Goal: Information Seeking & Learning: Check status

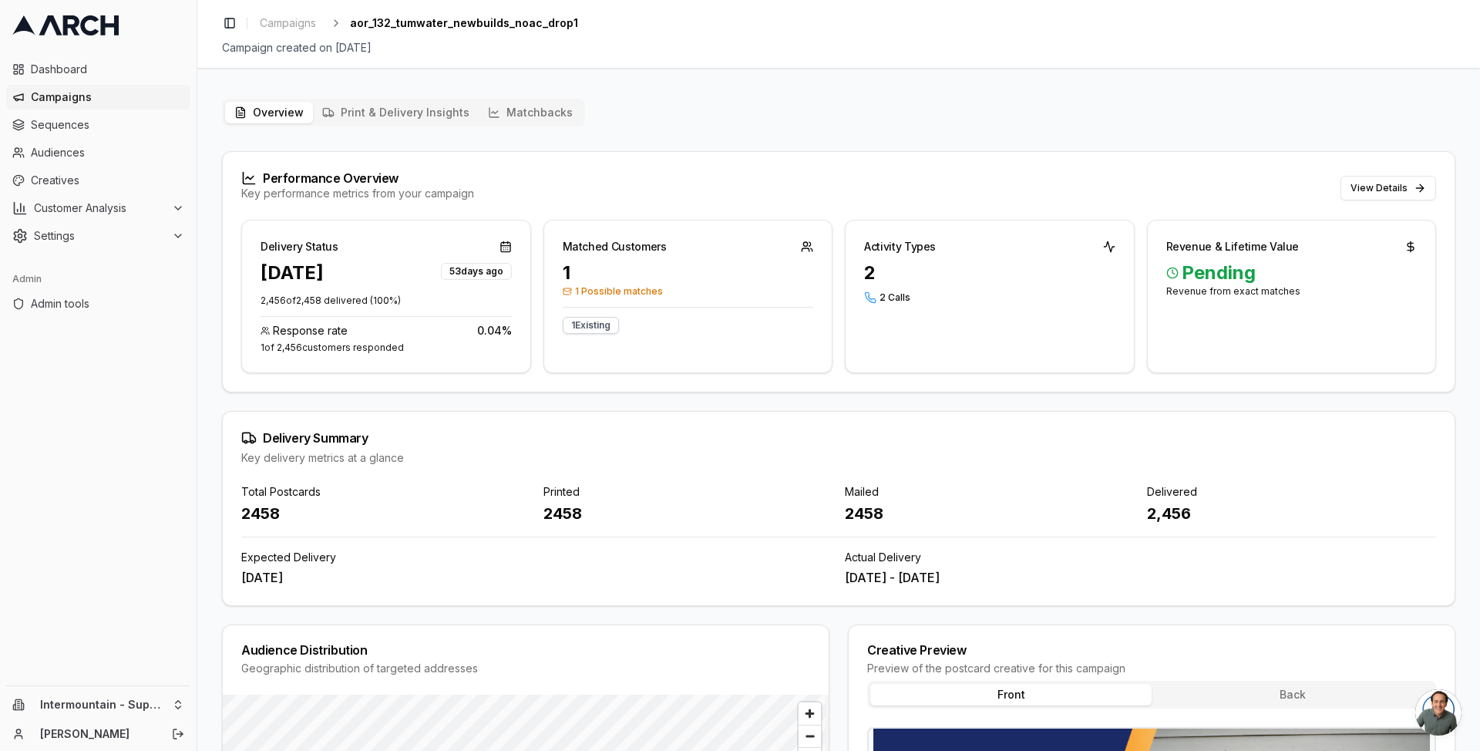
click at [104, 92] on span "Campaigns" at bounding box center [107, 96] width 153 height 15
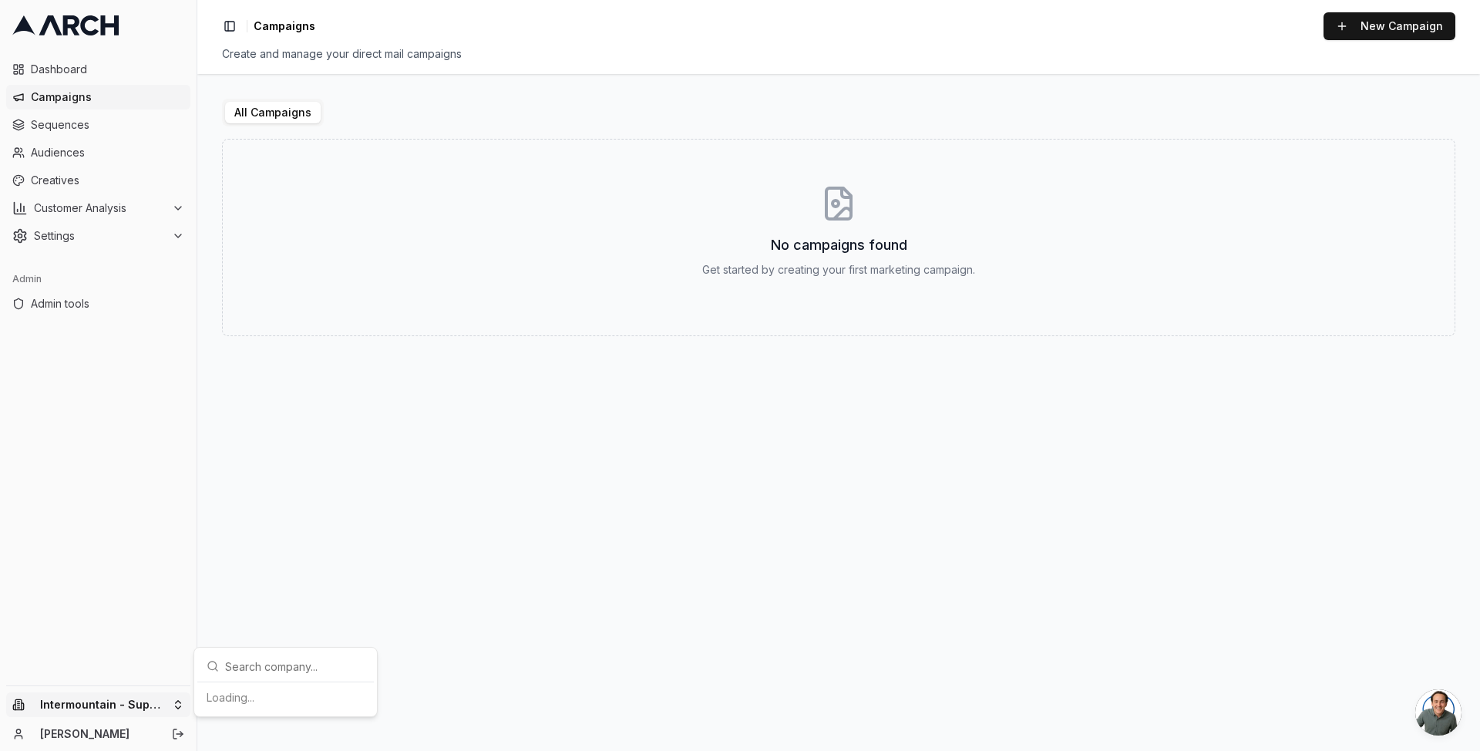
click at [59, 707] on html "Dashboard Campaigns Sequences Audiences Creatives Customer Analysis Settings Ad…" at bounding box center [740, 375] width 1480 height 751
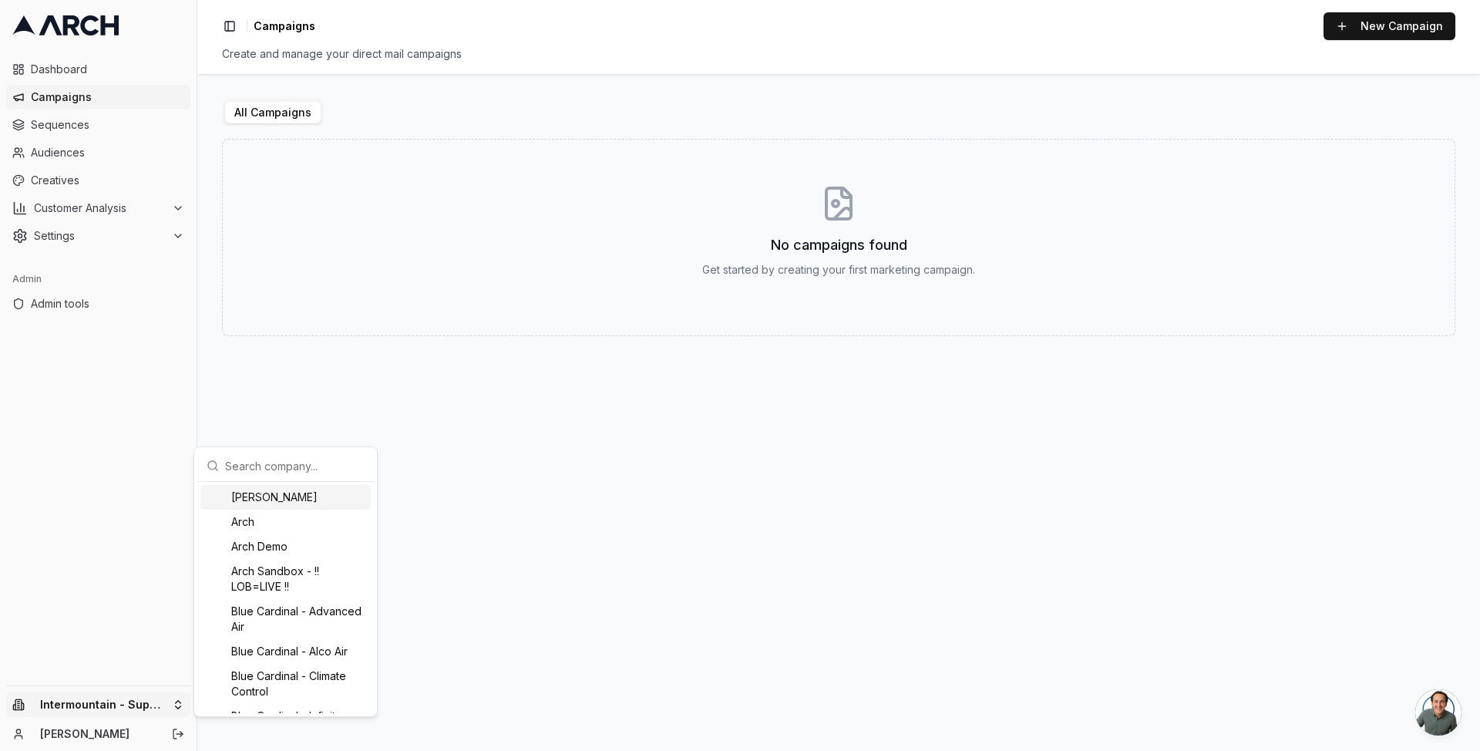
click at [273, 470] on input "text" at bounding box center [295, 465] width 140 height 31
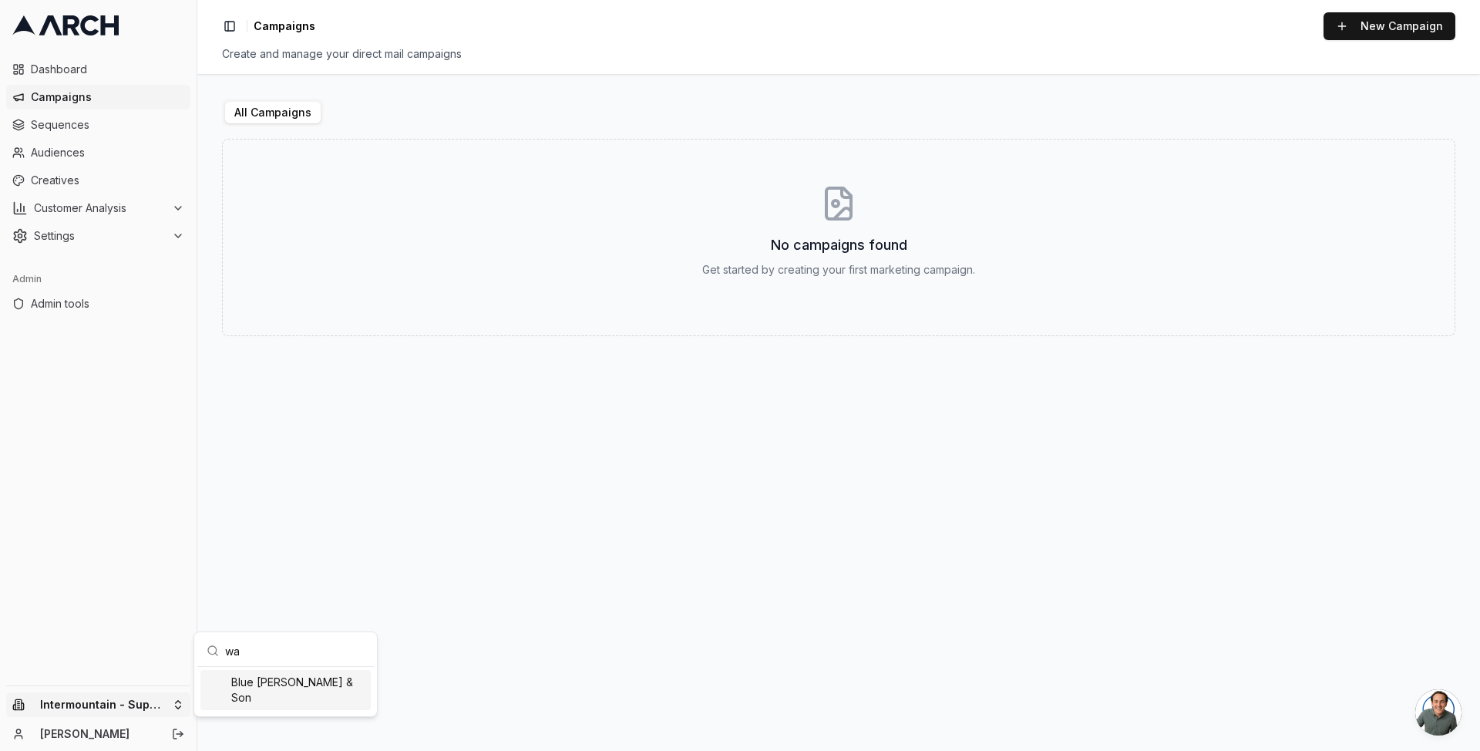
type input "w"
type input "my"
click at [257, 550] on div "MyPlumber" at bounding box center [285, 552] width 170 height 25
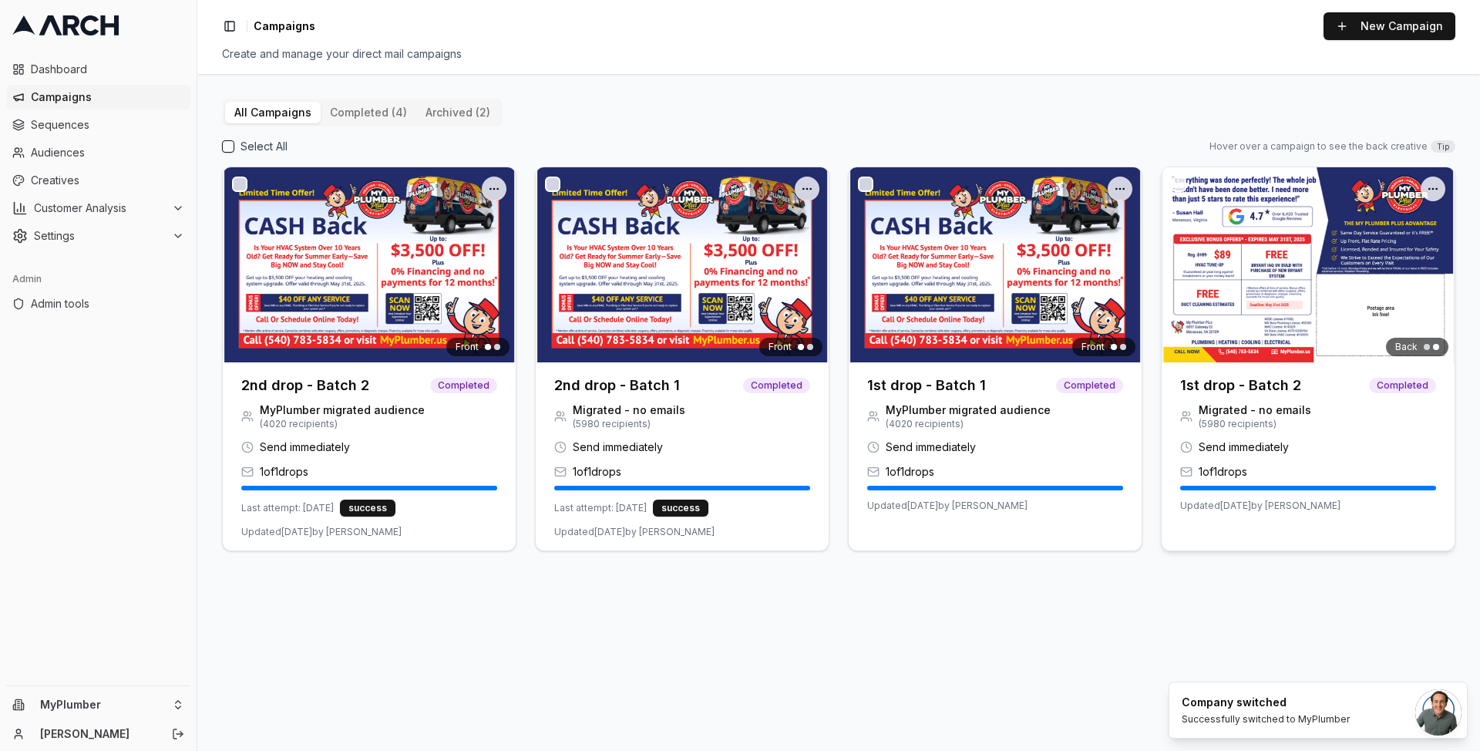
click at [1204, 406] on span "Migrated - no emails" at bounding box center [1255, 409] width 113 height 15
click at [1211, 389] on h3 "1st drop - Batch 2" at bounding box center [1240, 386] width 121 height 22
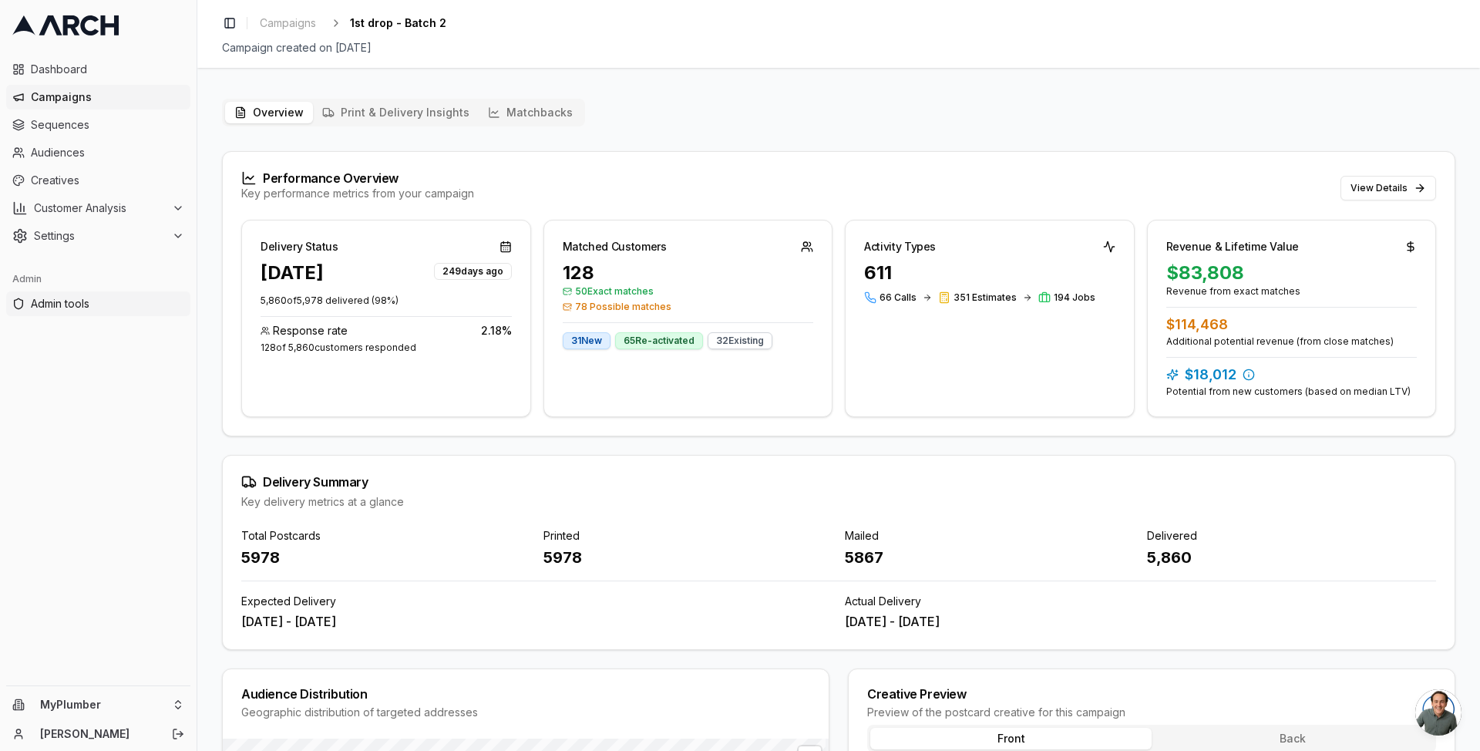
click at [123, 315] on link "Admin tools" at bounding box center [98, 303] width 184 height 25
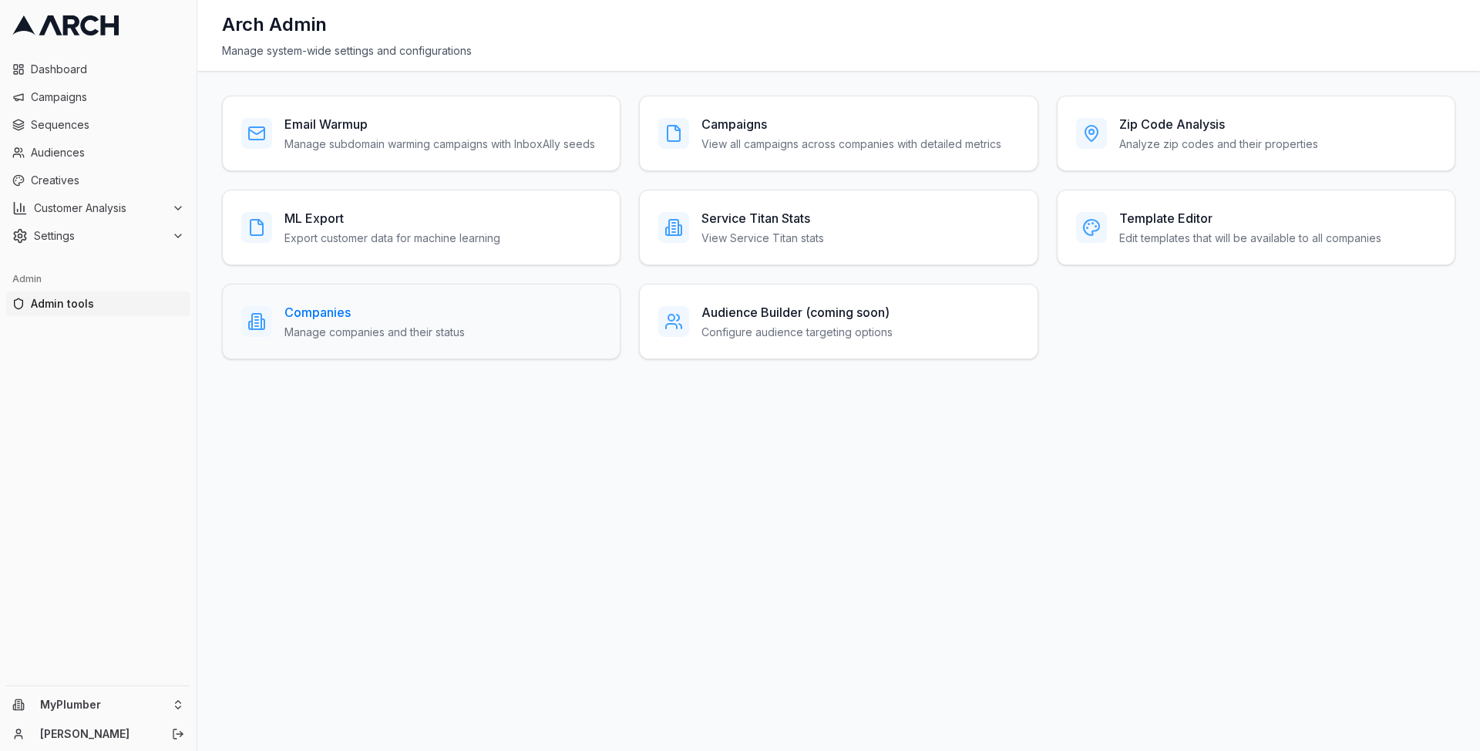
click at [449, 332] on p "Manage companies and their status" at bounding box center [375, 332] width 180 height 15
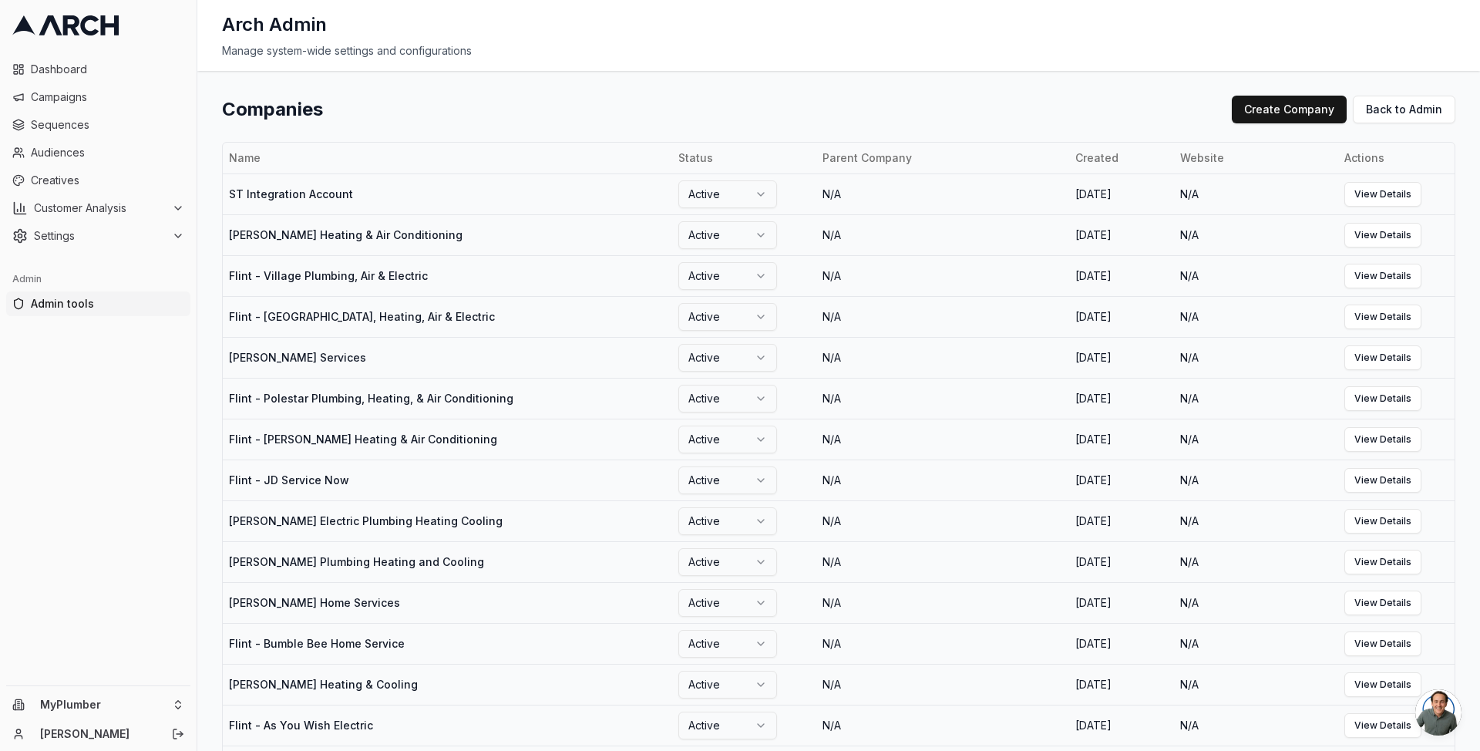
scroll to position [1679, 0]
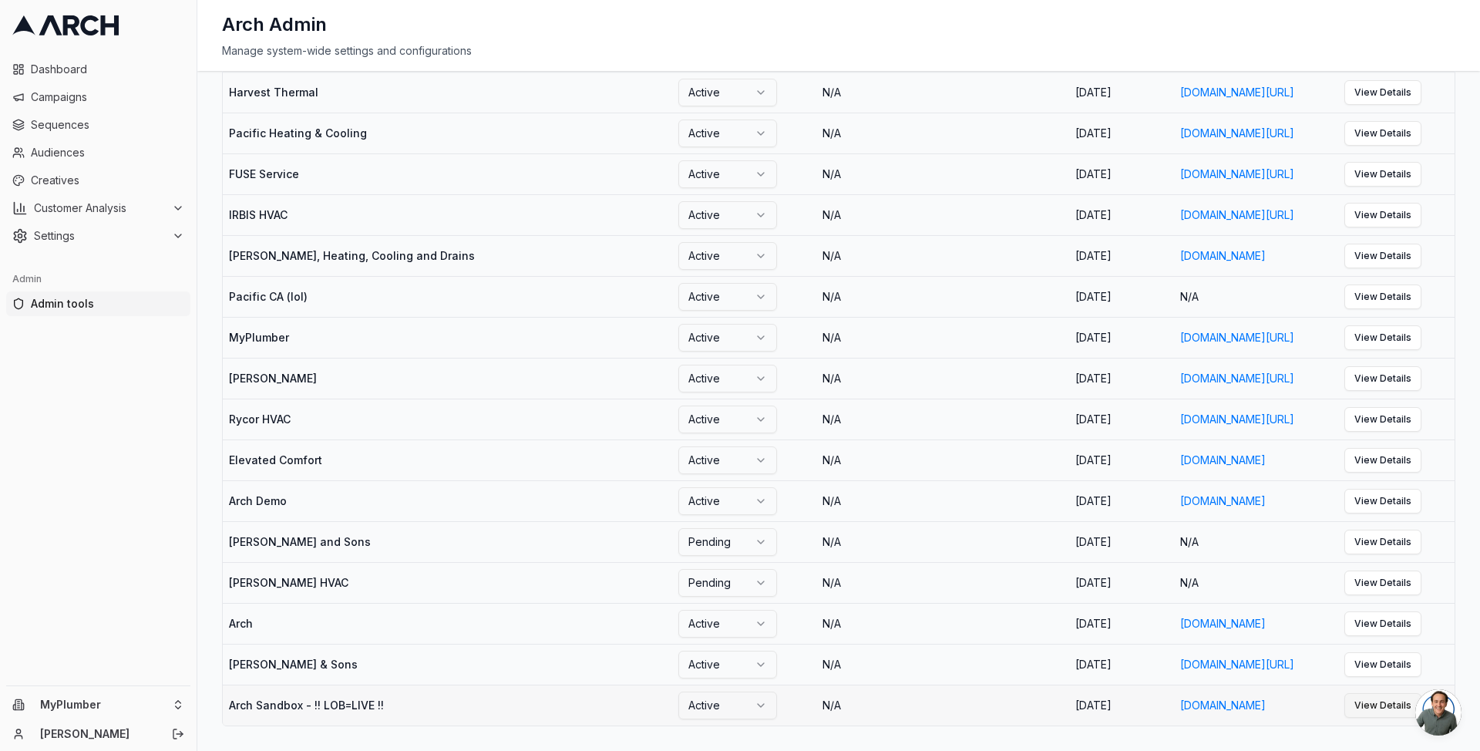
click at [1390, 708] on link "View Details" at bounding box center [1383, 705] width 77 height 25
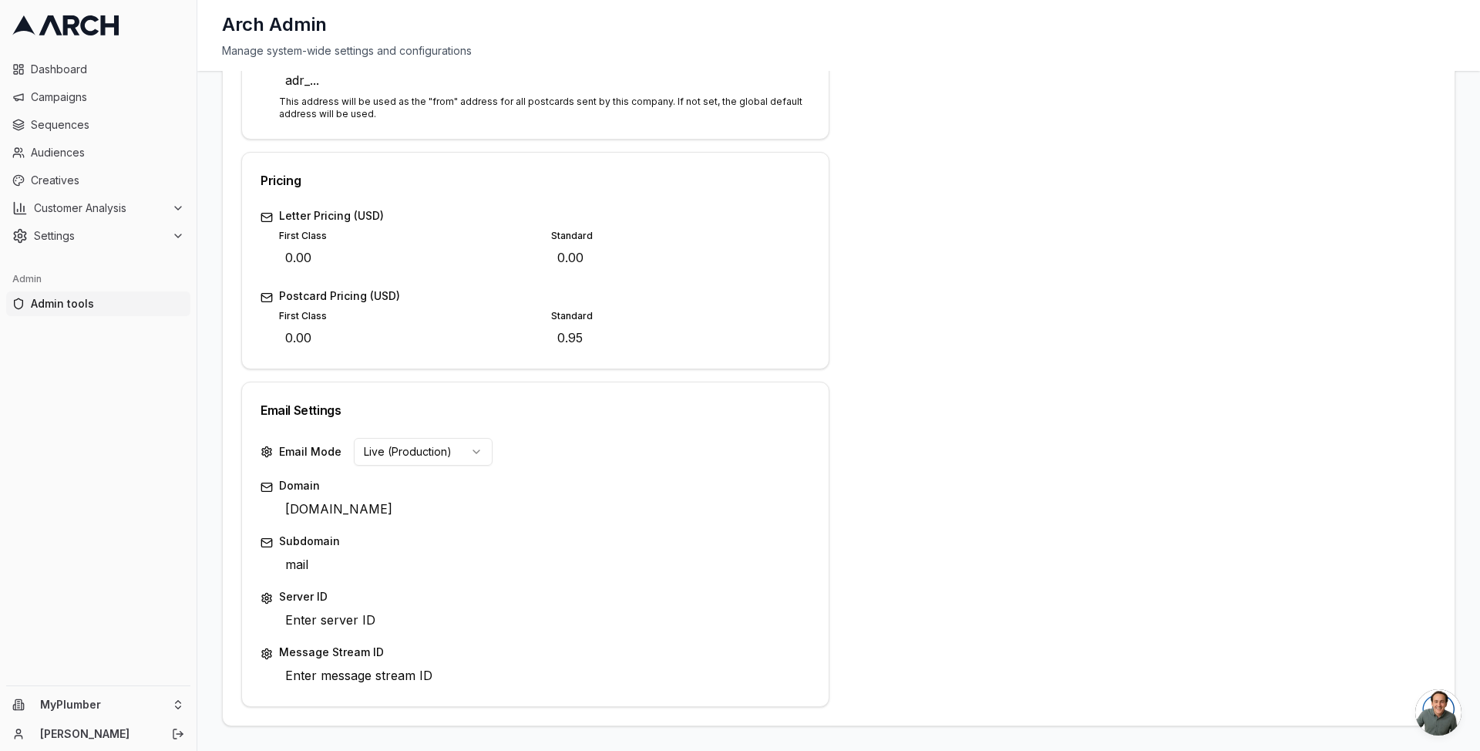
scroll to position [25, 0]
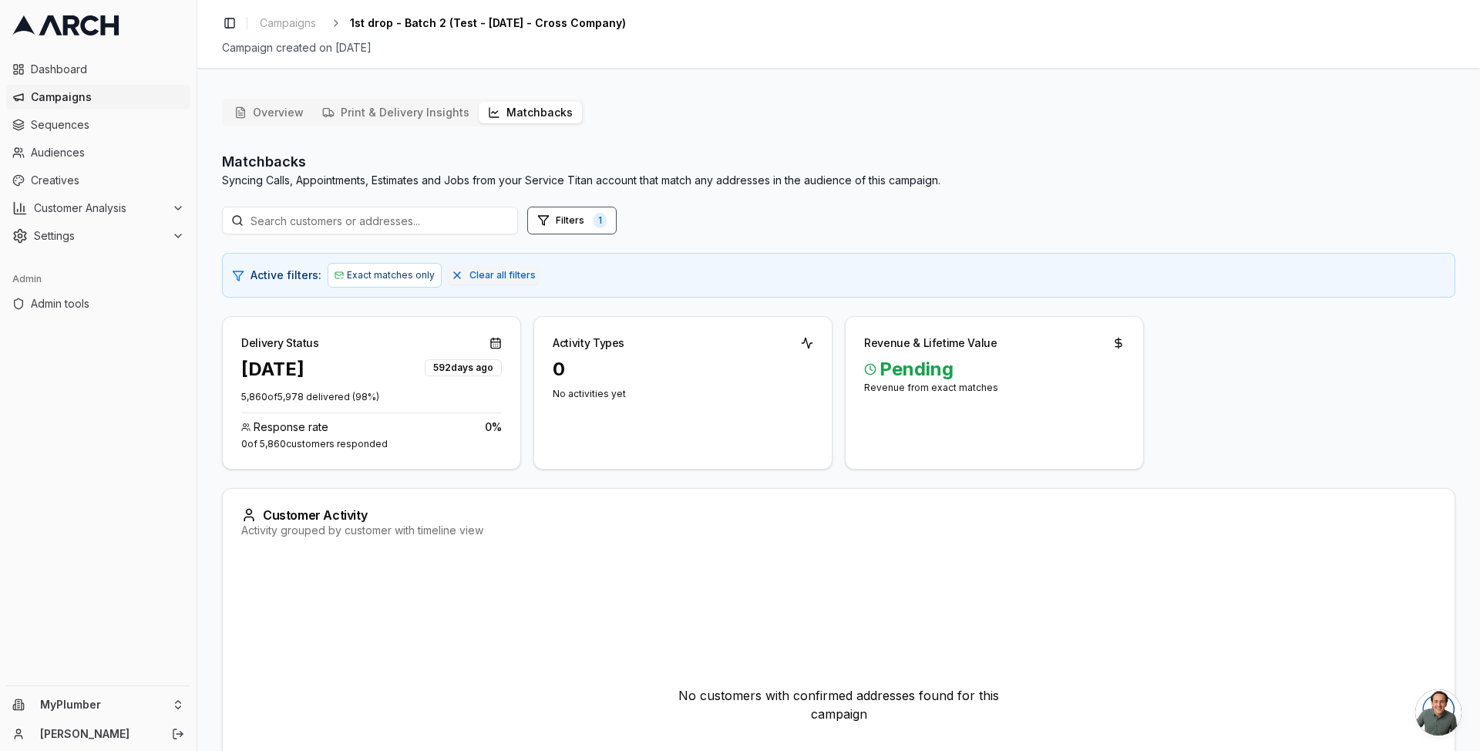
click at [543, 105] on button "Matchbacks" at bounding box center [530, 113] width 103 height 22
click at [137, 704] on html "Dashboard Campaigns Sequences Audiences Creatives Customer Analysis Settings Ad…" at bounding box center [740, 375] width 1480 height 751
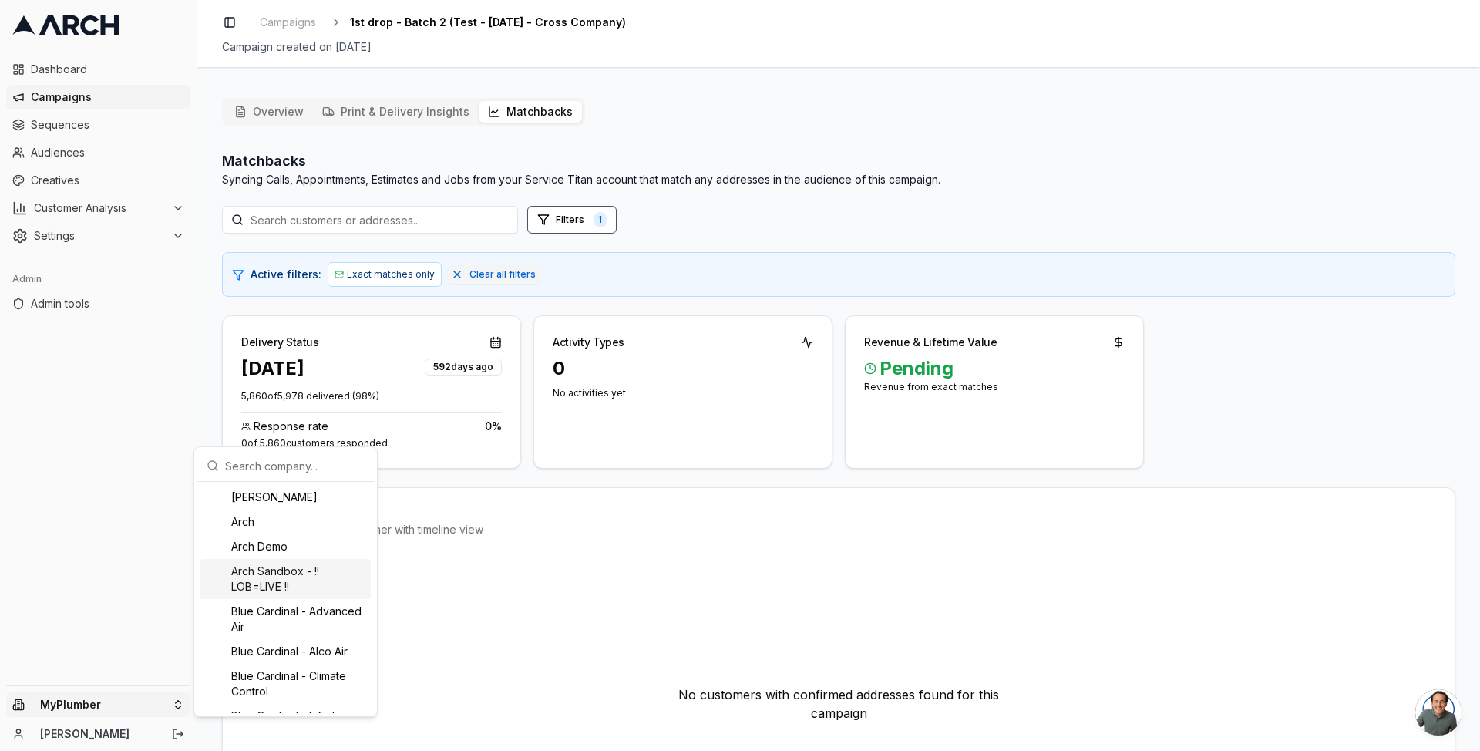
click at [261, 567] on div "Arch Sandbox - !! LOB=LIVE !!" at bounding box center [285, 579] width 170 height 40
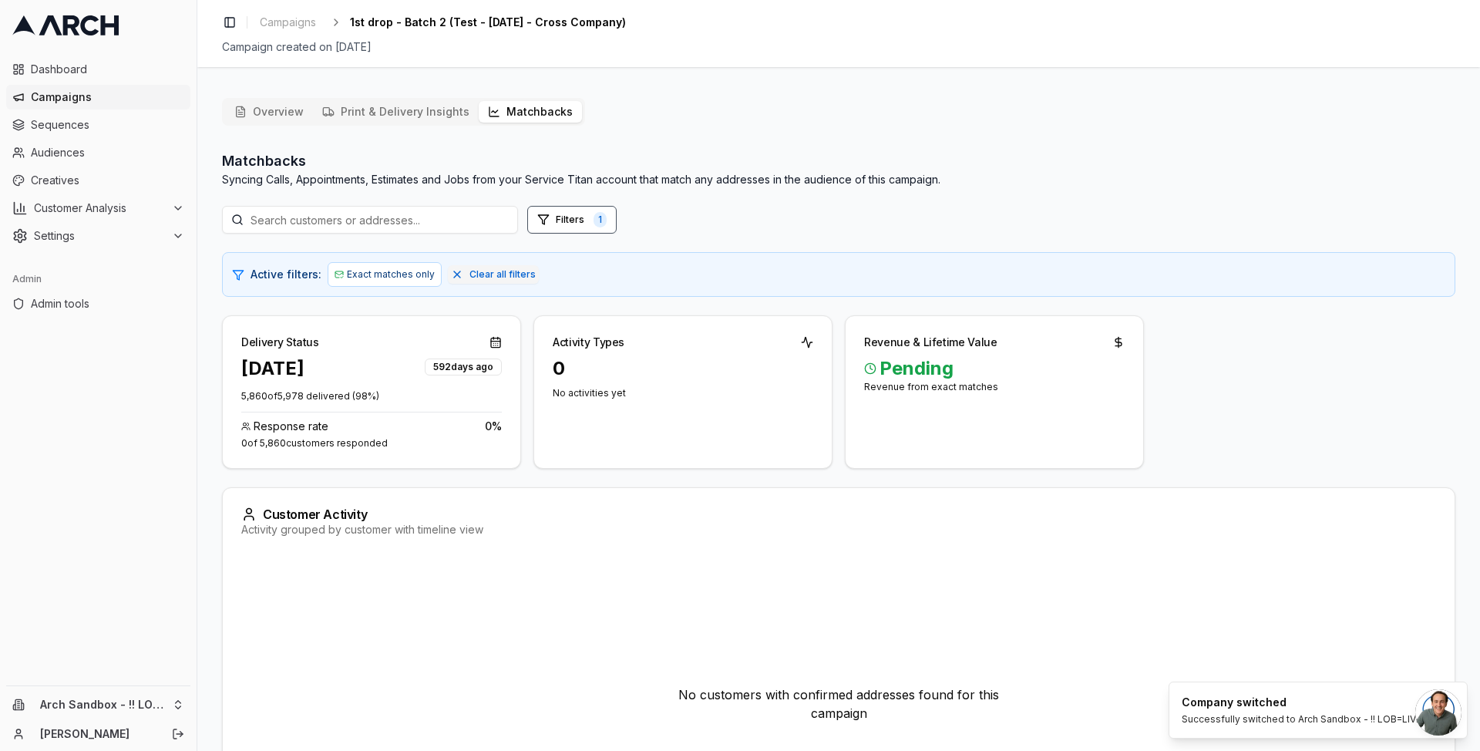
click at [217, 316] on div "Overview Print & Delivery Insights Matchbacks Matchbacks Syncing Calls, Appoint…" at bounding box center [838, 491] width 1283 height 810
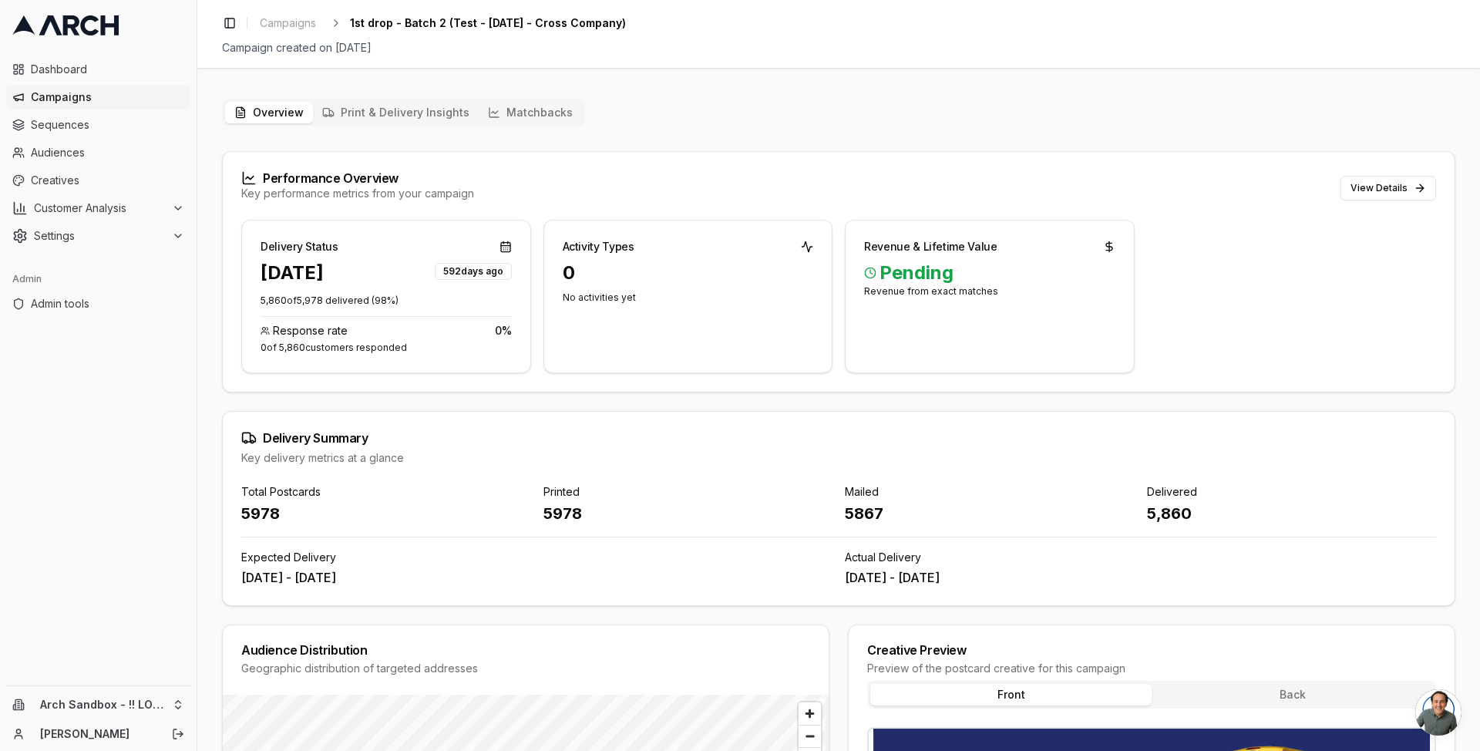
click at [561, 127] on div "Overview Print & Delivery Insights Matchbacks Performance Overview Key performa…" at bounding box center [839, 612] width 1234 height 1027
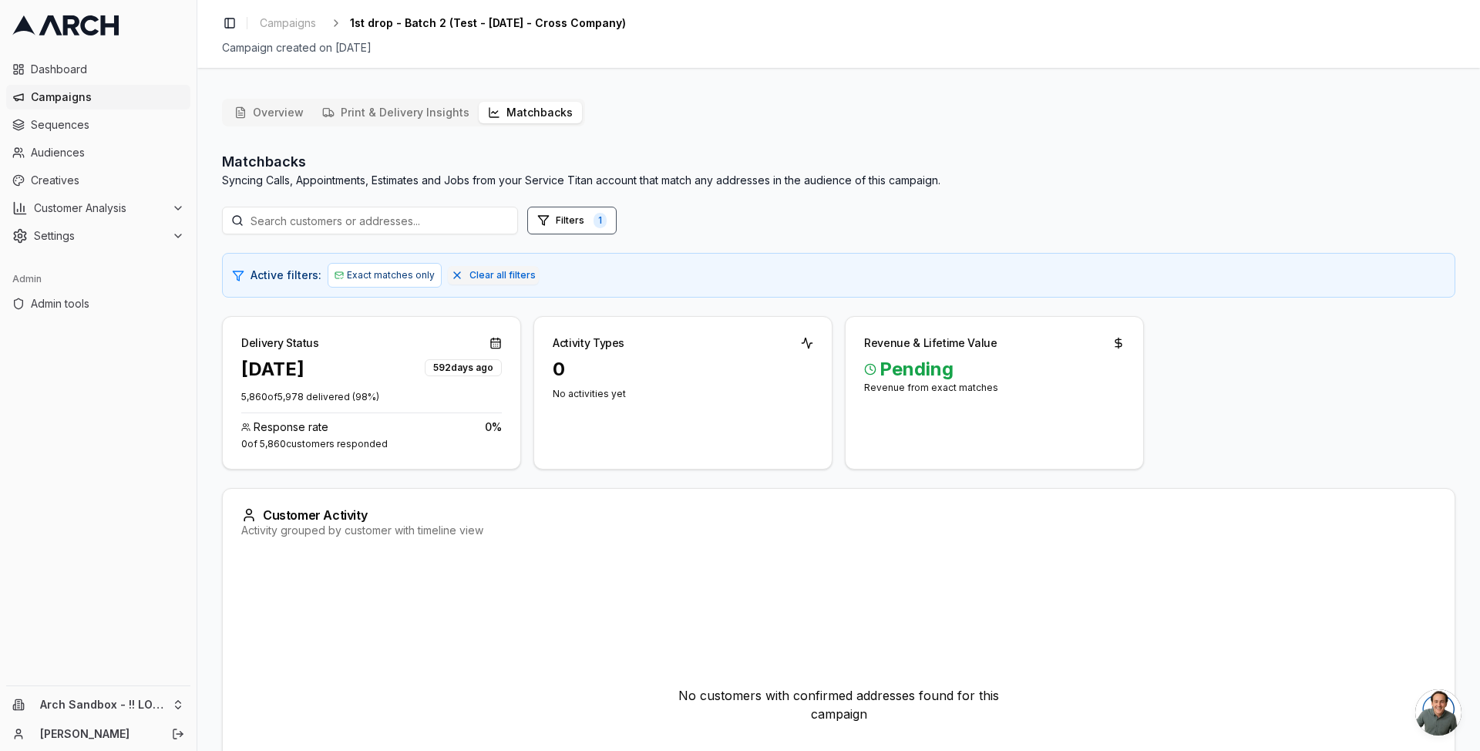
click at [559, 120] on button "Matchbacks" at bounding box center [530, 113] width 103 height 22
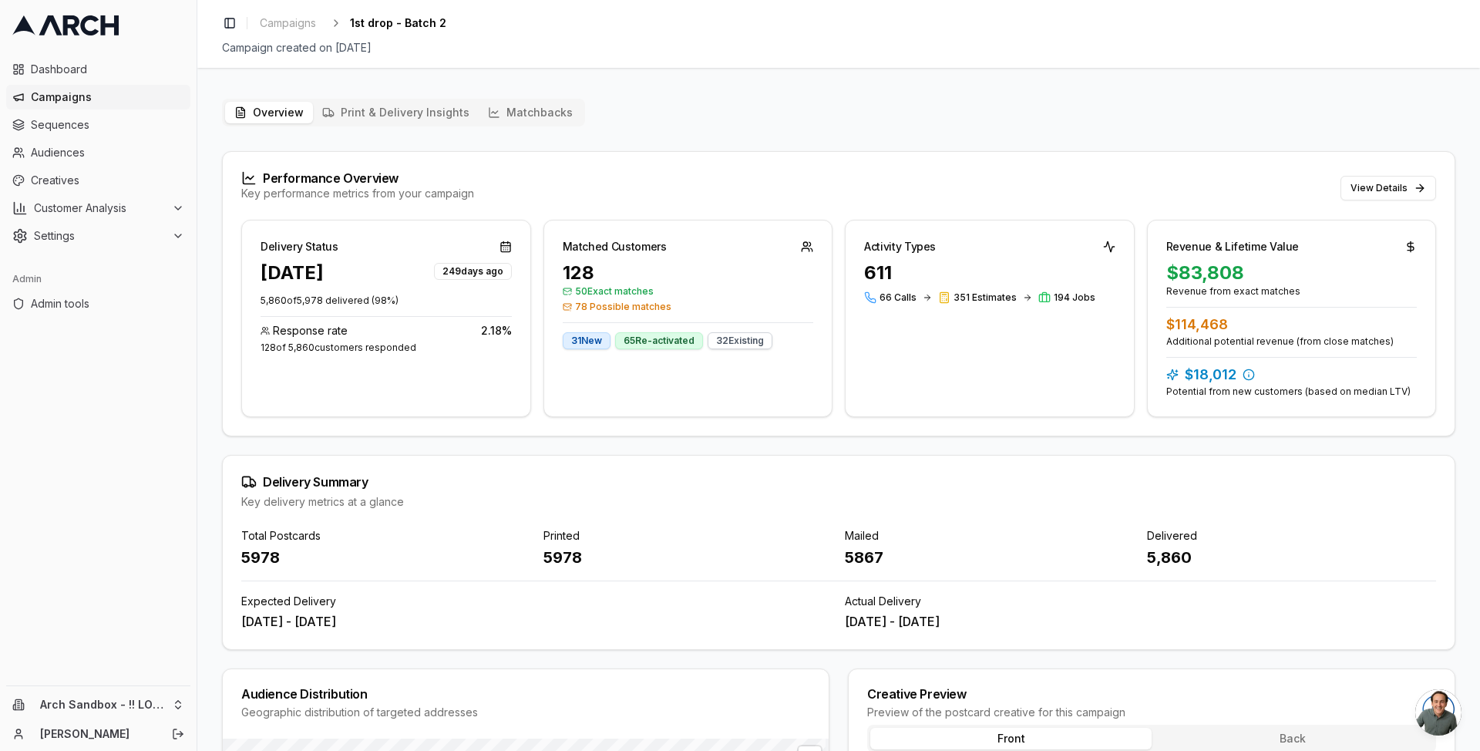
click at [544, 116] on button "Matchbacks" at bounding box center [530, 113] width 103 height 22
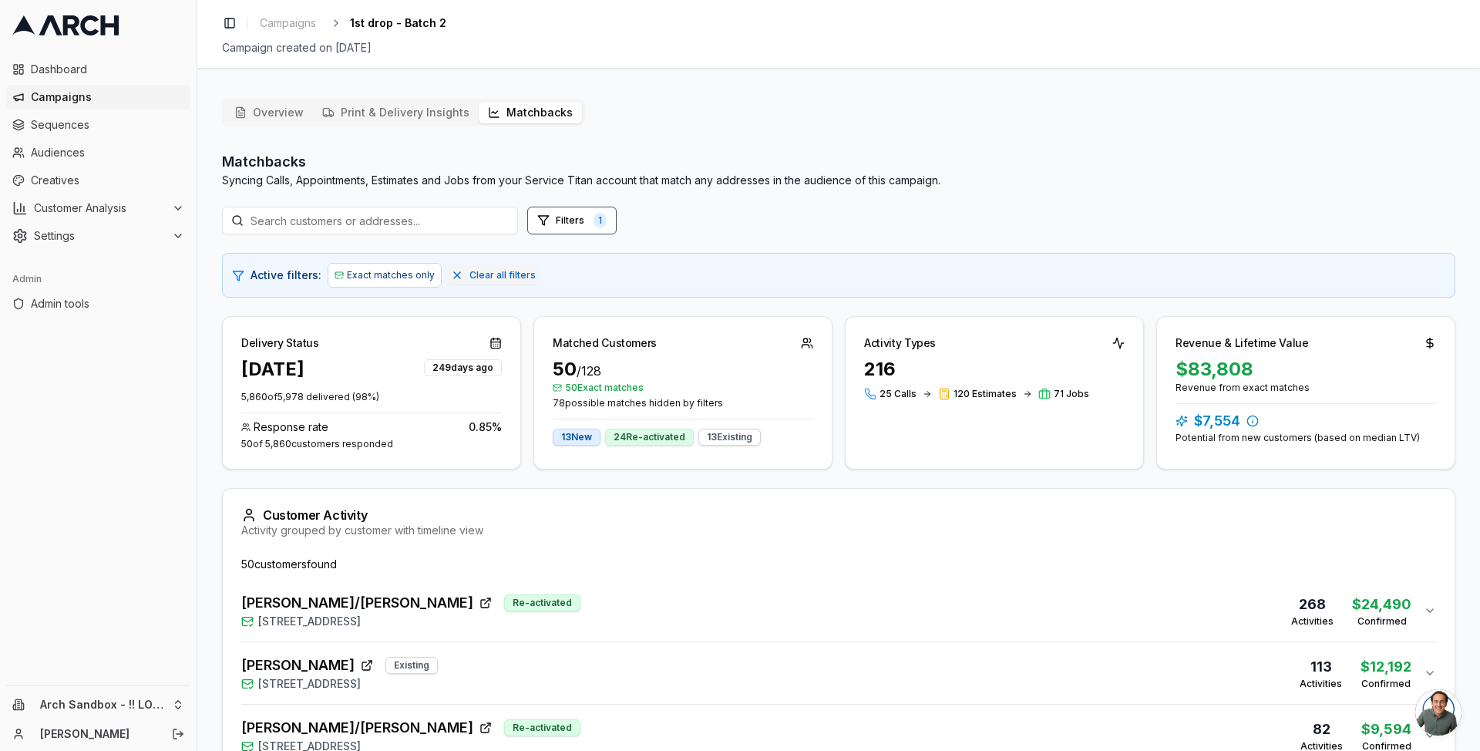
click at [404, 173] on p "Syncing Calls, Appointments, Estimates and Jobs from your Service Titan account…" at bounding box center [581, 180] width 719 height 15
drag, startPoint x: 223, startPoint y: 182, endPoint x: 424, endPoint y: 185, distance: 201.3
click at [424, 185] on p "Syncing Calls, Appointments, Estimates and Jobs from your Service Titan account…" at bounding box center [581, 180] width 719 height 15
copy p "Syncing Calls, Appointments, Estimates"
click at [258, 534] on div "Activity grouped by customer with timeline view" at bounding box center [838, 530] width 1195 height 15
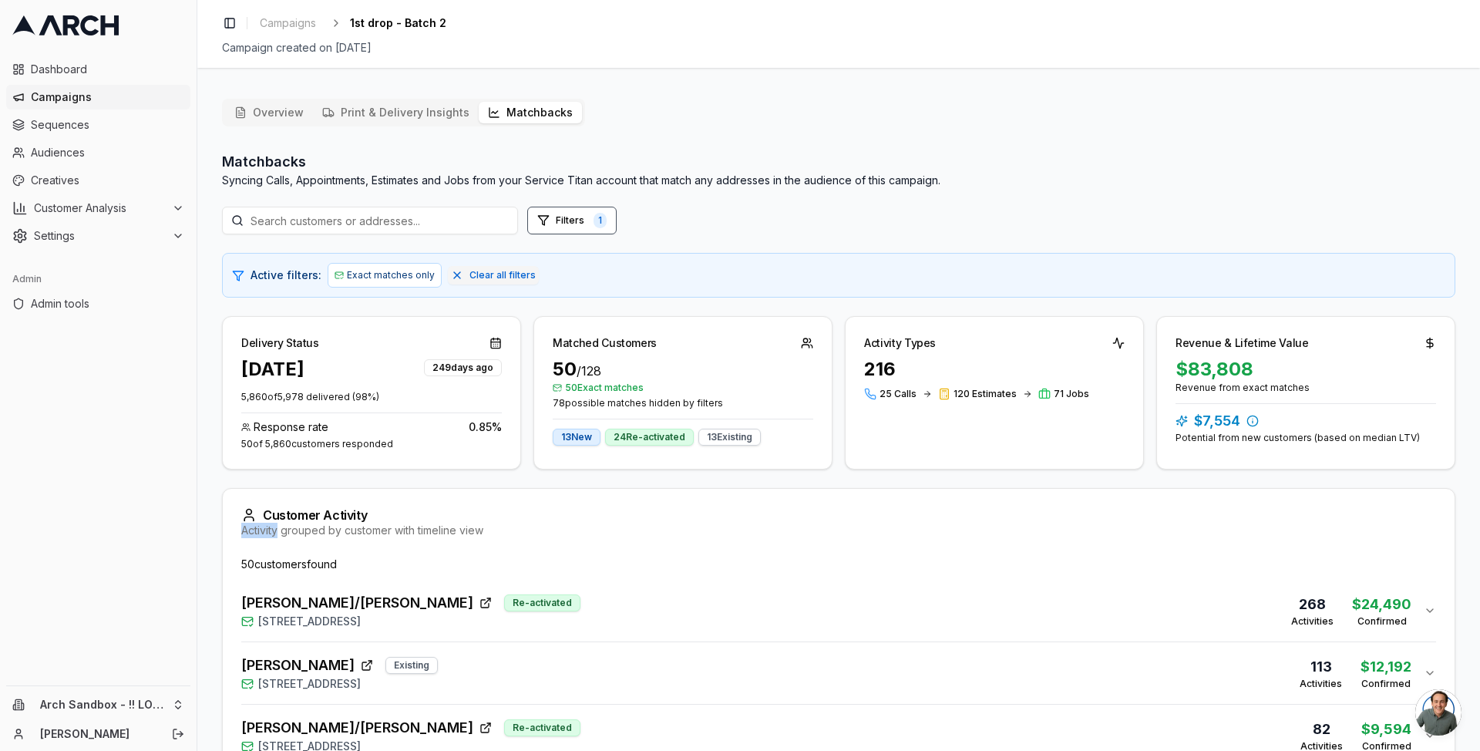
click at [258, 534] on div "Activity grouped by customer with timeline view" at bounding box center [838, 530] width 1195 height 15
copy div "Activity grouped by customer with timeline view"
click at [254, 345] on div "Delivery Status" at bounding box center [280, 342] width 78 height 15
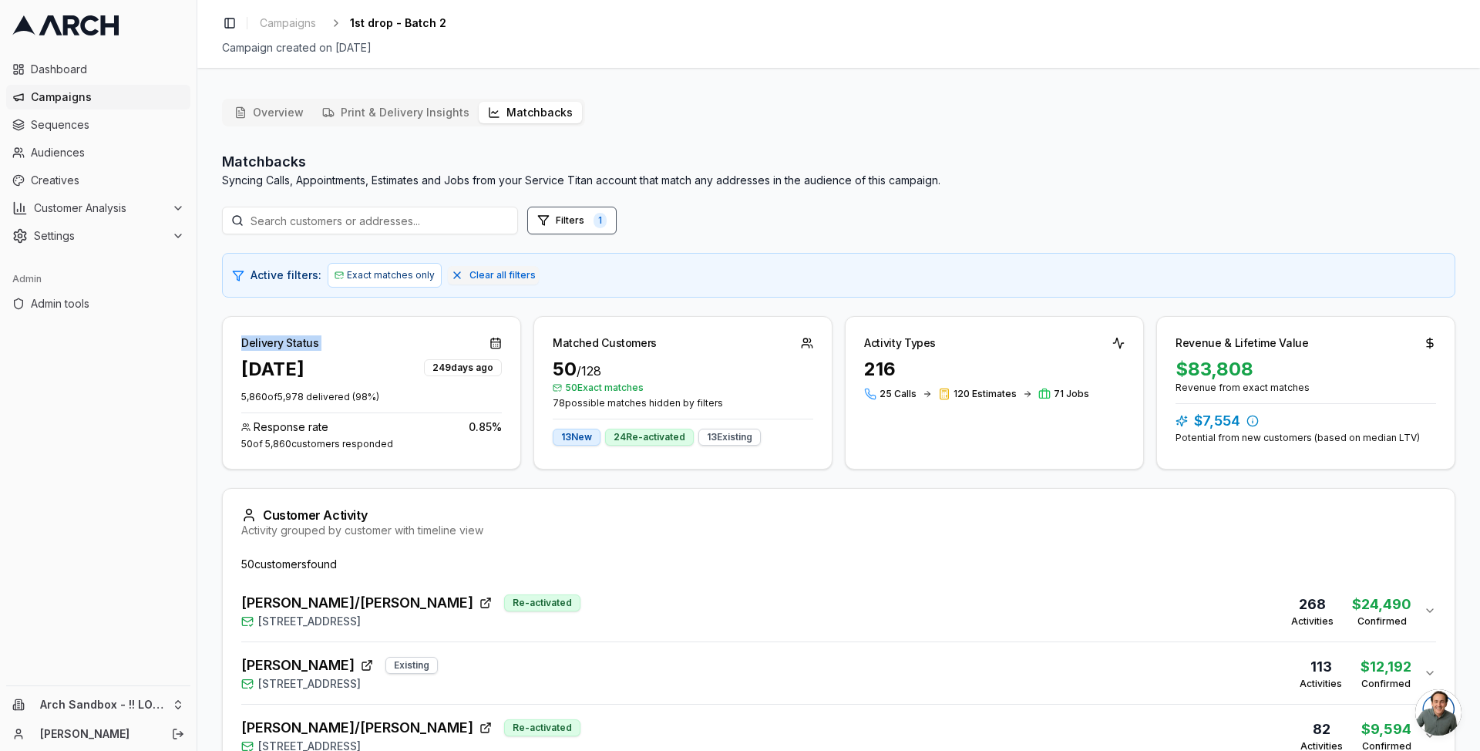
click at [254, 345] on div "Delivery Status" at bounding box center [280, 342] width 78 height 15
copy div "Delivery Status"
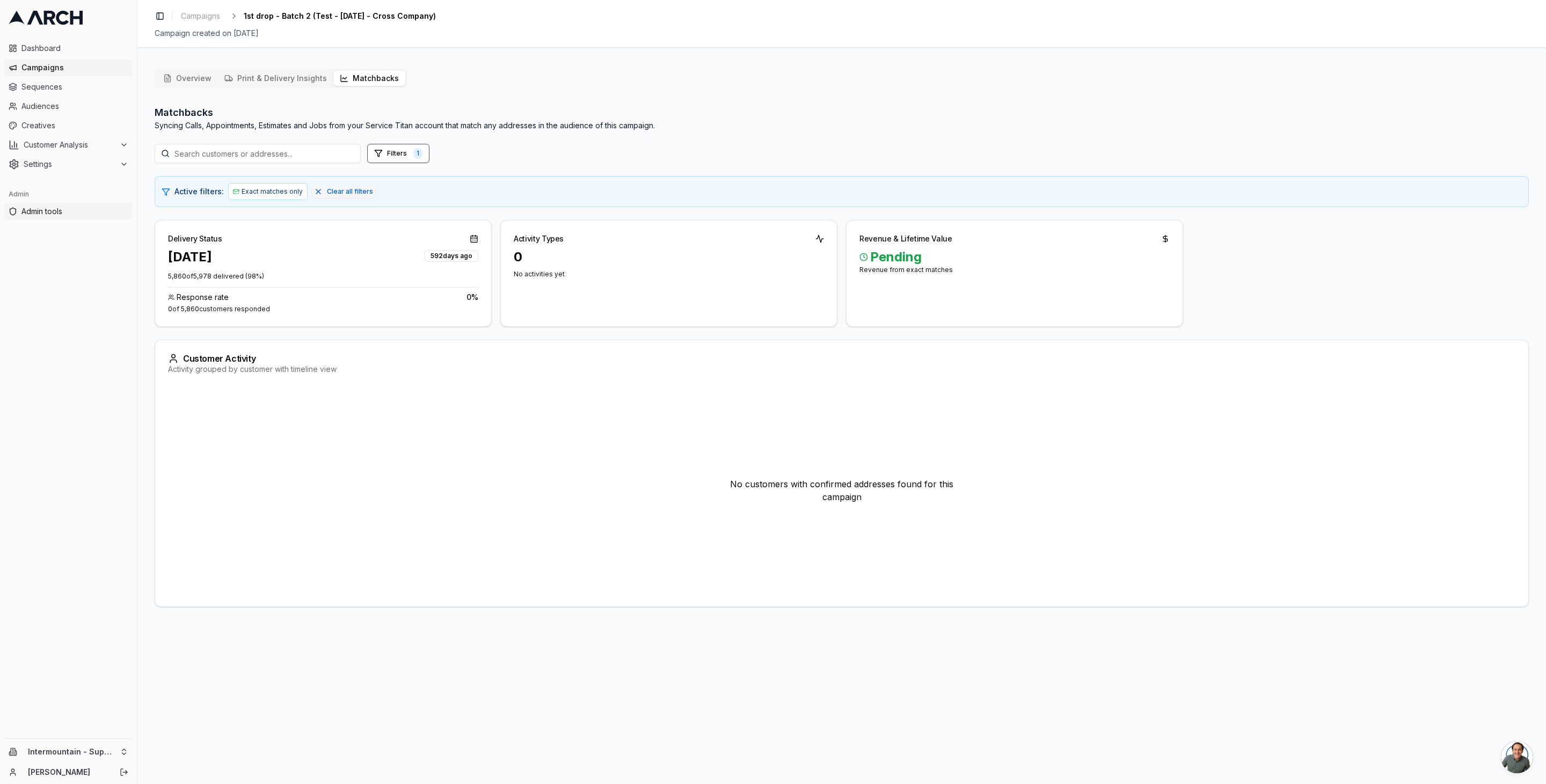
click at [59, 206] on span "Admin tools" at bounding box center [75, 211] width 107 height 10
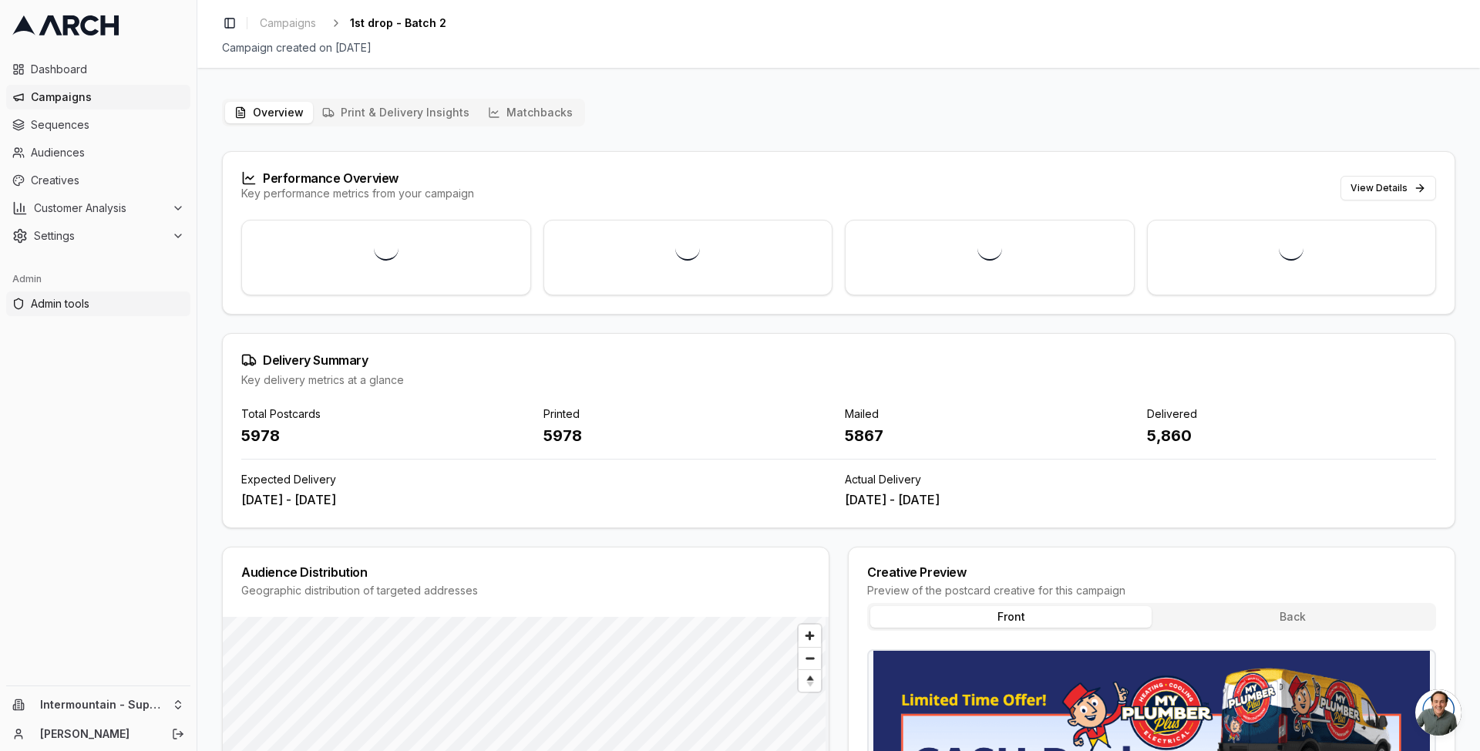
click at [80, 301] on span "Admin tools" at bounding box center [107, 303] width 153 height 15
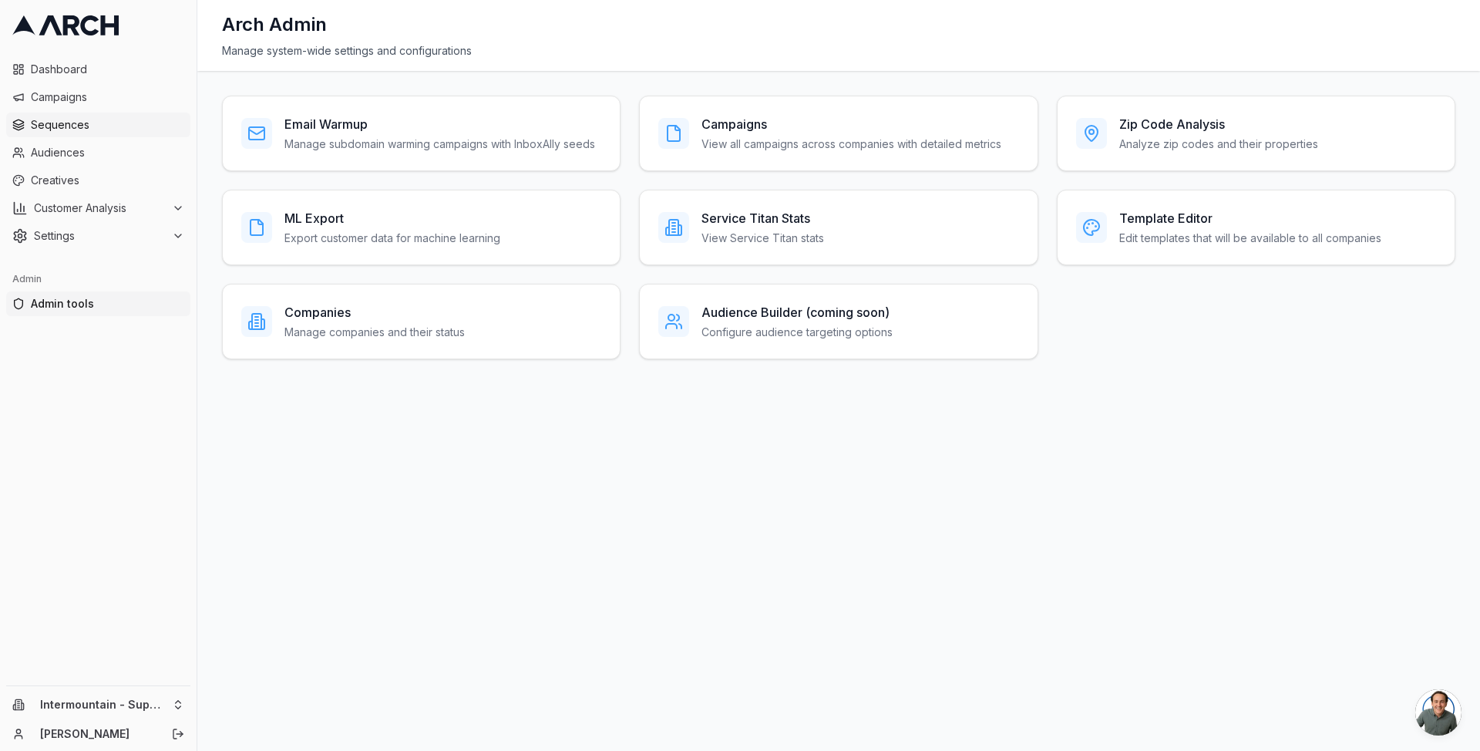
click at [86, 127] on span "Sequences" at bounding box center [107, 124] width 153 height 15
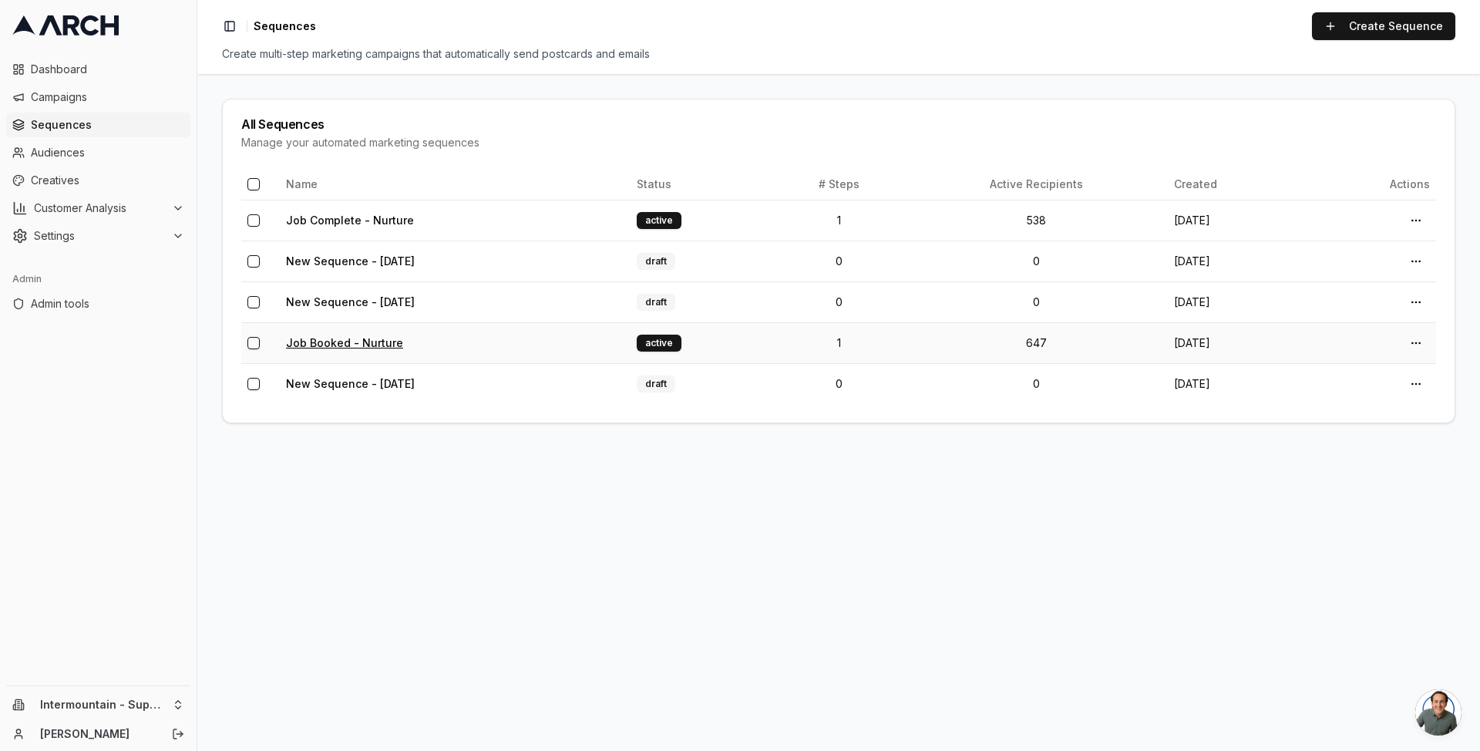
click at [364, 341] on link "Job Booked - Nurture" at bounding box center [344, 342] width 117 height 13
click at [380, 222] on link "Job Complete - Nurture" at bounding box center [350, 220] width 128 height 13
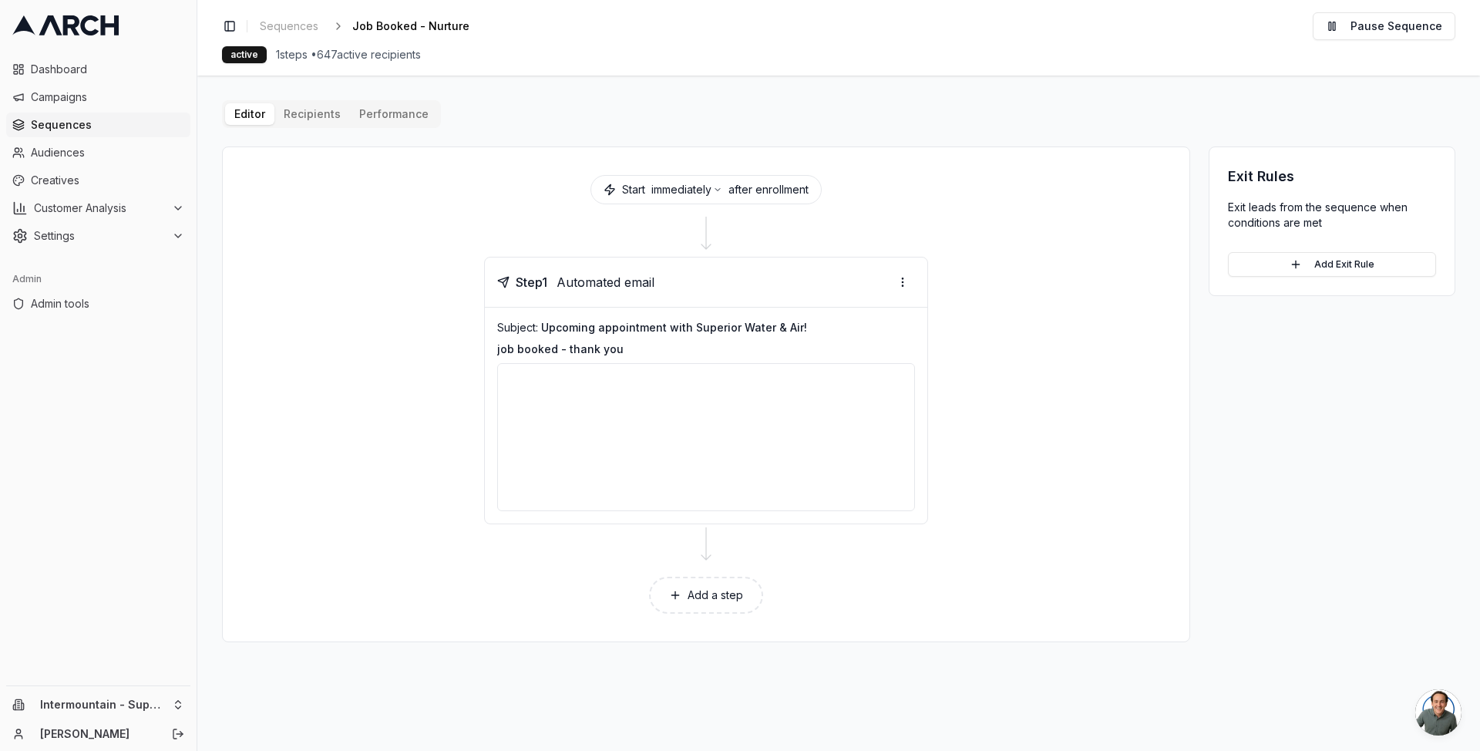
click at [395, 116] on button "Performance" at bounding box center [394, 114] width 88 height 22
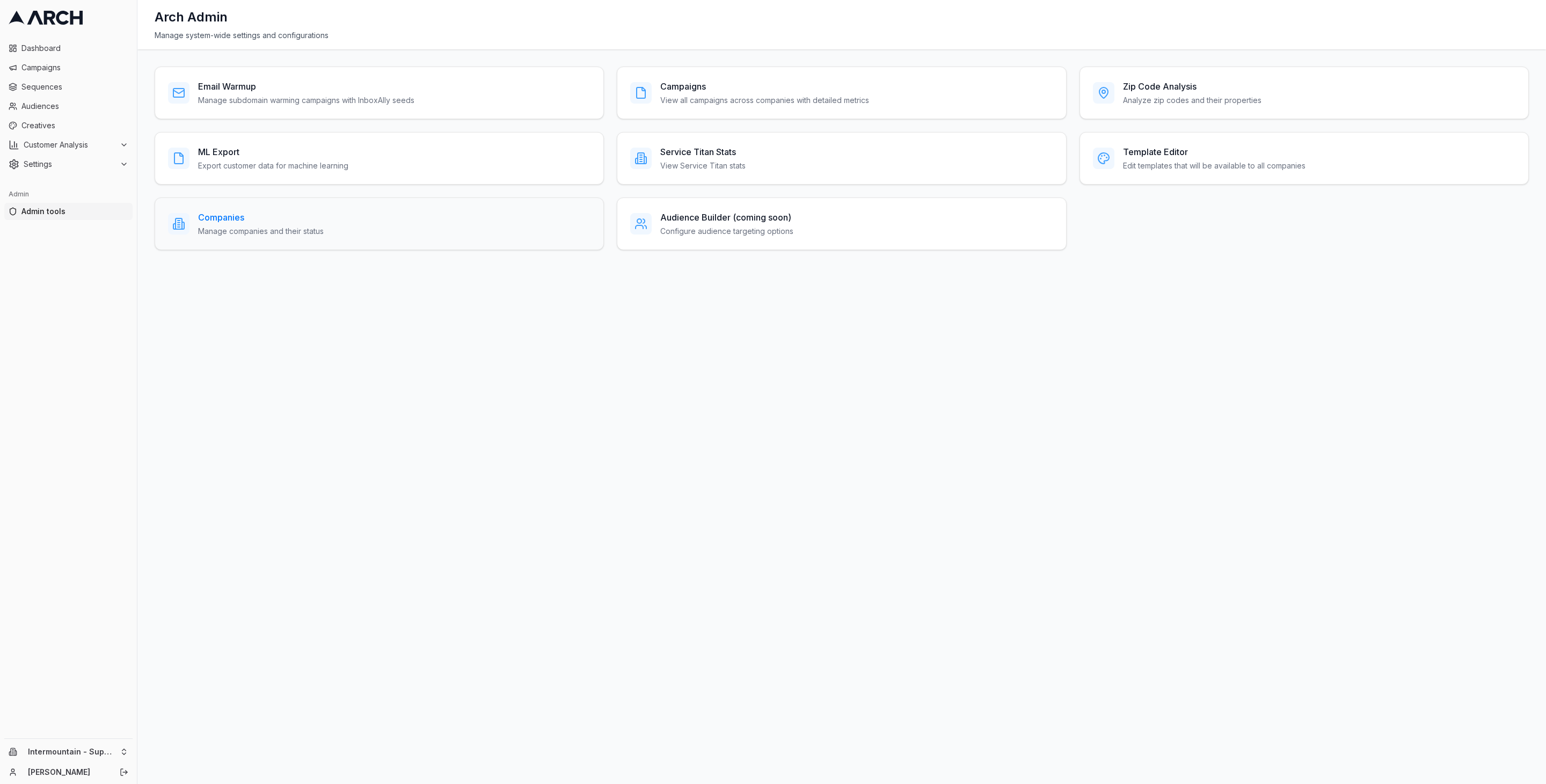
click at [242, 232] on p "Manage companies and their status" at bounding box center [261, 231] width 125 height 10
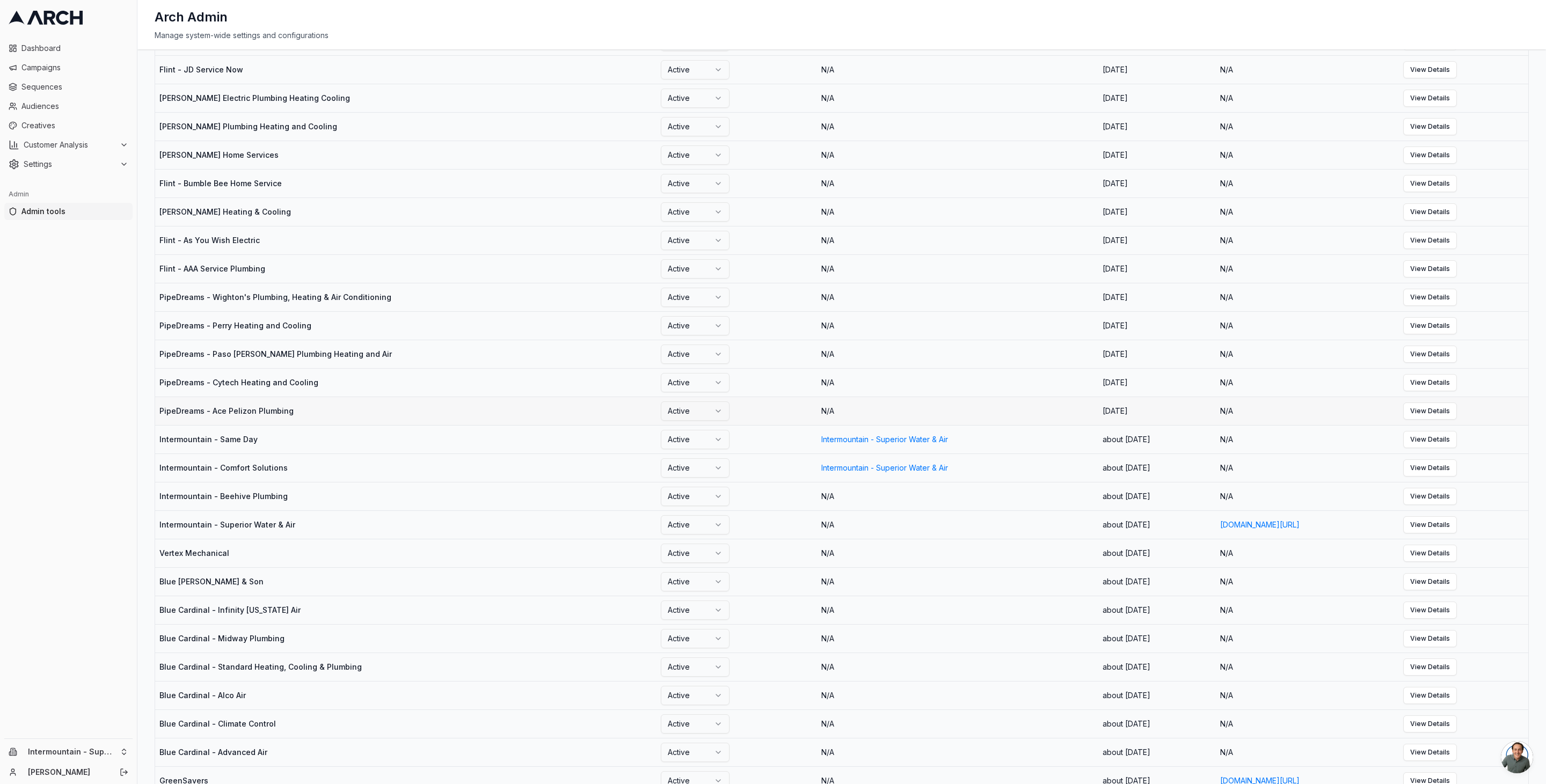
scroll to position [287, 0]
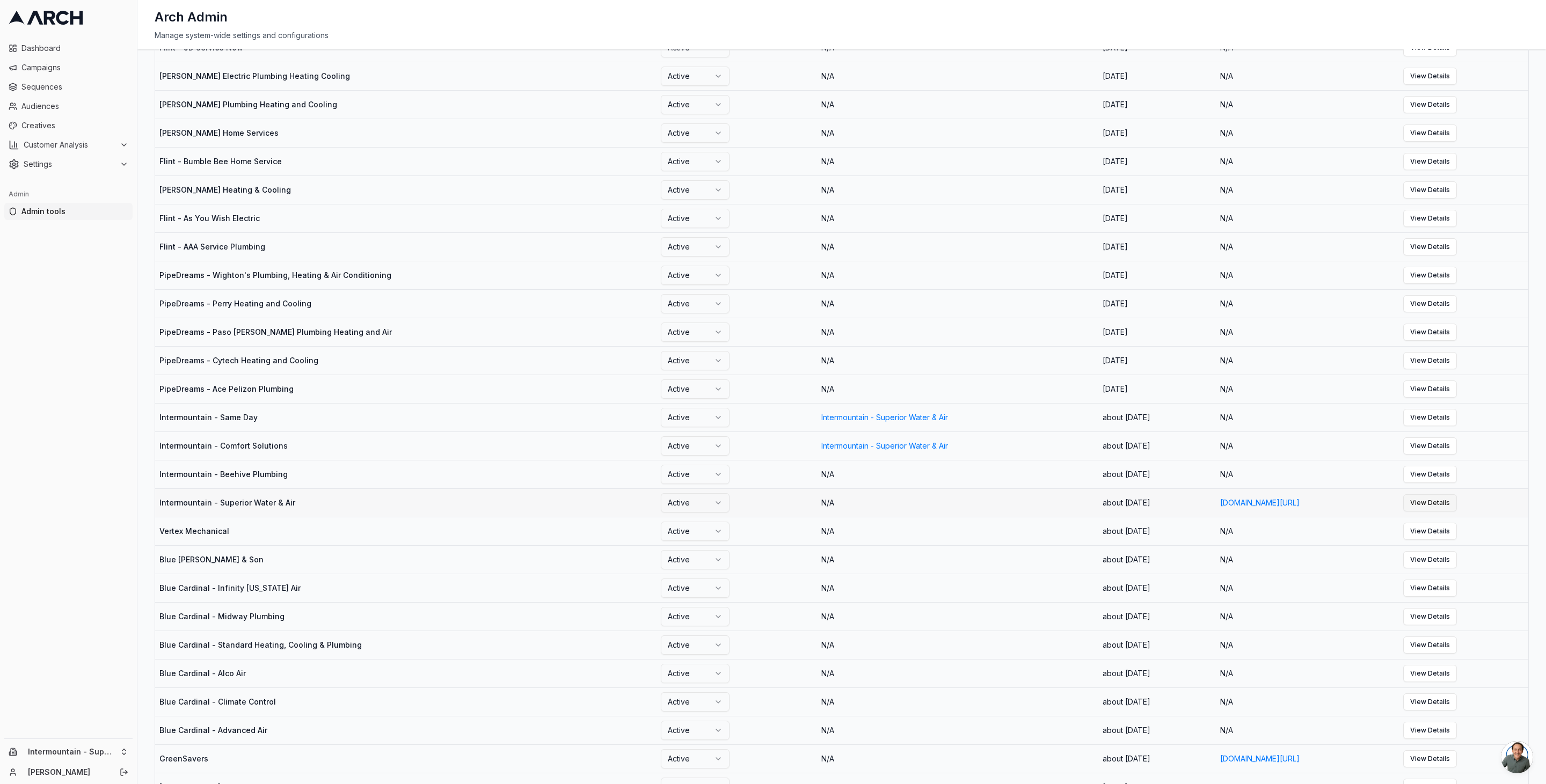
click at [1458, 499] on link "View Details" at bounding box center [1430, 503] width 54 height 17
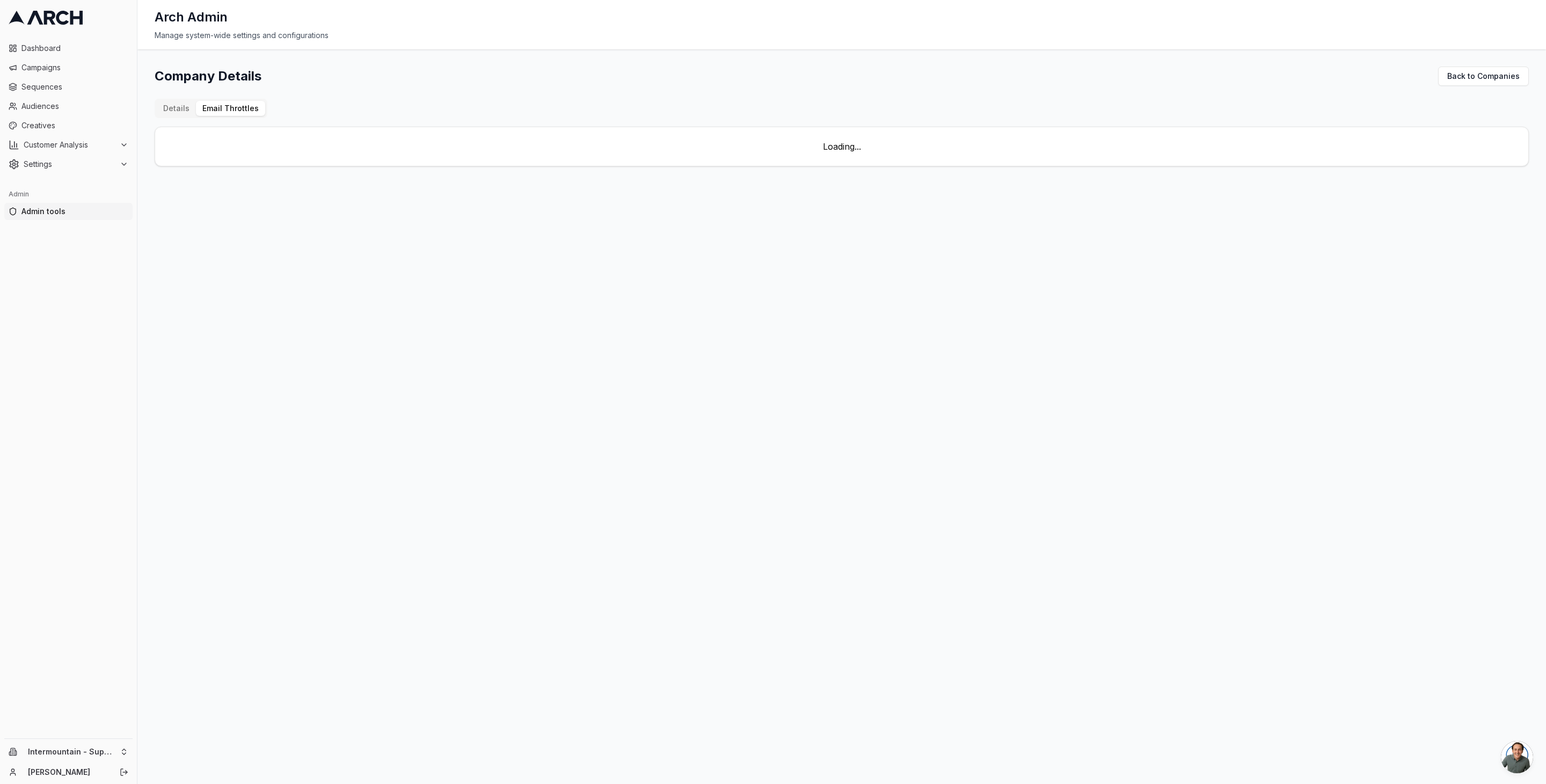
click at [237, 93] on div "Company Details Back to Companies Details Email Throttles Loading..." at bounding box center [842, 116] width 1375 height 100
click at [208, 103] on button "Email Throttles" at bounding box center [230, 109] width 69 height 15
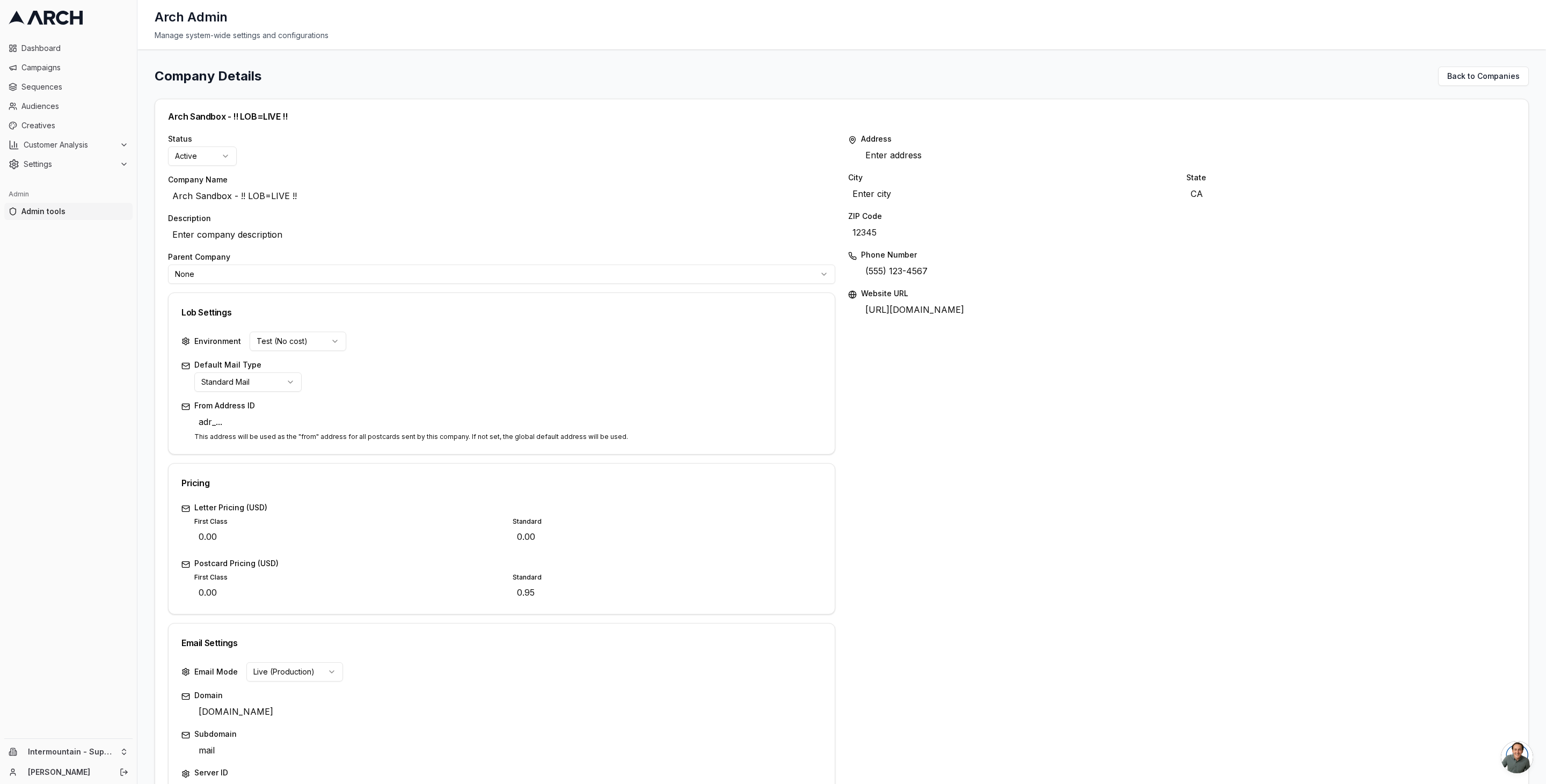
scroll to position [17, 0]
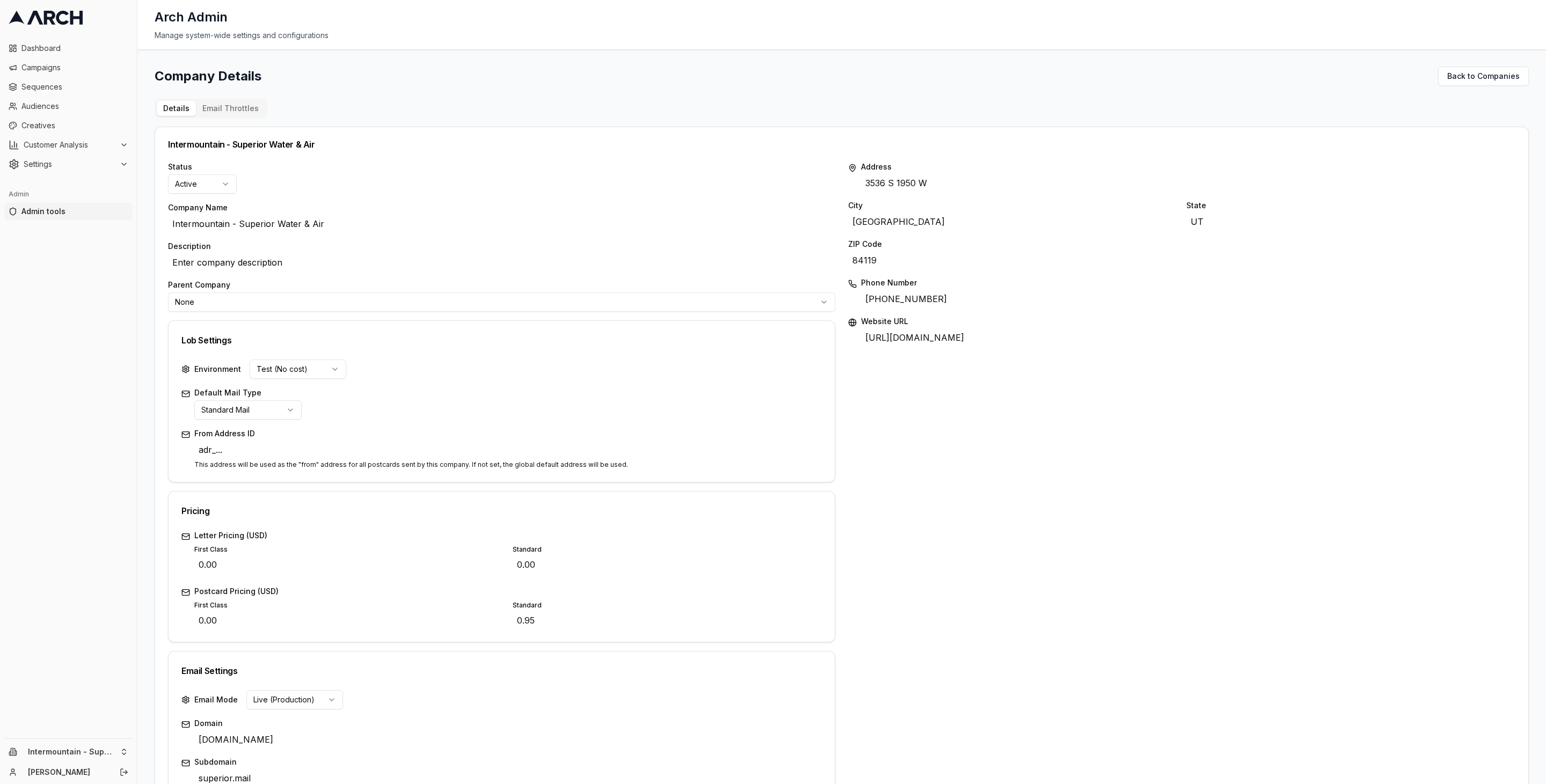
click at [224, 113] on button "Email Throttles" at bounding box center [230, 109] width 69 height 15
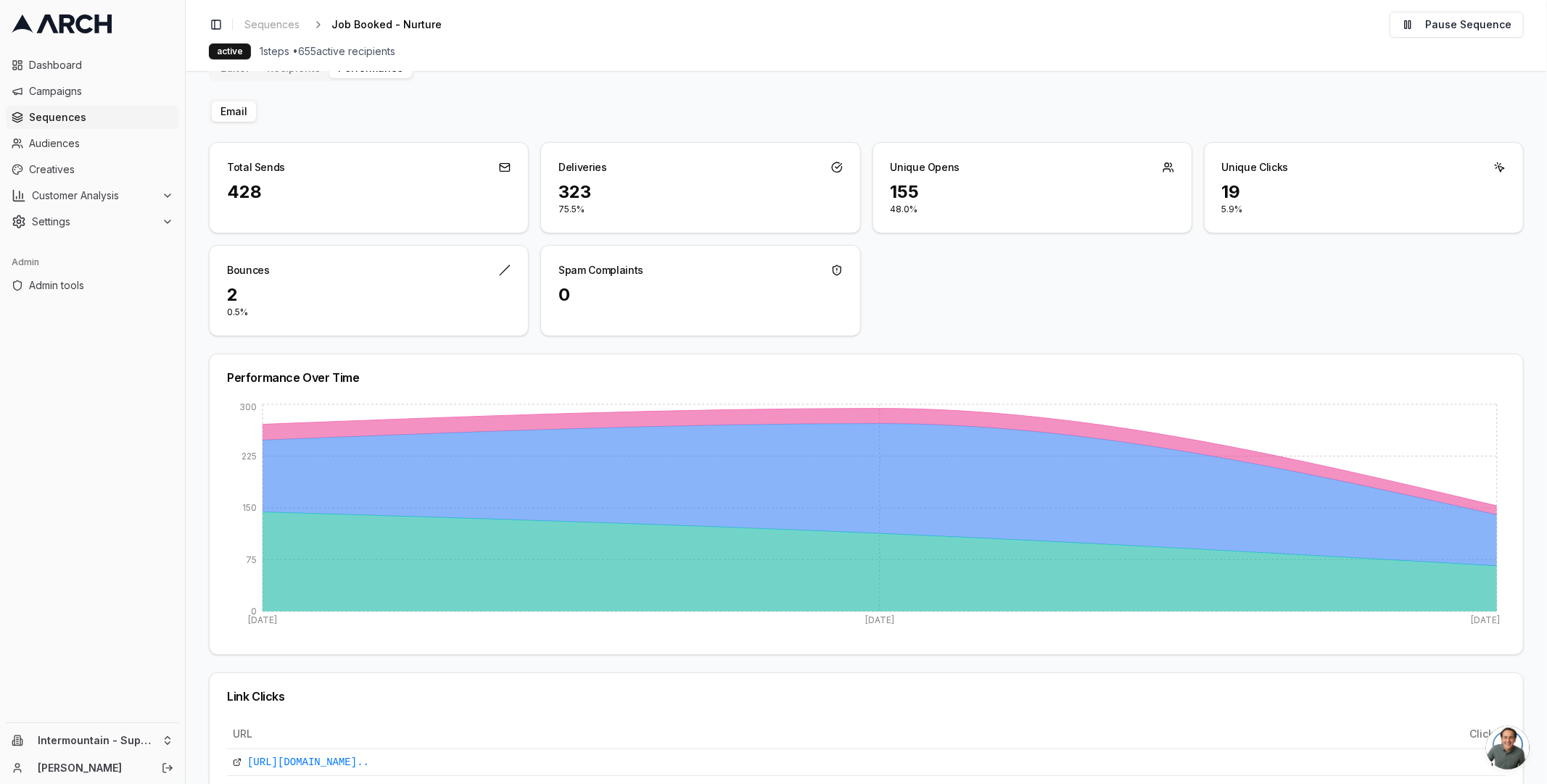
scroll to position [200, 0]
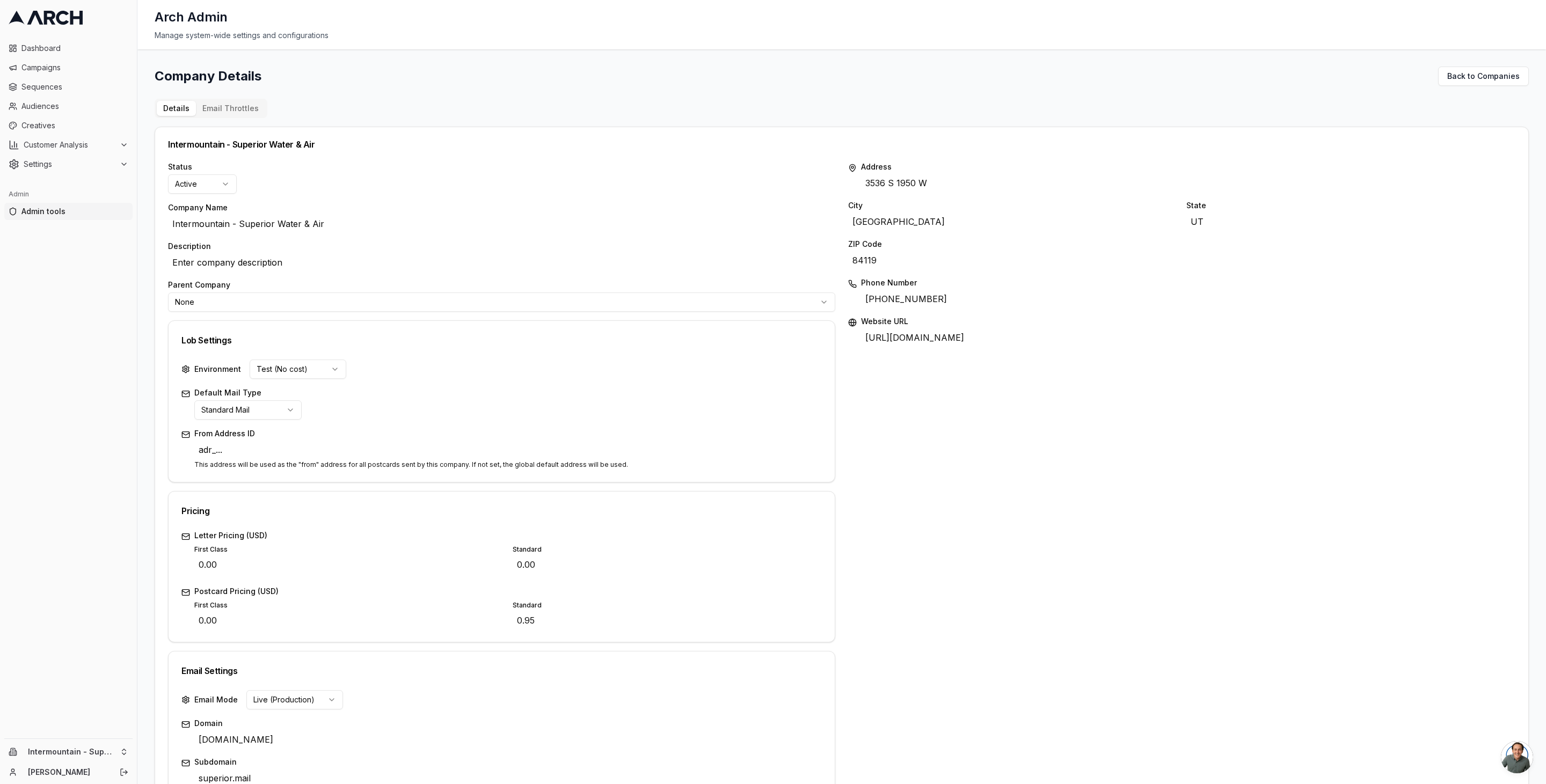
click at [247, 109] on button "Email Throttles" at bounding box center [230, 109] width 69 height 15
drag, startPoint x: 361, startPoint y: 102, endPoint x: 277, endPoint y: 109, distance: 84.3
click at [354, 102] on div "Details Email Throttles Intermountain - Superior Water & Air Status Active Comp…" at bounding box center [842, 540] width 1375 height 881
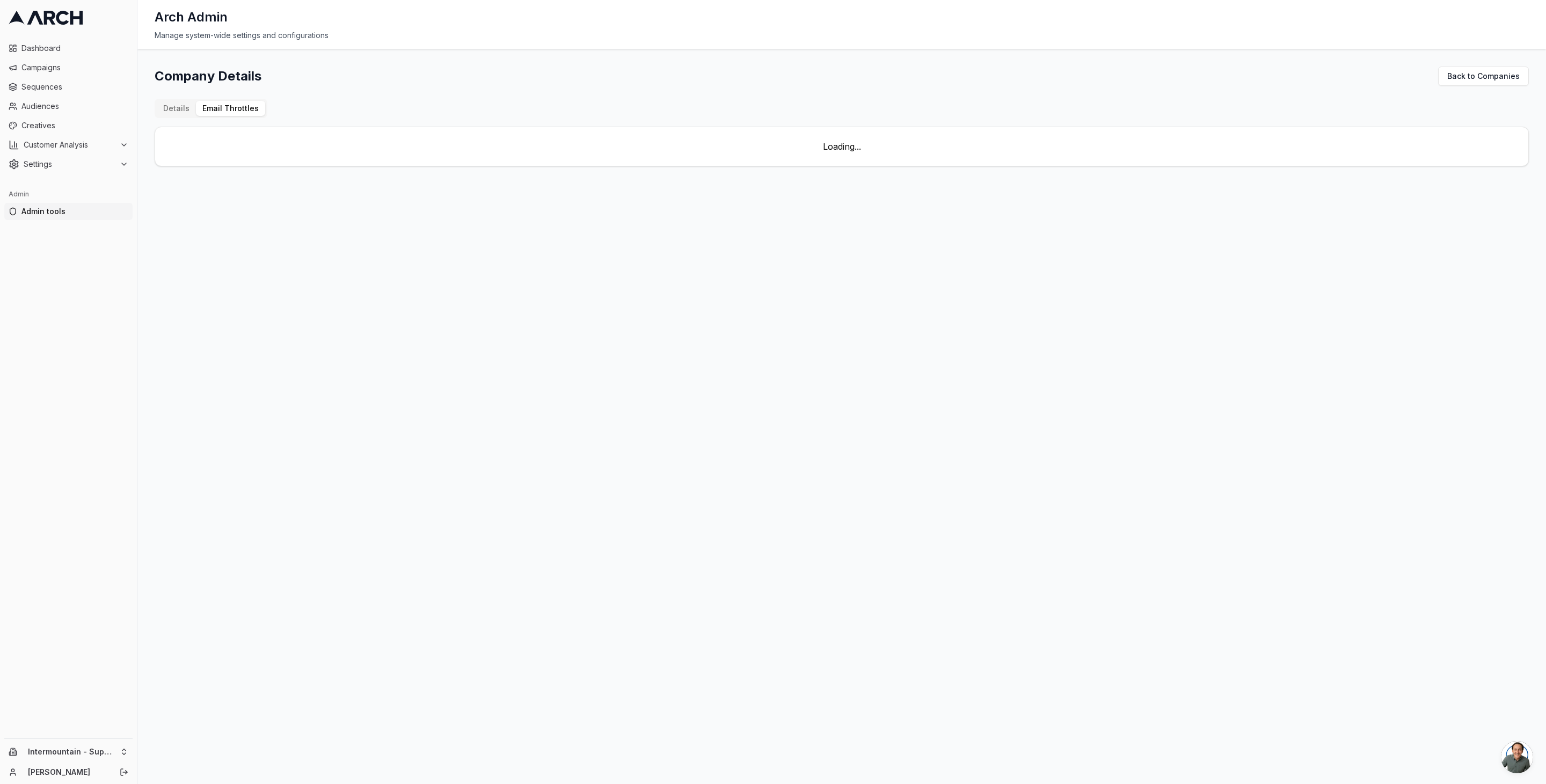
drag, startPoint x: 219, startPoint y: 109, endPoint x: 231, endPoint y: 110, distance: 12.0
click at [219, 109] on button "Email Throttles" at bounding box center [230, 109] width 69 height 15
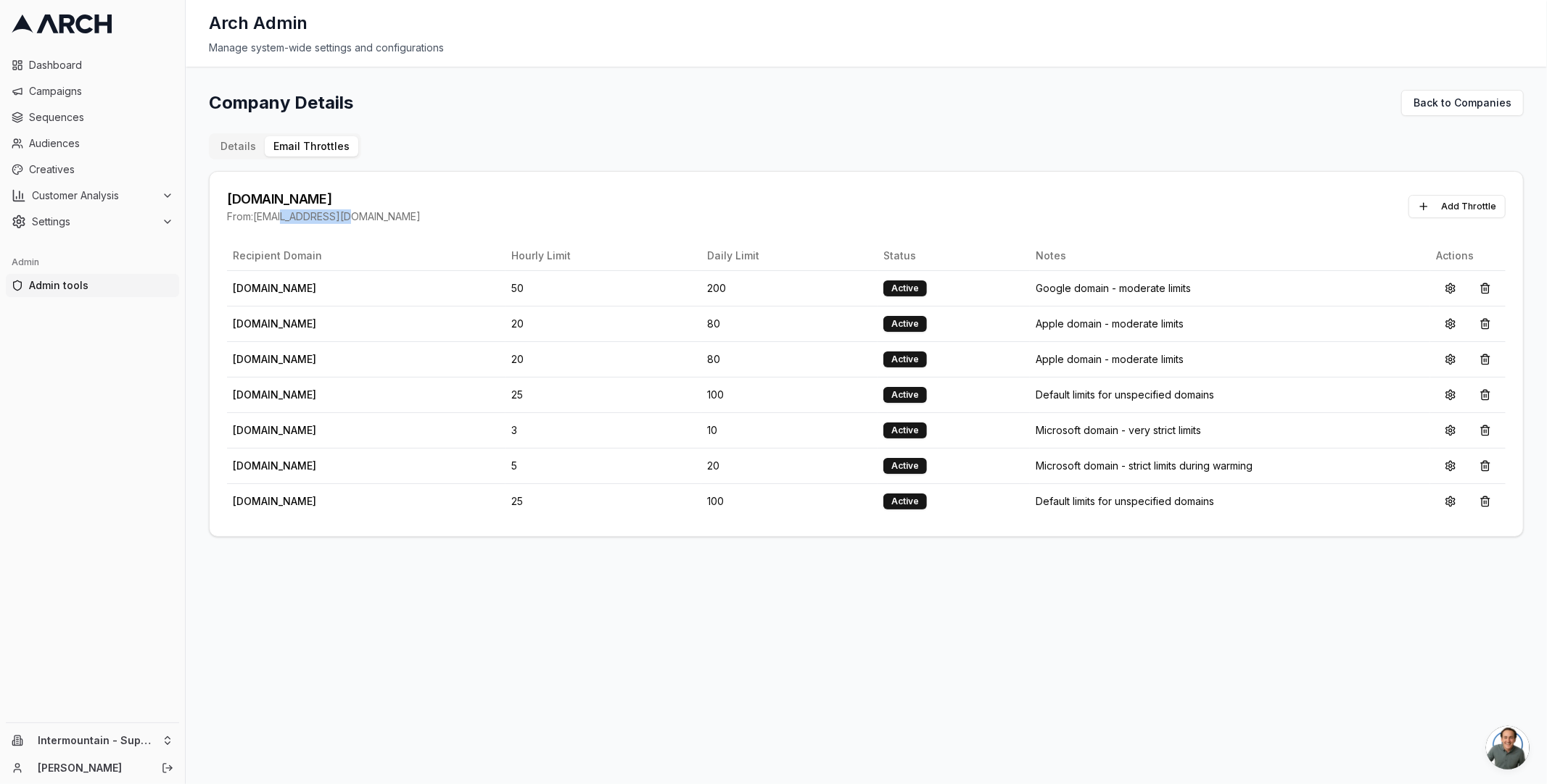
click at [347, 212] on div "From: hello@superior.mail.home-specialist.com" at bounding box center [324, 216] width 194 height 14
click at [708, 387] on td "100" at bounding box center [789, 395] width 176 height 36
drag, startPoint x: 708, startPoint y: 387, endPoint x: 694, endPoint y: 386, distance: 14.0
click at [709, 387] on td "100" at bounding box center [789, 395] width 176 height 36
click at [1446, 394] on button at bounding box center [1450, 395] width 29 height 24
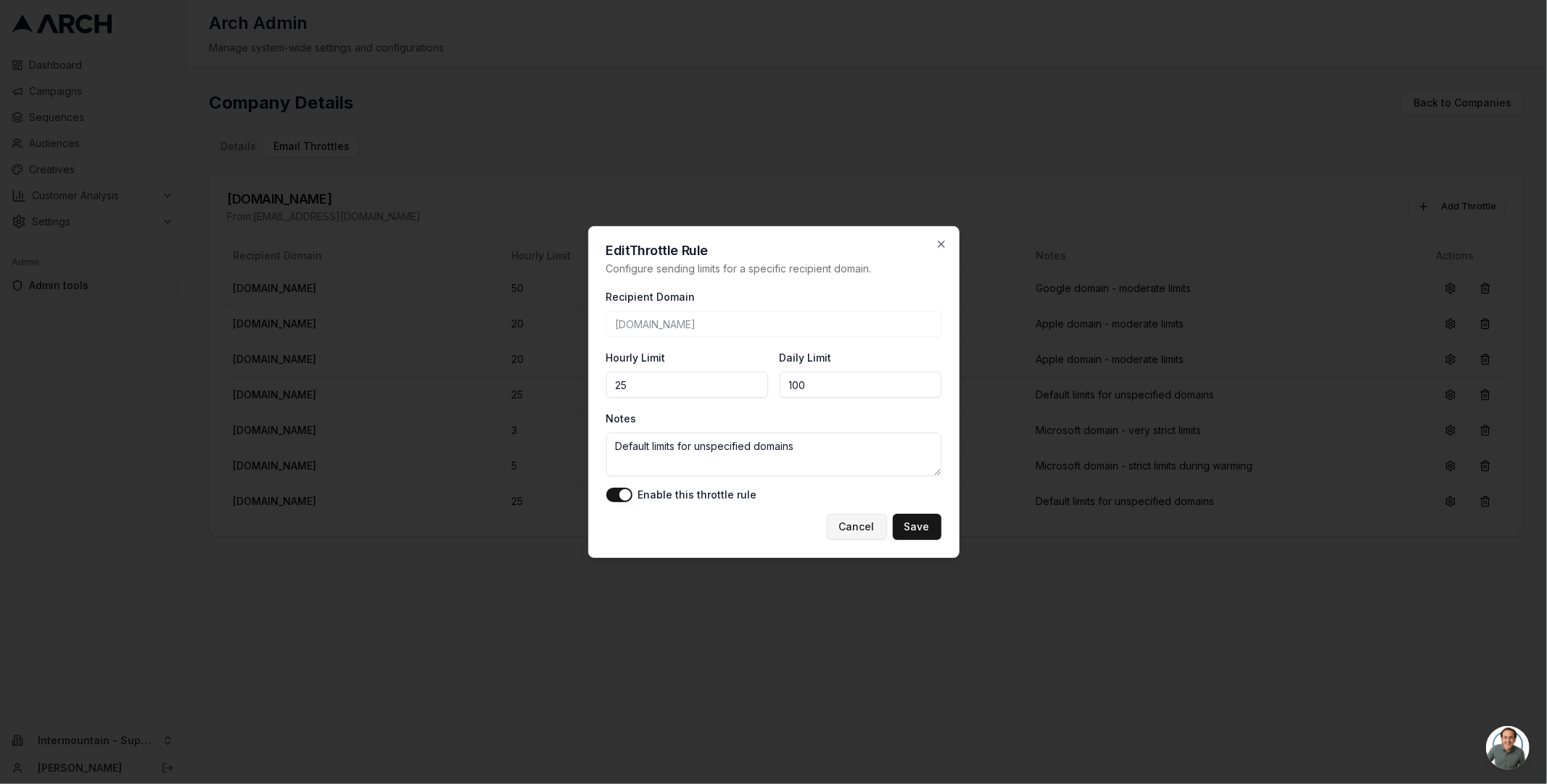
click at [865, 529] on button "Cancel" at bounding box center [857, 527] width 60 height 26
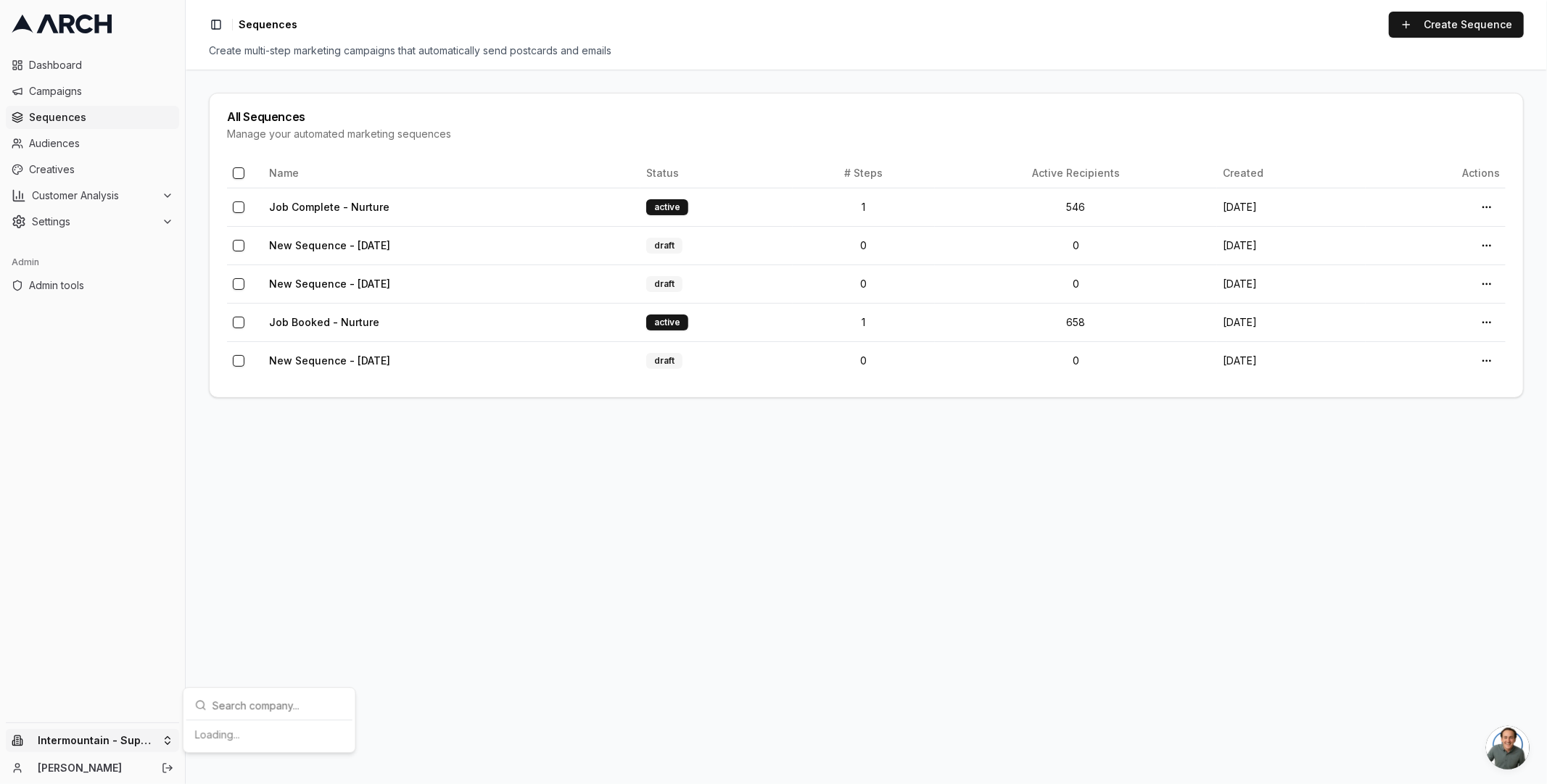
click at [105, 732] on html "Dashboard Campaigns Sequences Audiences Creatives Customer Analysis Settings Ad…" at bounding box center [773, 392] width 1547 height 784
click at [253, 513] on input "text" at bounding box center [278, 516] width 132 height 29
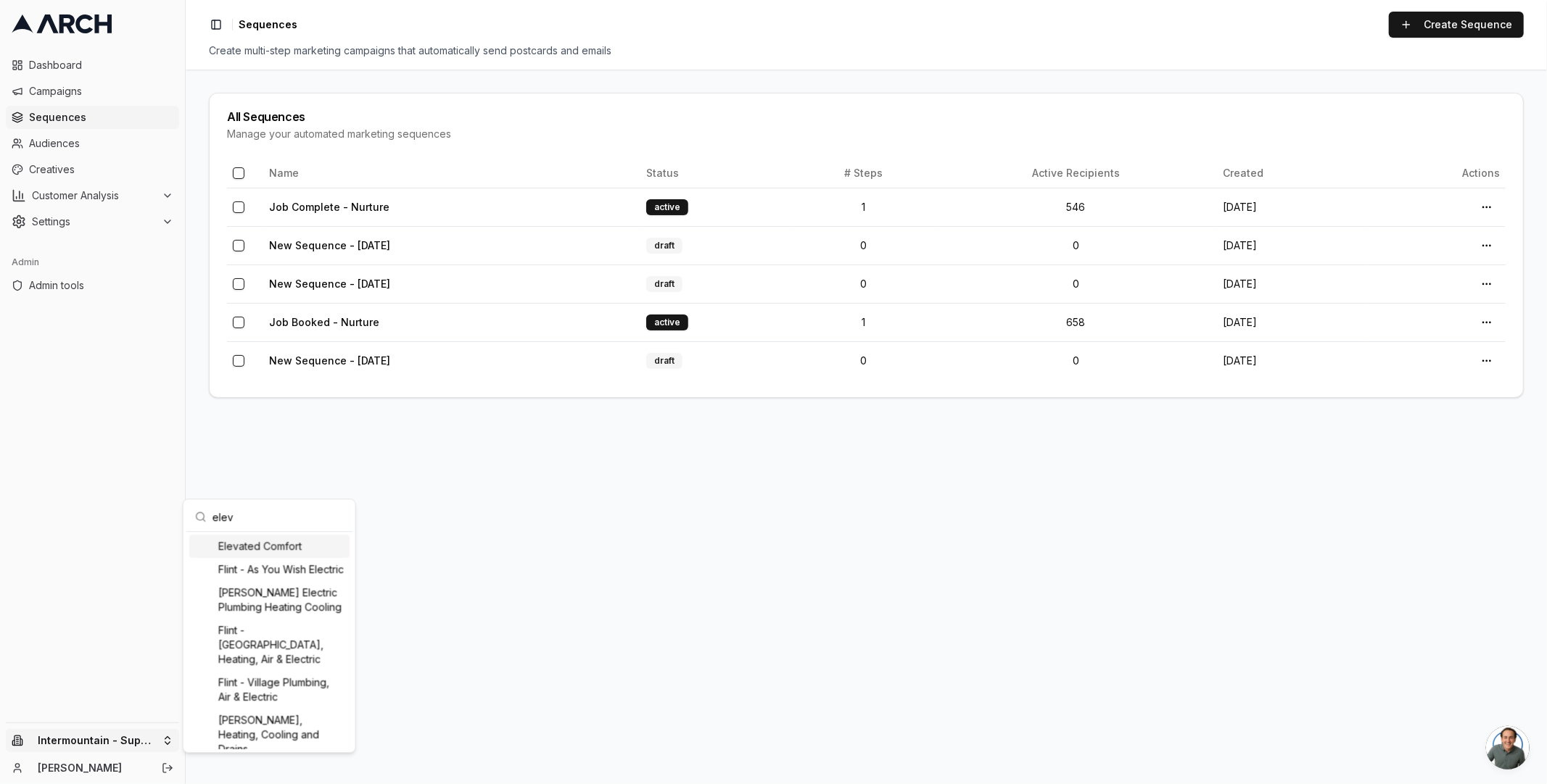
type input "eleva"
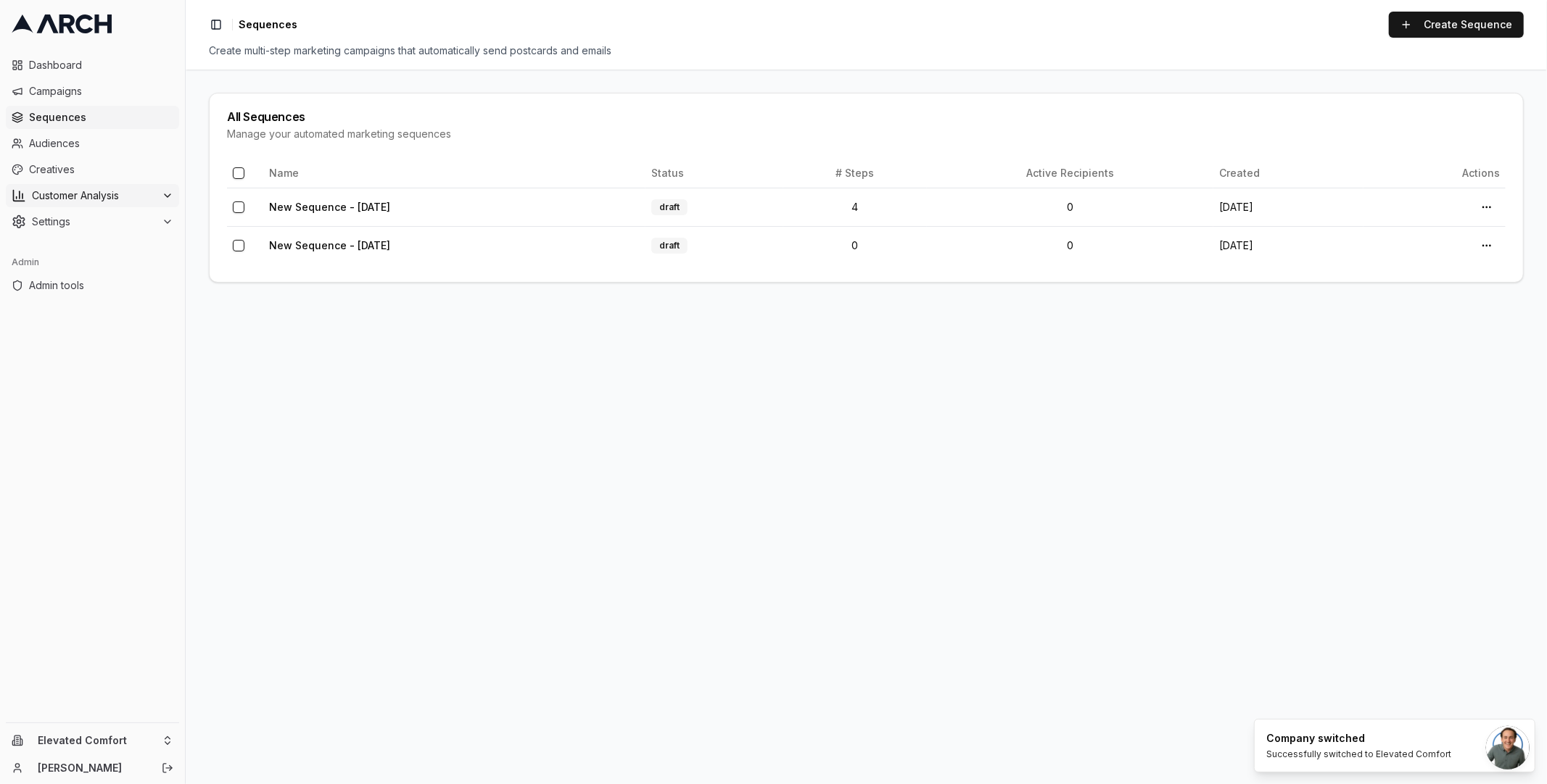
click at [106, 197] on span "Customer Analysis" at bounding box center [94, 195] width 124 height 14
click at [117, 223] on link "Overview" at bounding box center [92, 219] width 137 height 21
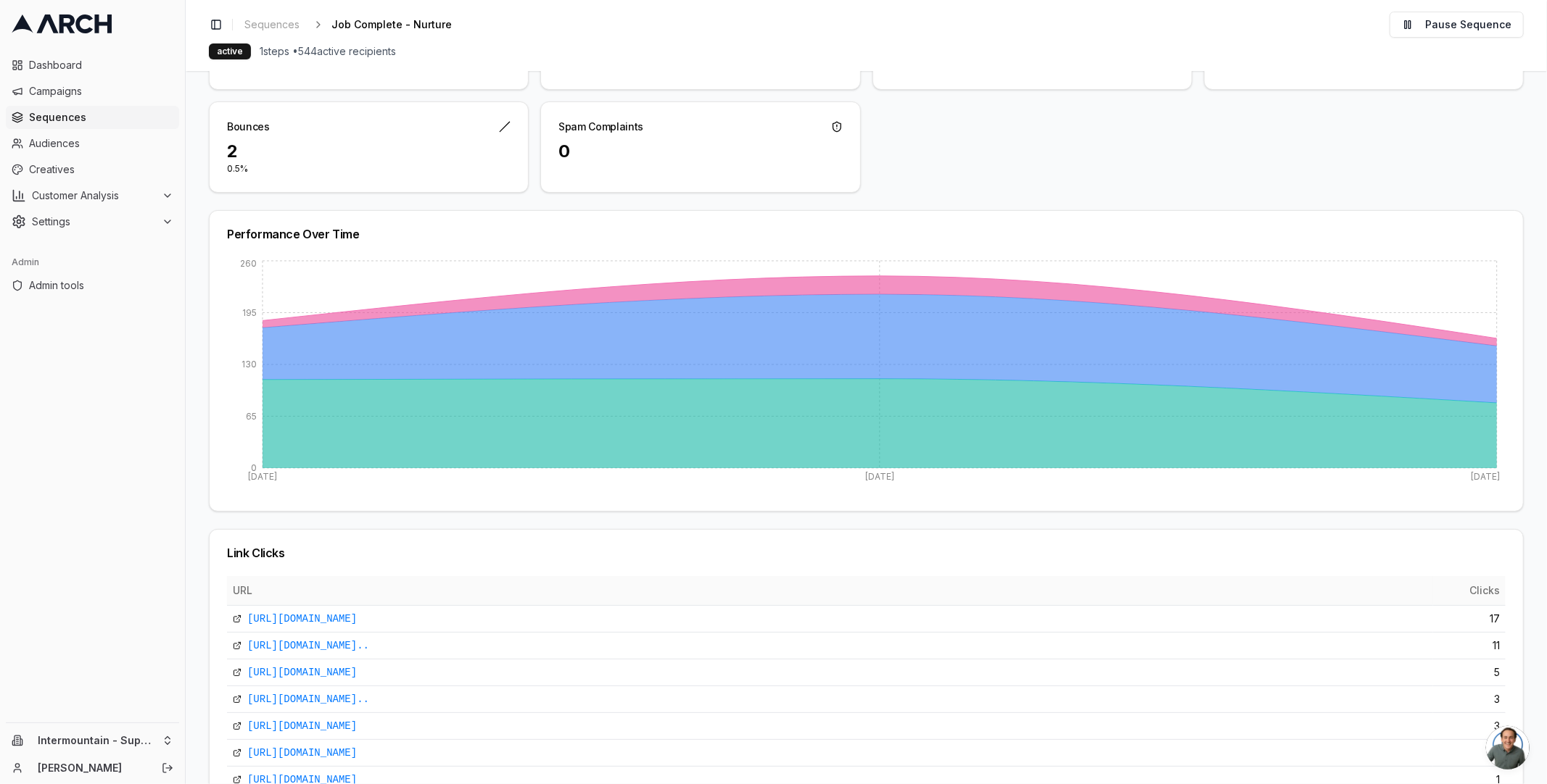
scroll to position [227, 0]
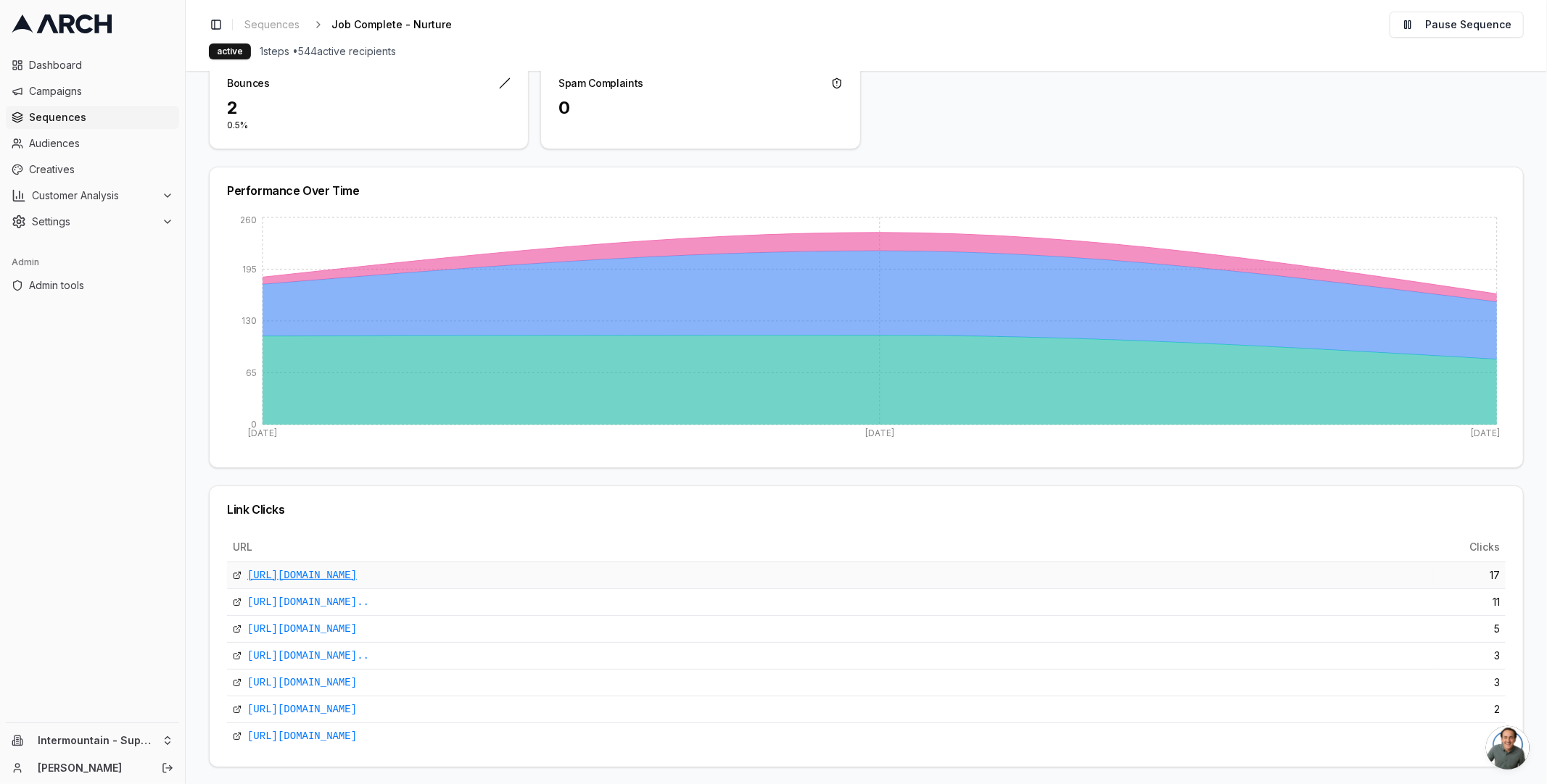
click at [356, 572] on link "https://g.page/r/CS77hPx1ExtiEAE/review" at bounding box center [302, 574] width 109 height 14
click at [1489, 572] on td "17" at bounding box center [1469, 575] width 72 height 27
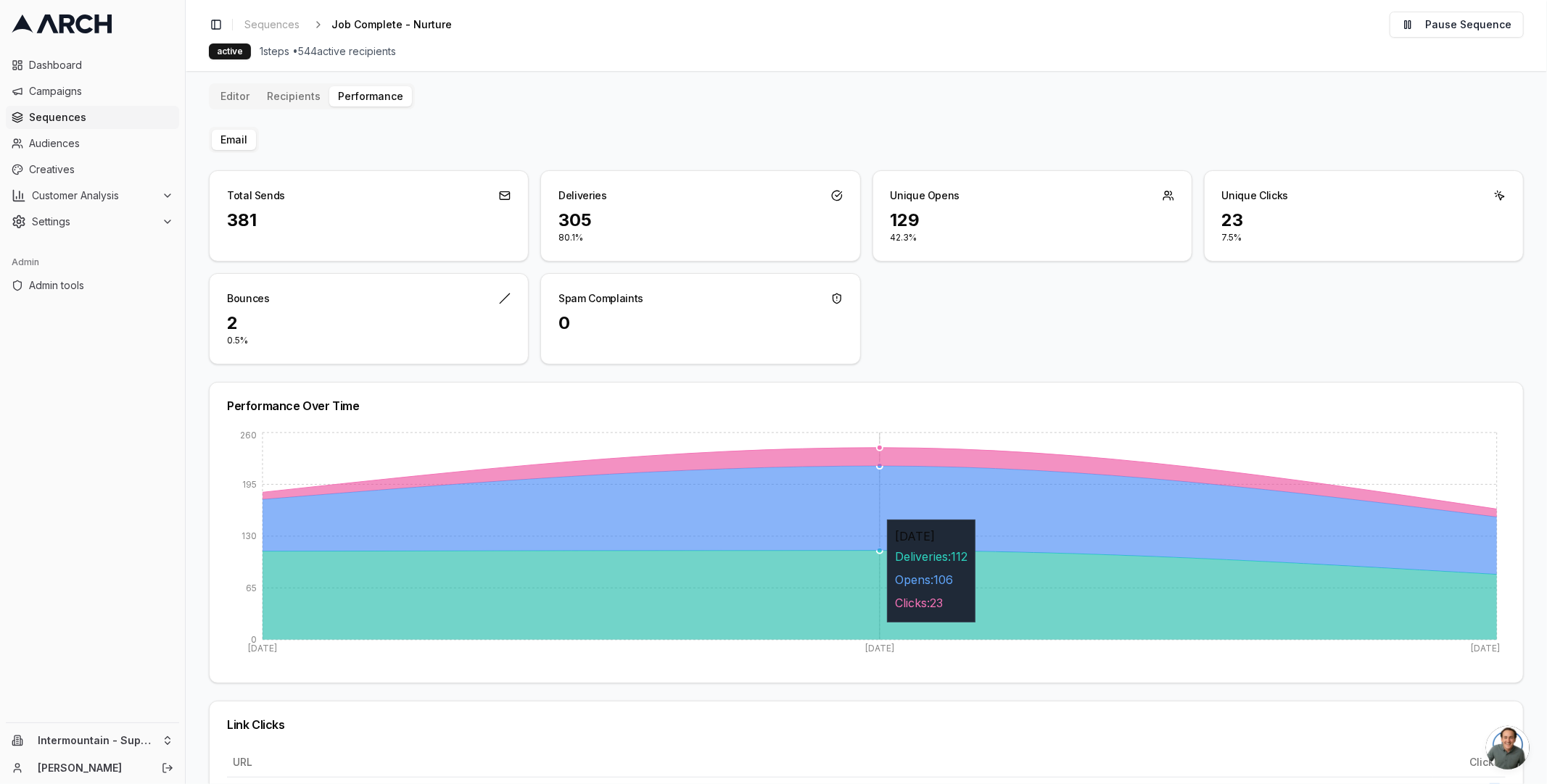
scroll to position [0, 0]
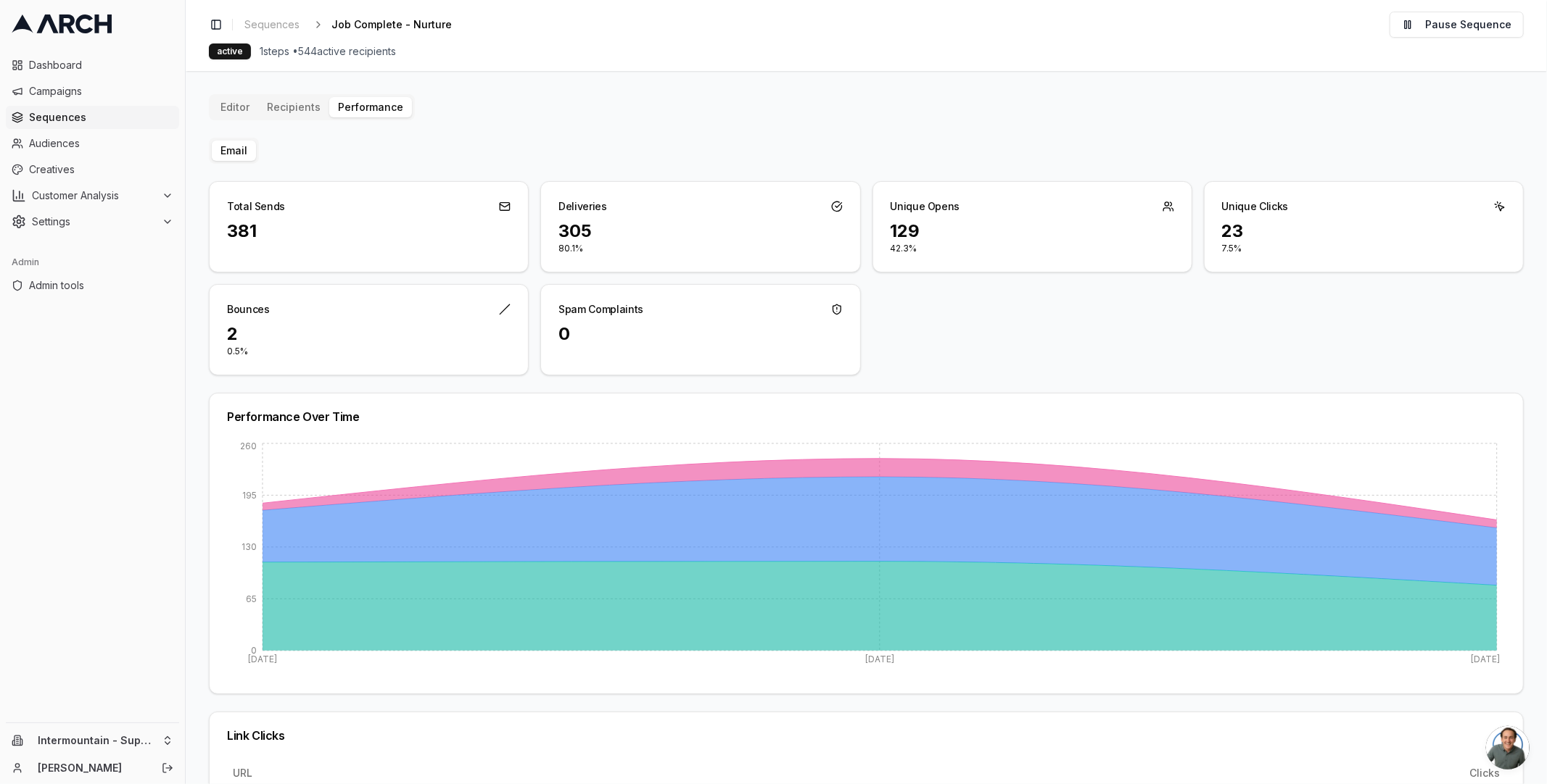
click at [898, 228] on div "129" at bounding box center [1032, 231] width 283 height 24
drag, startPoint x: 898, startPoint y: 227, endPoint x: 864, endPoint y: 257, distance: 45.3
click at [898, 227] on div "129" at bounding box center [1032, 231] width 283 height 24
click at [540, 117] on div "Editor Recipients Performance Email Total Sends 381 Deliveries 305 80.1% Unique…" at bounding box center [866, 543] width 1315 height 900
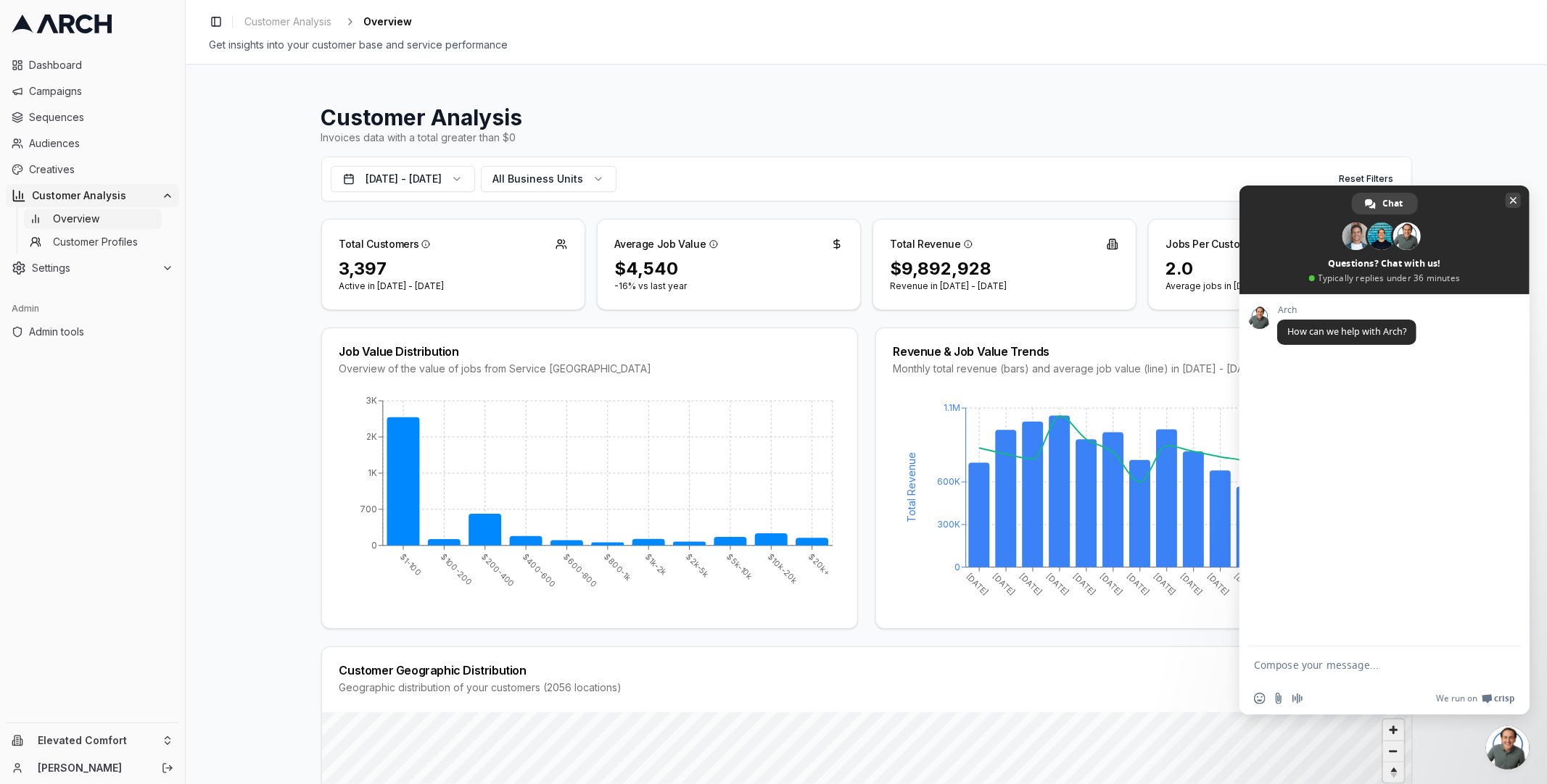
click at [1512, 204] on span "Close chat" at bounding box center [1513, 200] width 8 height 9
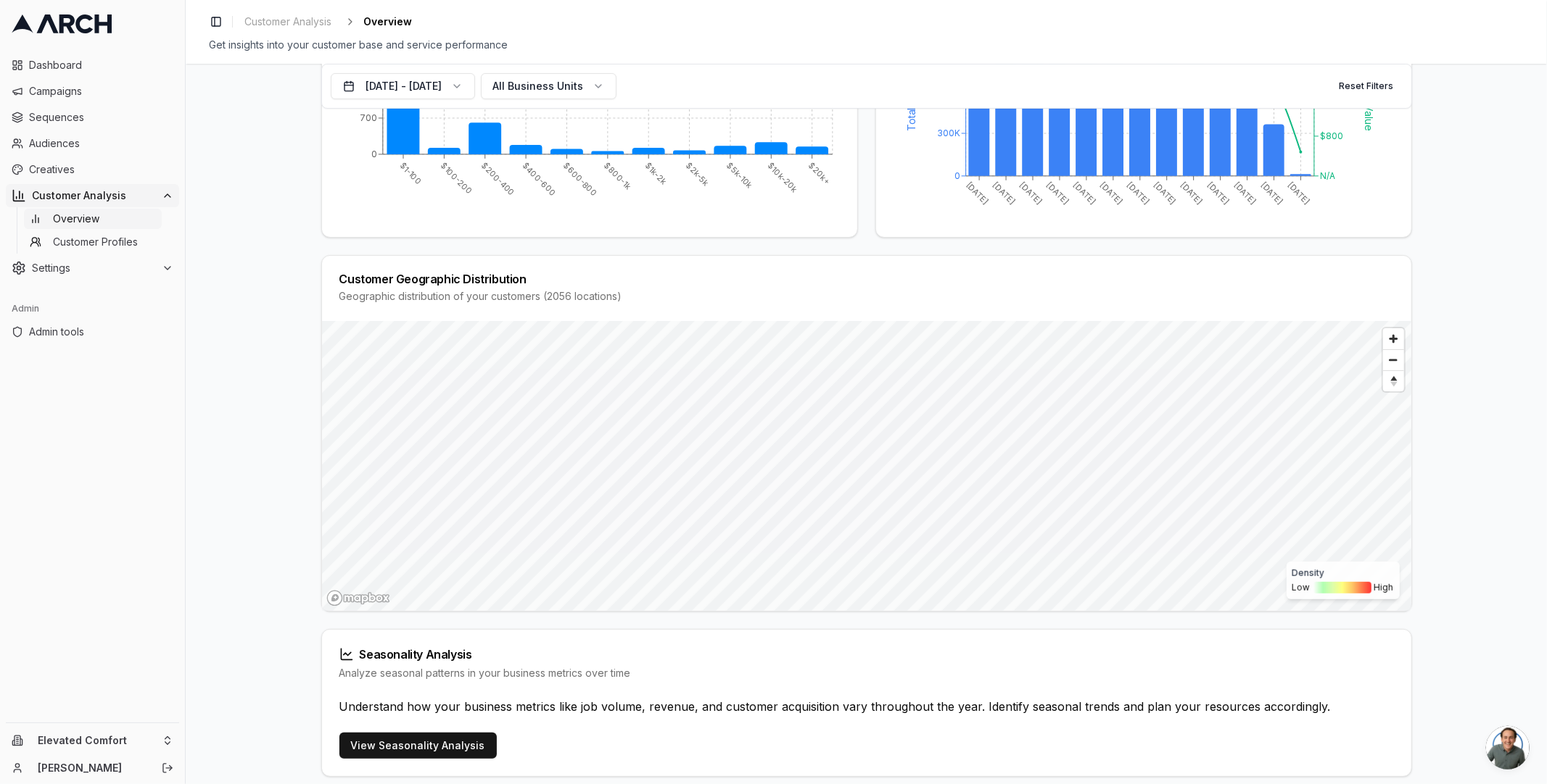
scroll to position [457, 0]
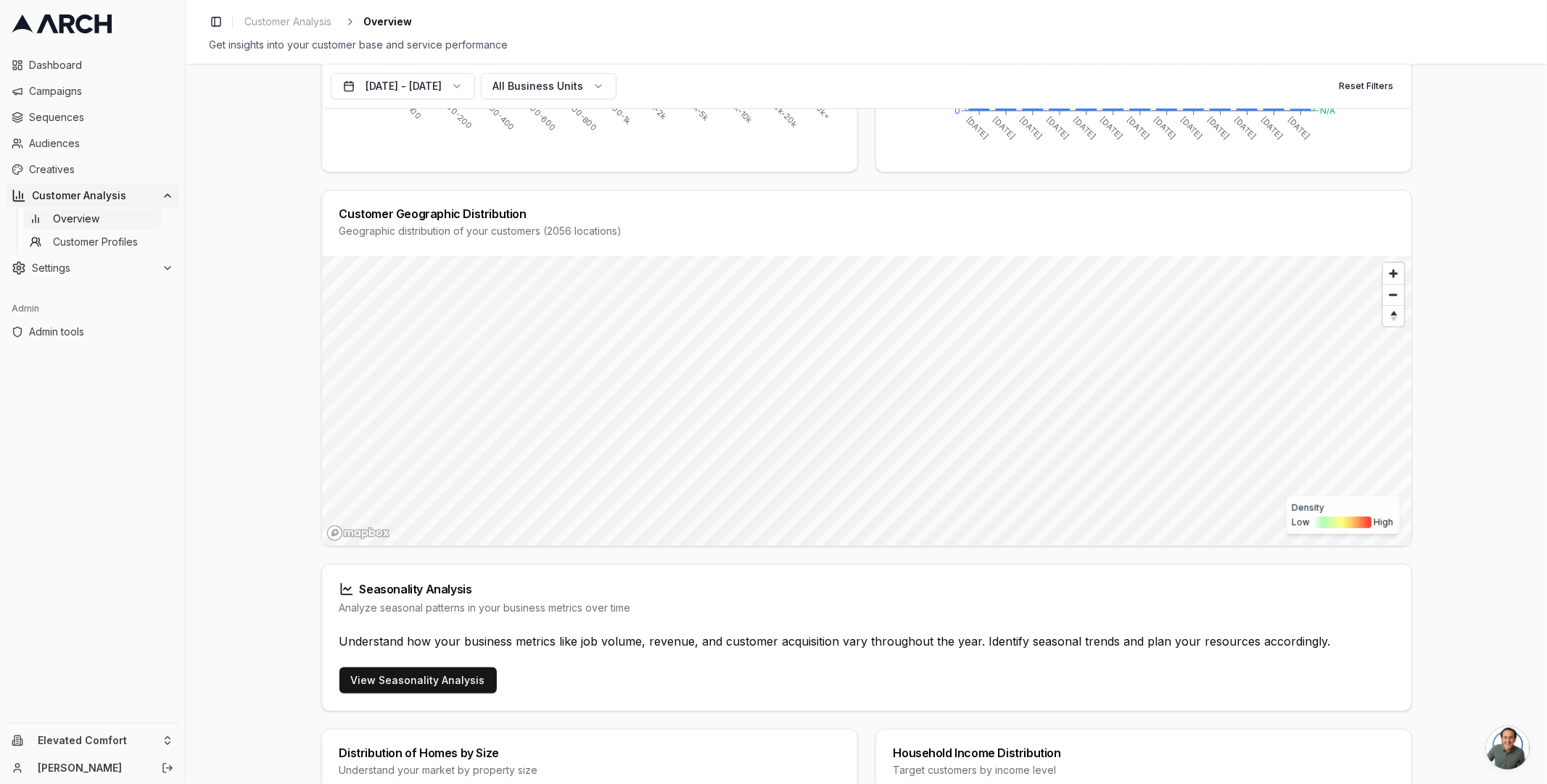
click at [371, 663] on div "Understand how your business metrics like job volume, revenue, and customer acq…" at bounding box center [866, 650] width 1089 height 35
click at [365, 668] on link "View Seasonality Analysis" at bounding box center [418, 681] width 157 height 26
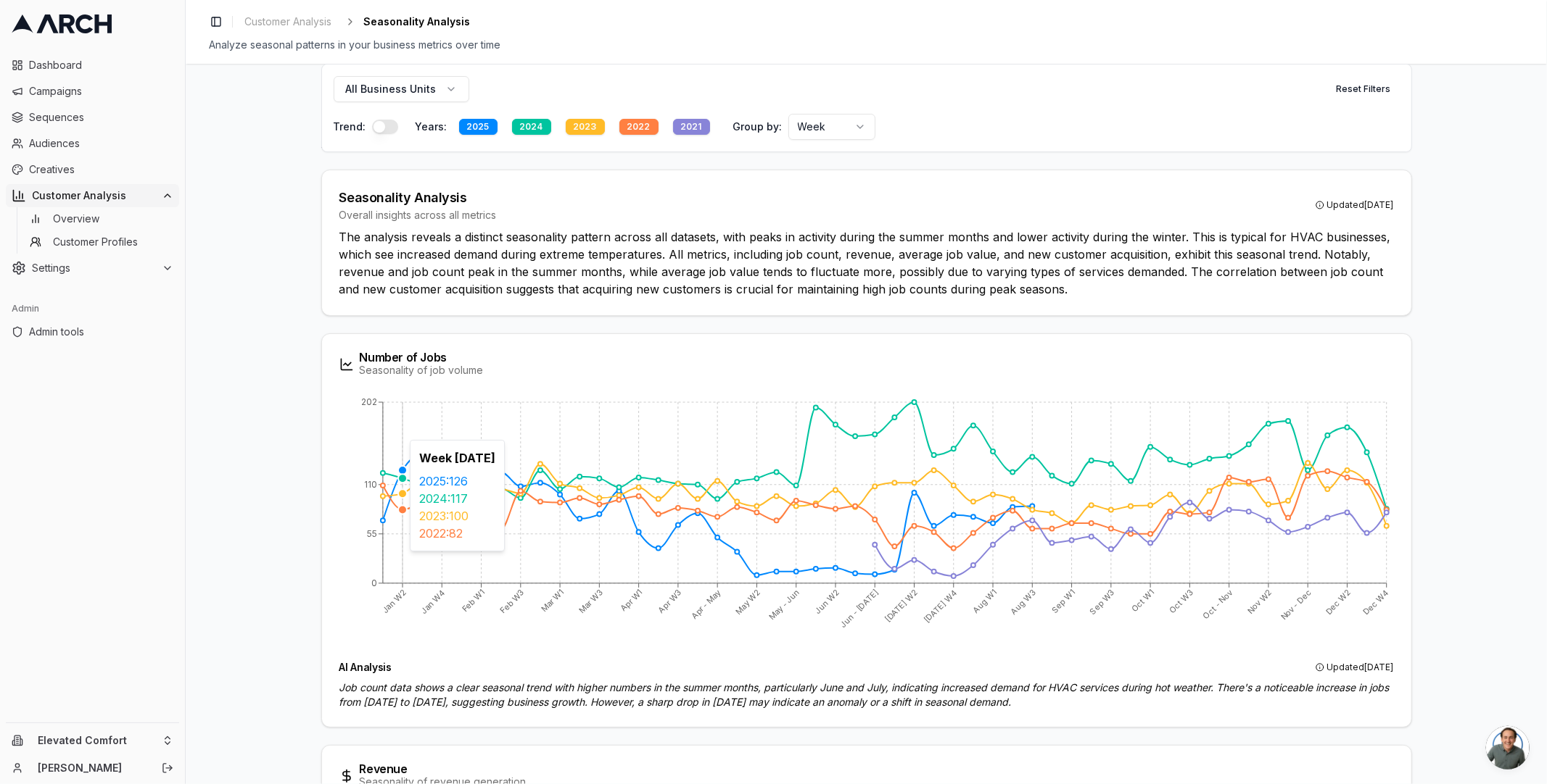
scroll to position [106, 0]
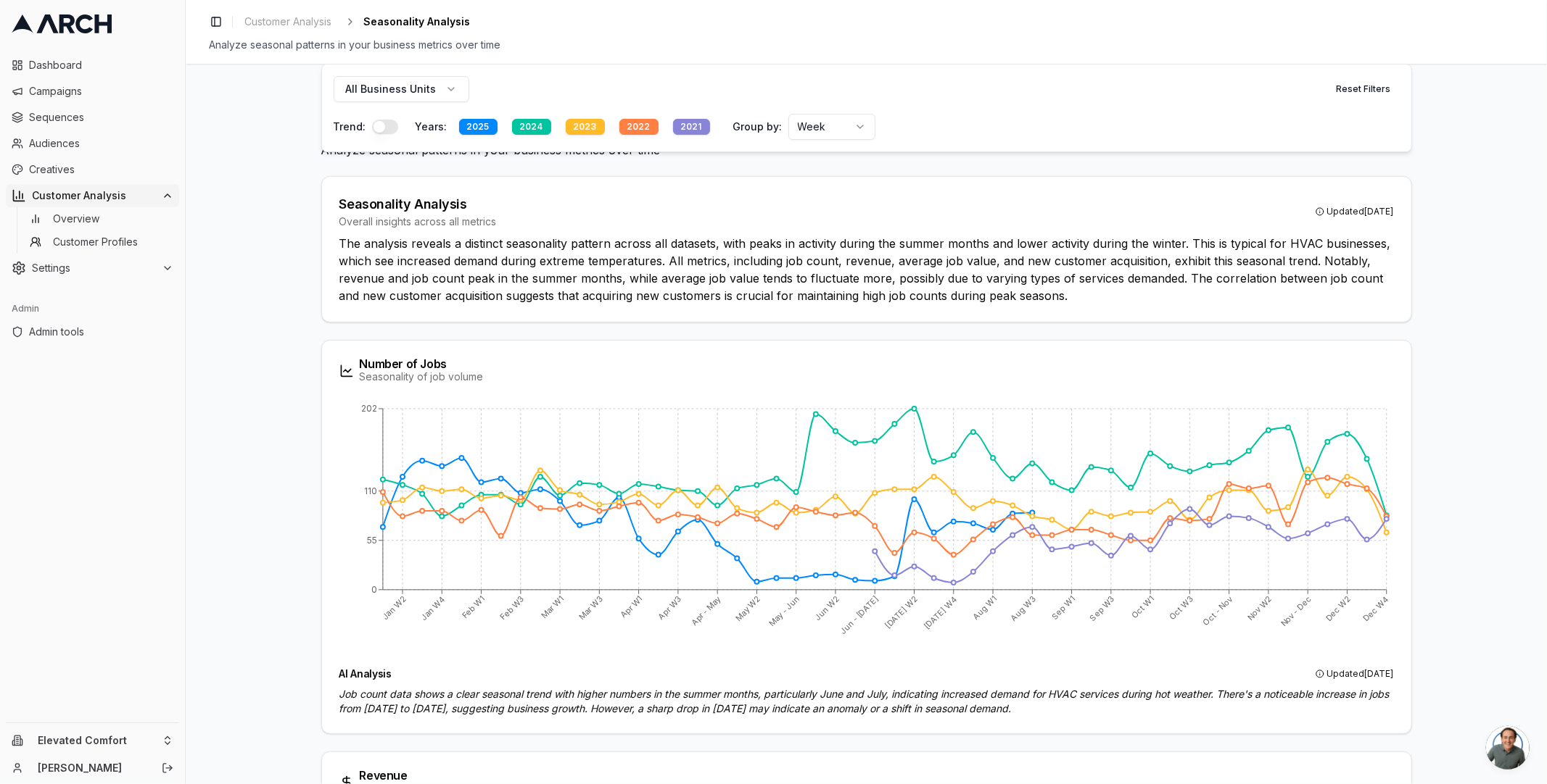
click at [383, 125] on button "button" at bounding box center [386, 126] width 26 height 14
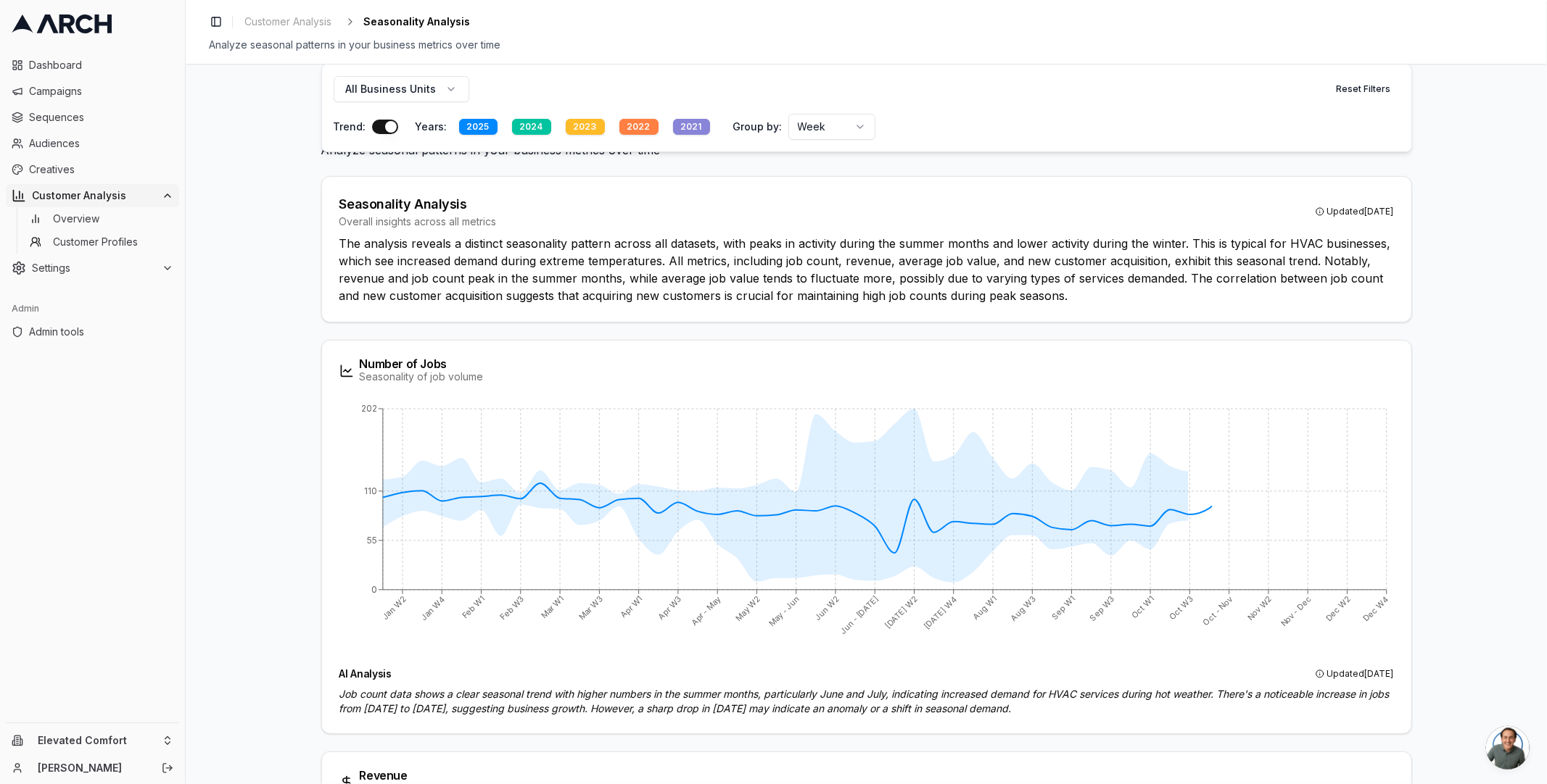
click at [383, 125] on button "button" at bounding box center [386, 126] width 26 height 14
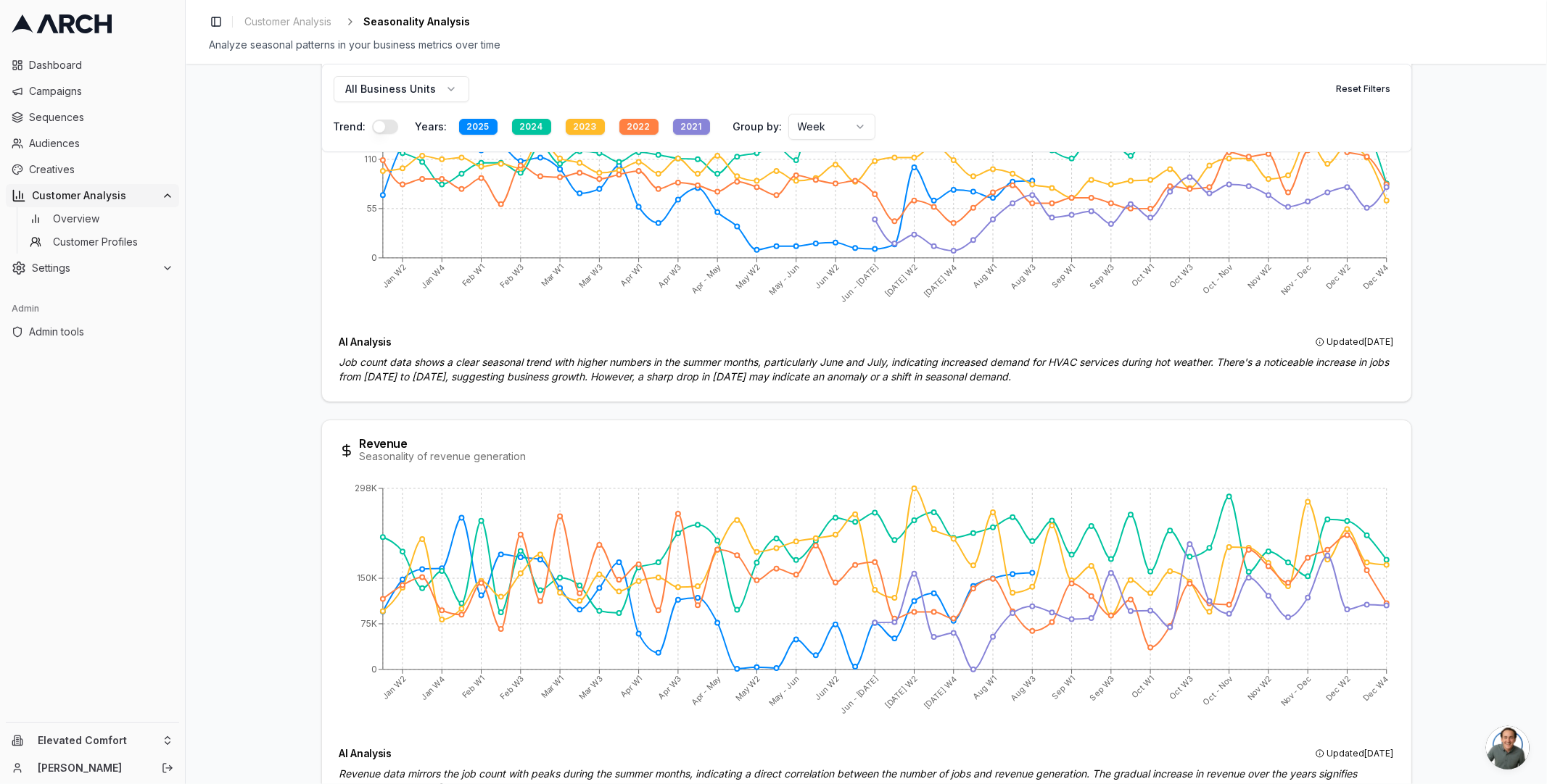
scroll to position [335, 0]
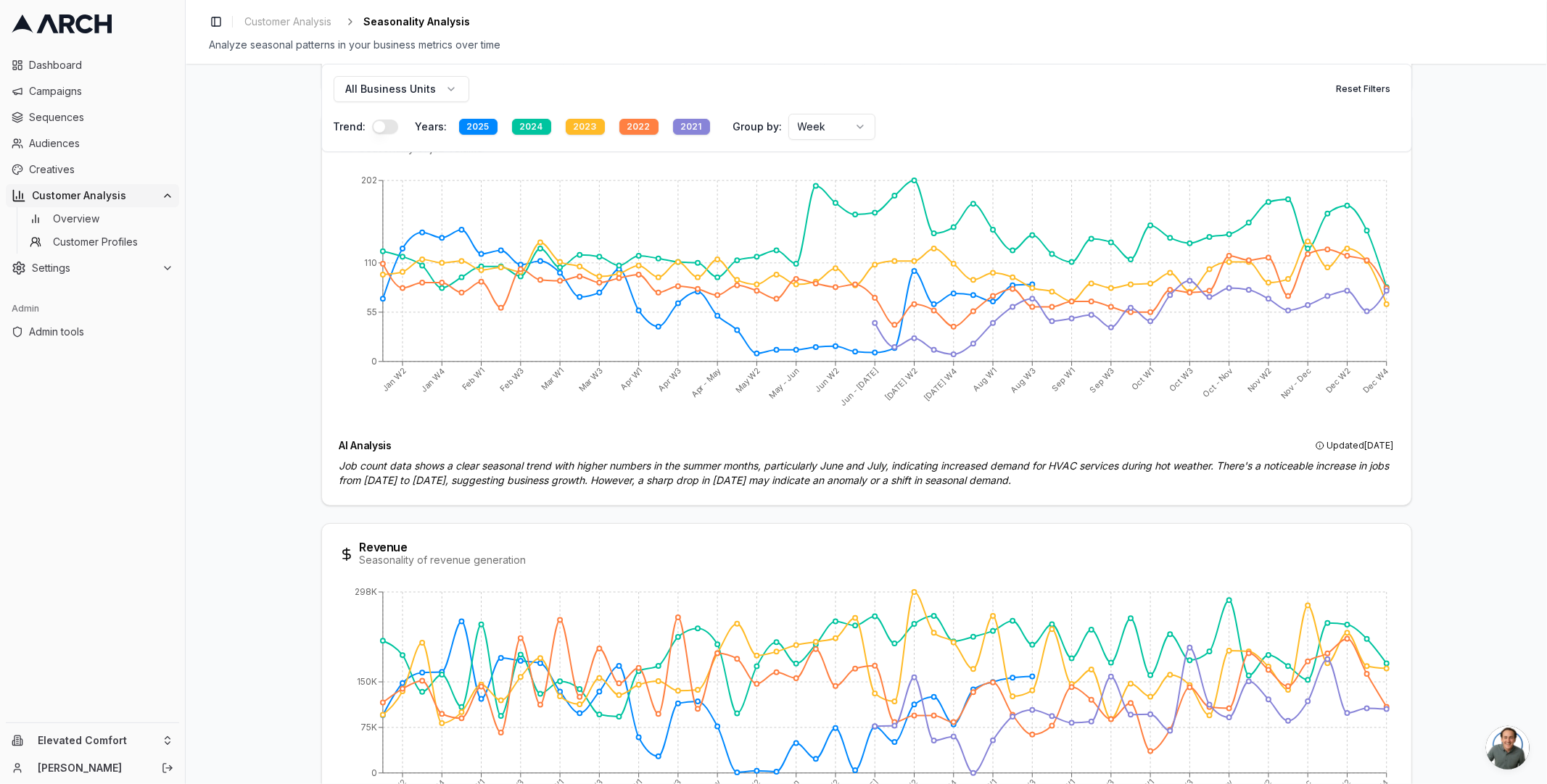
type button "on"
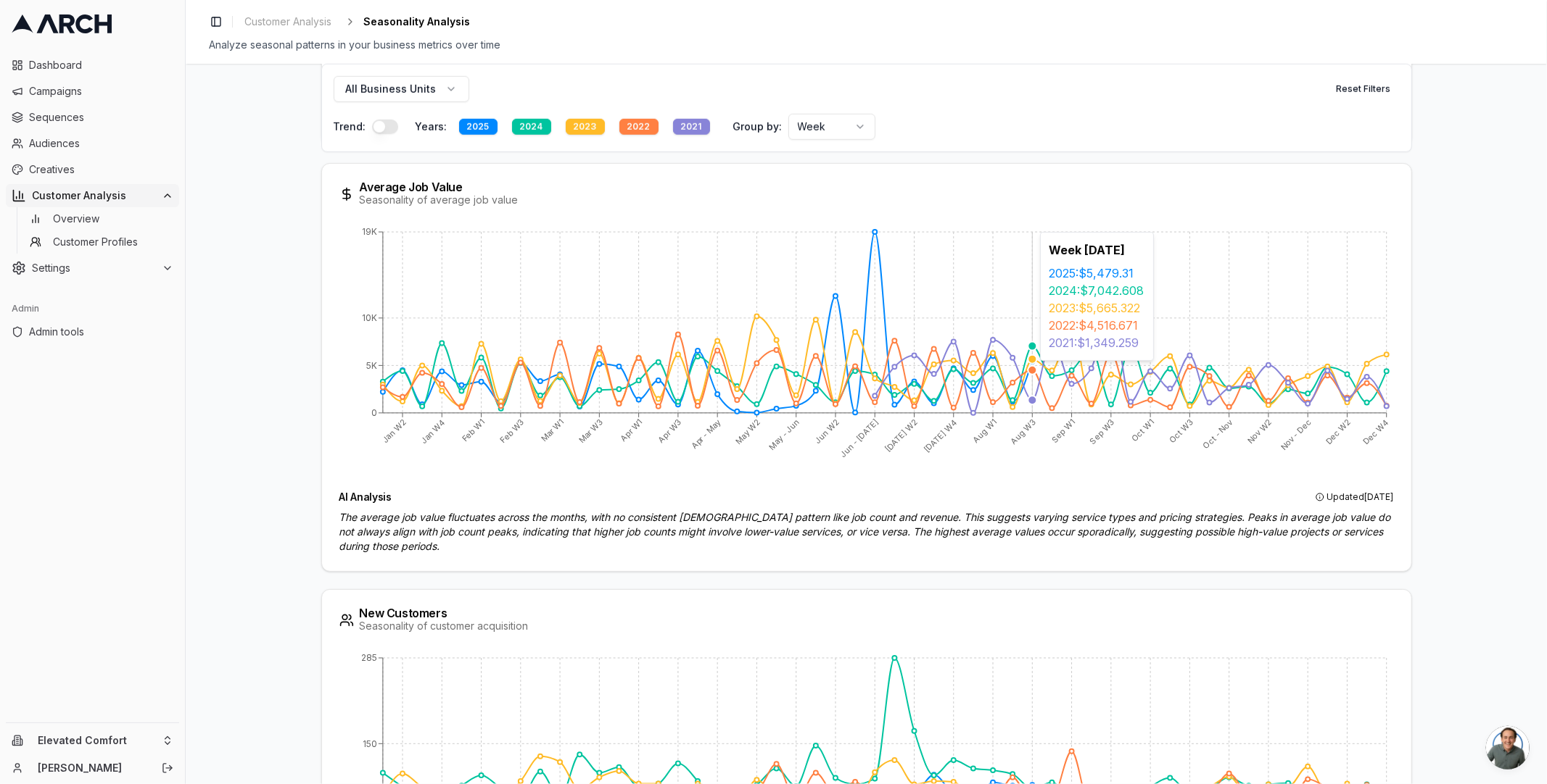
scroll to position [1342, 0]
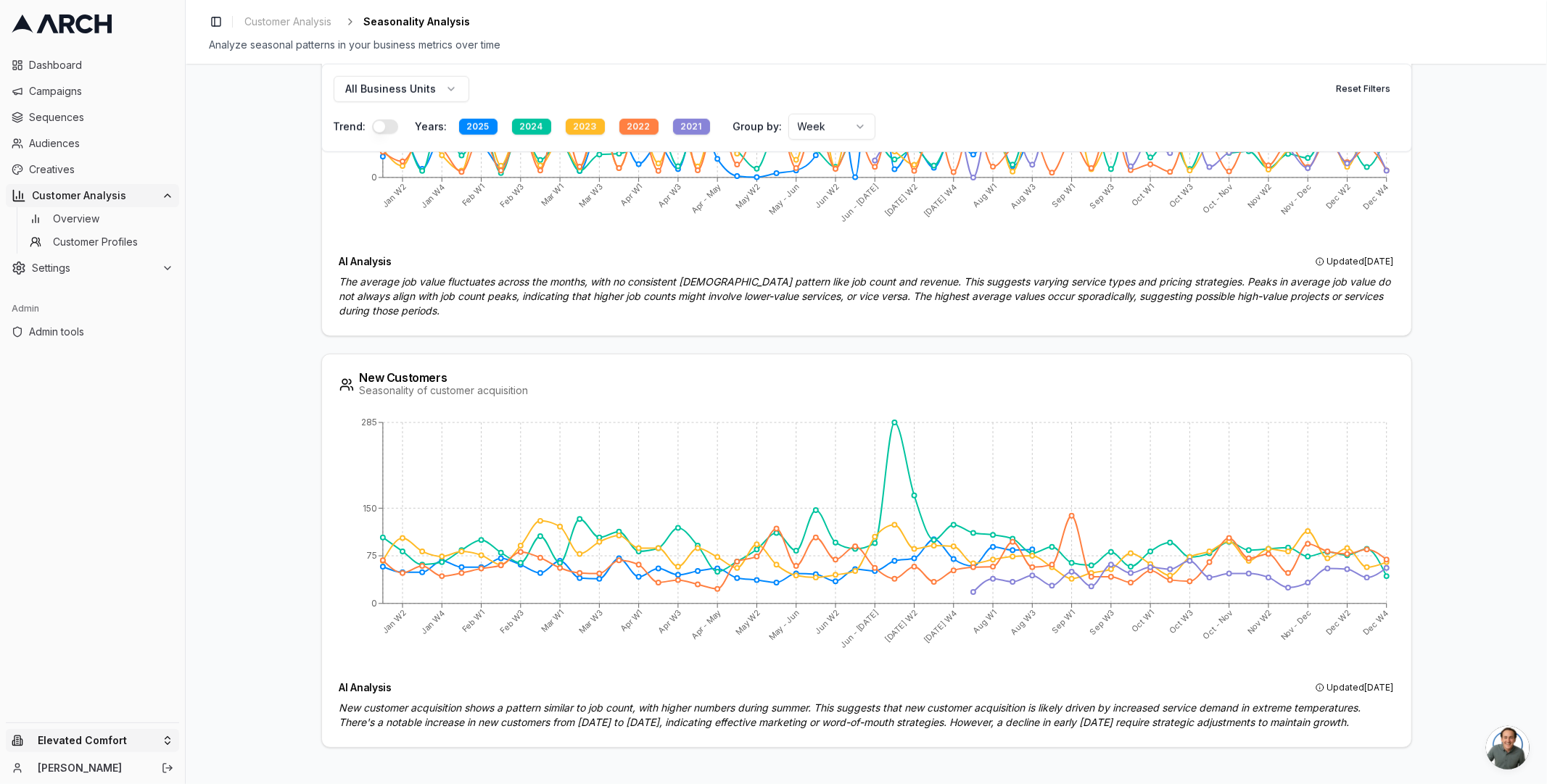
click at [113, 734] on html "Dashboard Campaigns Sequences Audiences Creatives Customer Analysis Overview Cu…" at bounding box center [773, 392] width 1547 height 784
click at [260, 524] on input "text" at bounding box center [278, 516] width 132 height 29
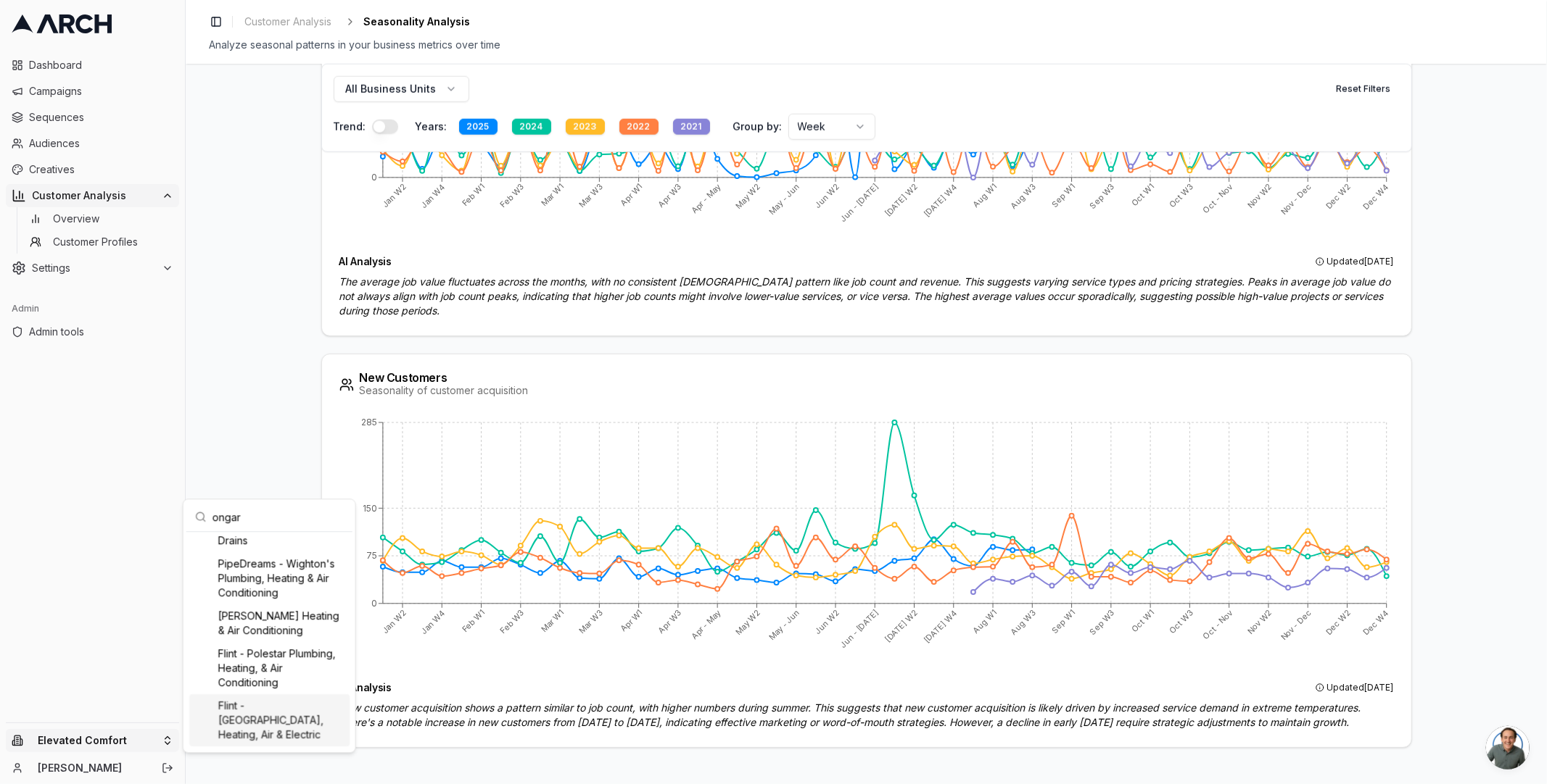
scroll to position [0, 0]
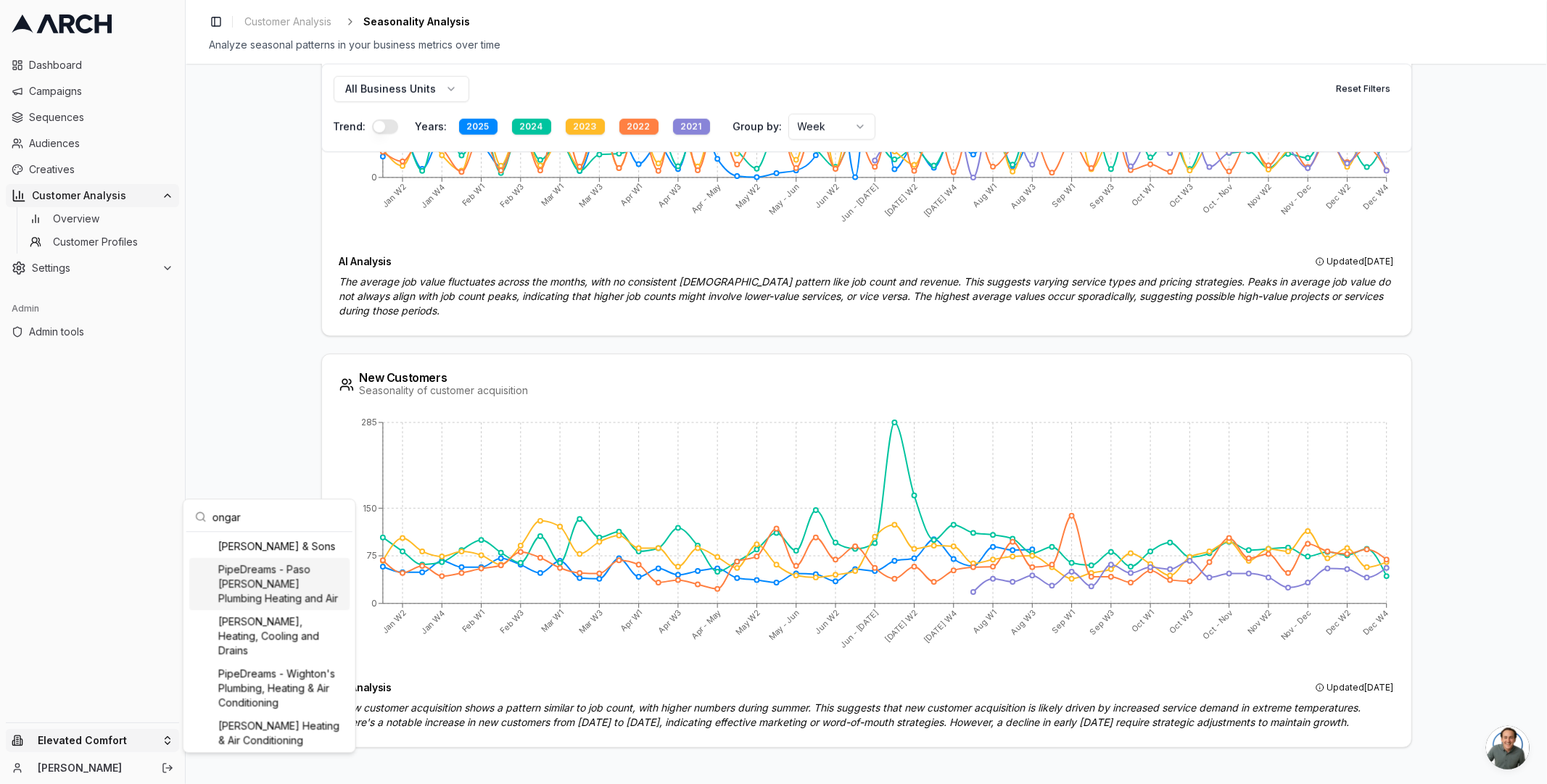
type input "ongar"
click at [287, 545] on div "Ongaro & Sons" at bounding box center [269, 546] width 160 height 24
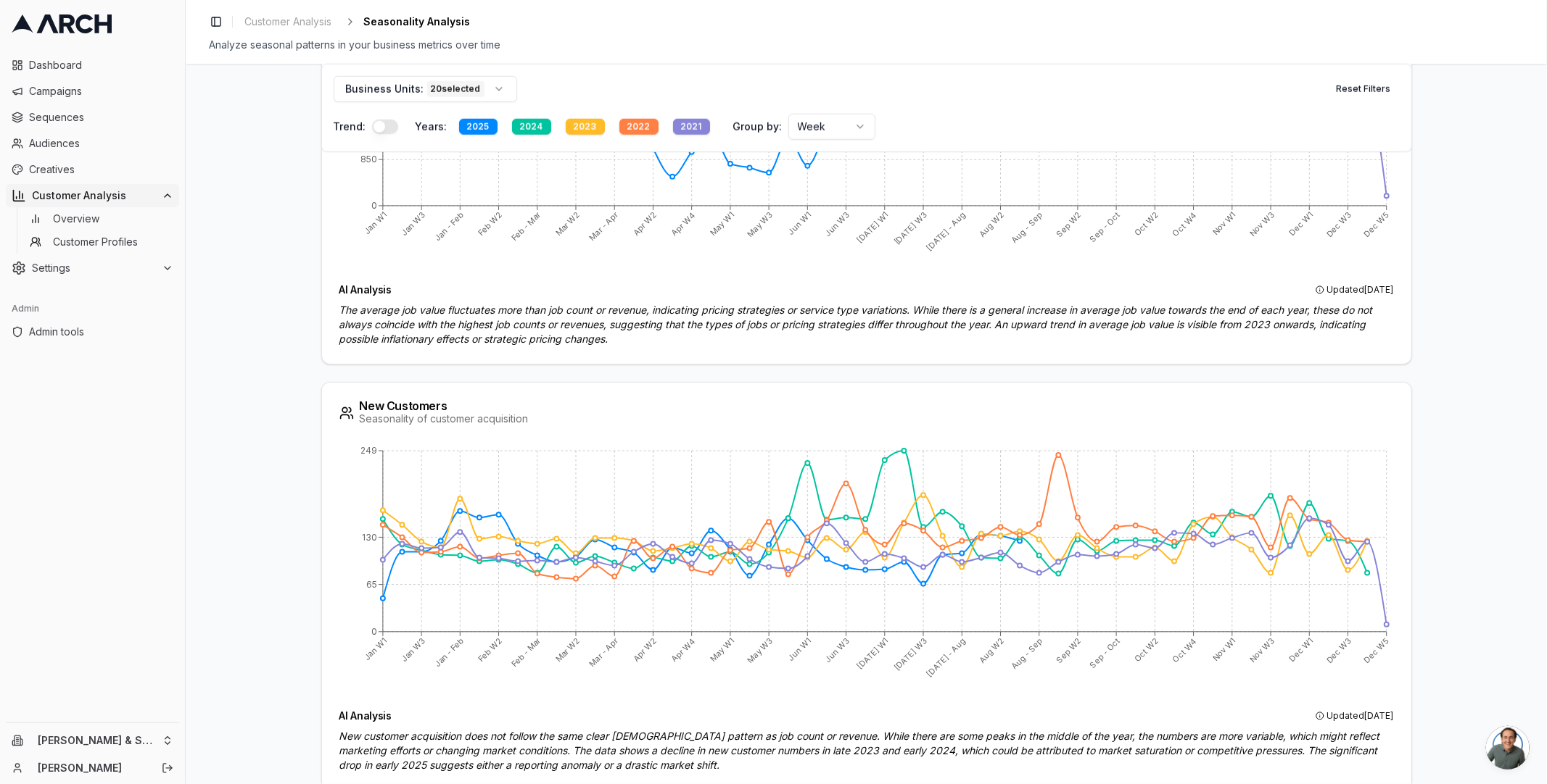
scroll to position [1372, 0]
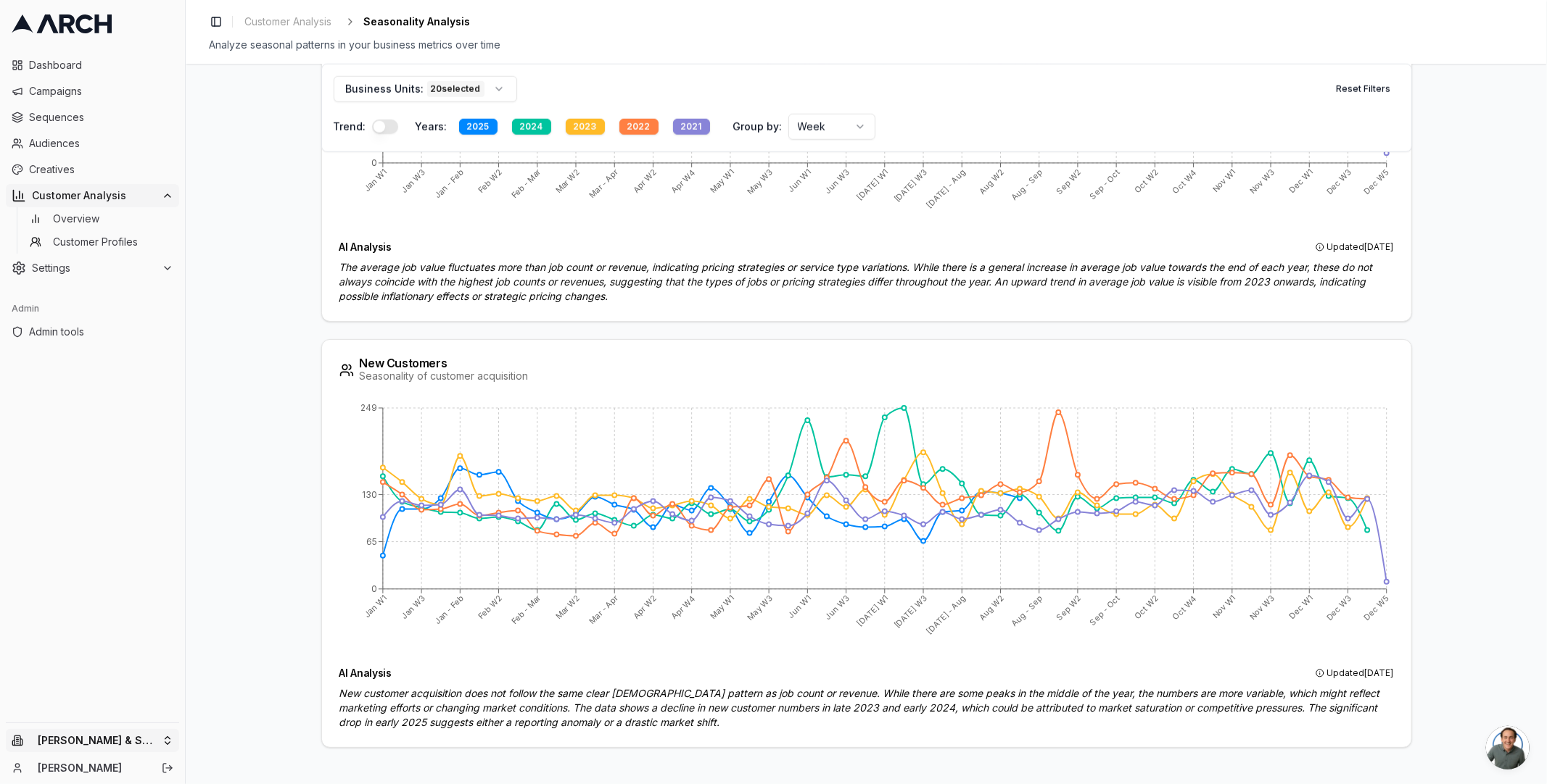
click at [81, 739] on html "Dashboard Campaigns Sequences Audiences Creatives Customer Analysis Overview Cu…" at bounding box center [773, 392] width 1547 height 784
click at [229, 505] on input "text" at bounding box center [278, 516] width 132 height 29
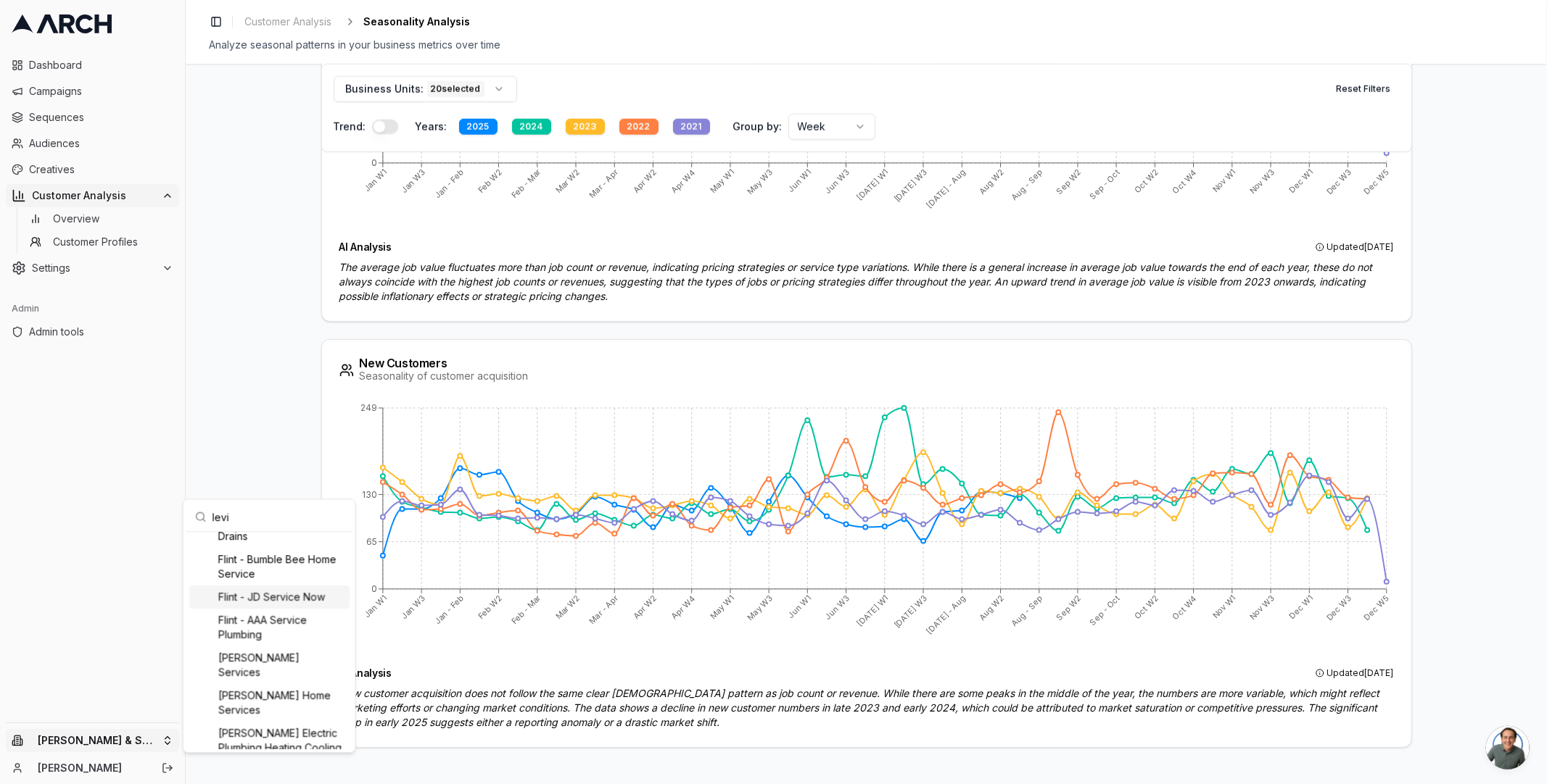
scroll to position [0, 0]
type input "levi"
click at [242, 549] on div "[PERSON_NAME], Heating, Cooling and Drains" at bounding box center [269, 561] width 160 height 53
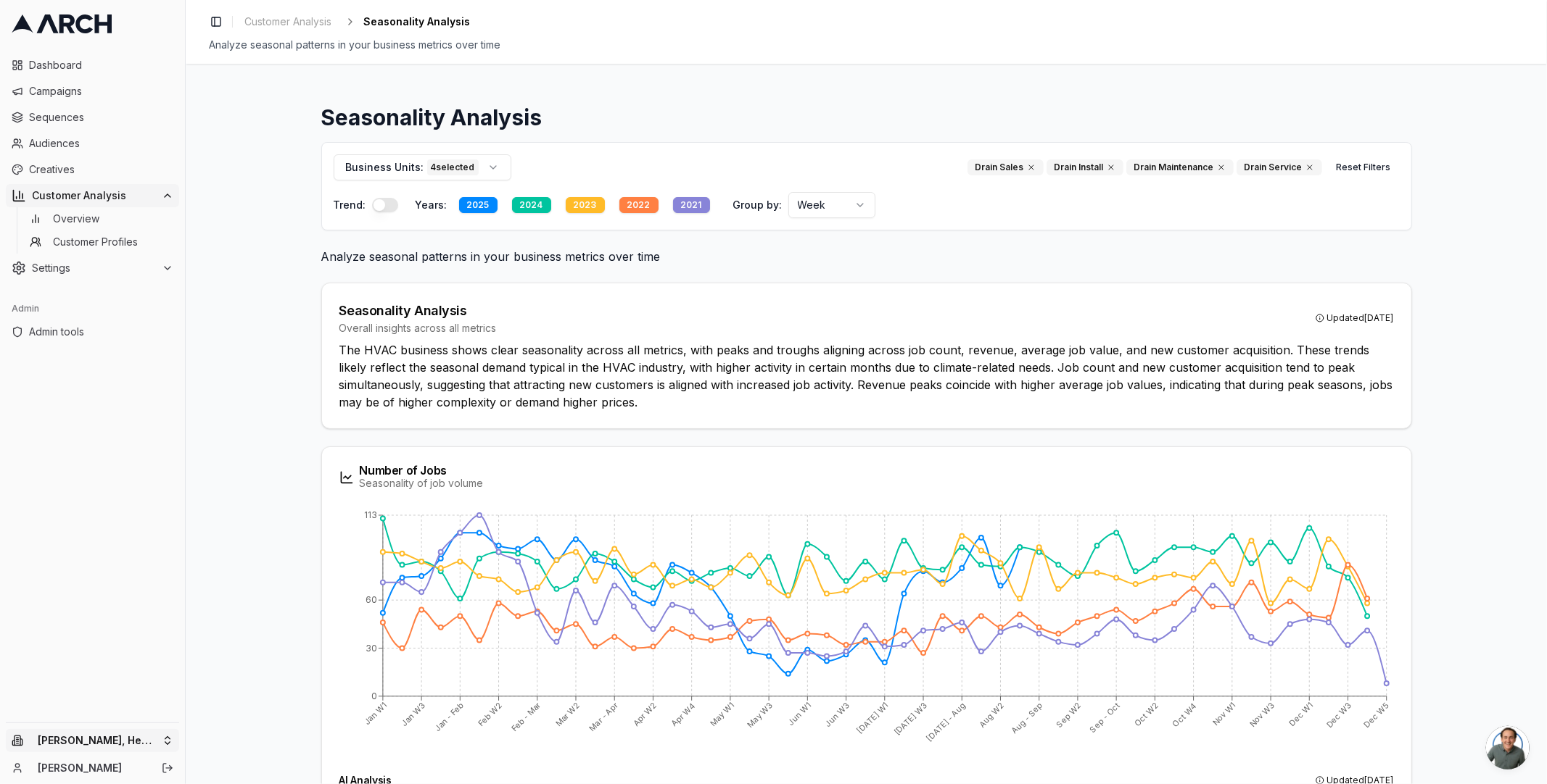
click at [145, 739] on html "Dashboard Campaigns Sequences Audiences Creatives Customer Analysis Overview Cu…" at bounding box center [773, 392] width 1547 height 784
click at [293, 513] on input "text" at bounding box center [278, 516] width 132 height 29
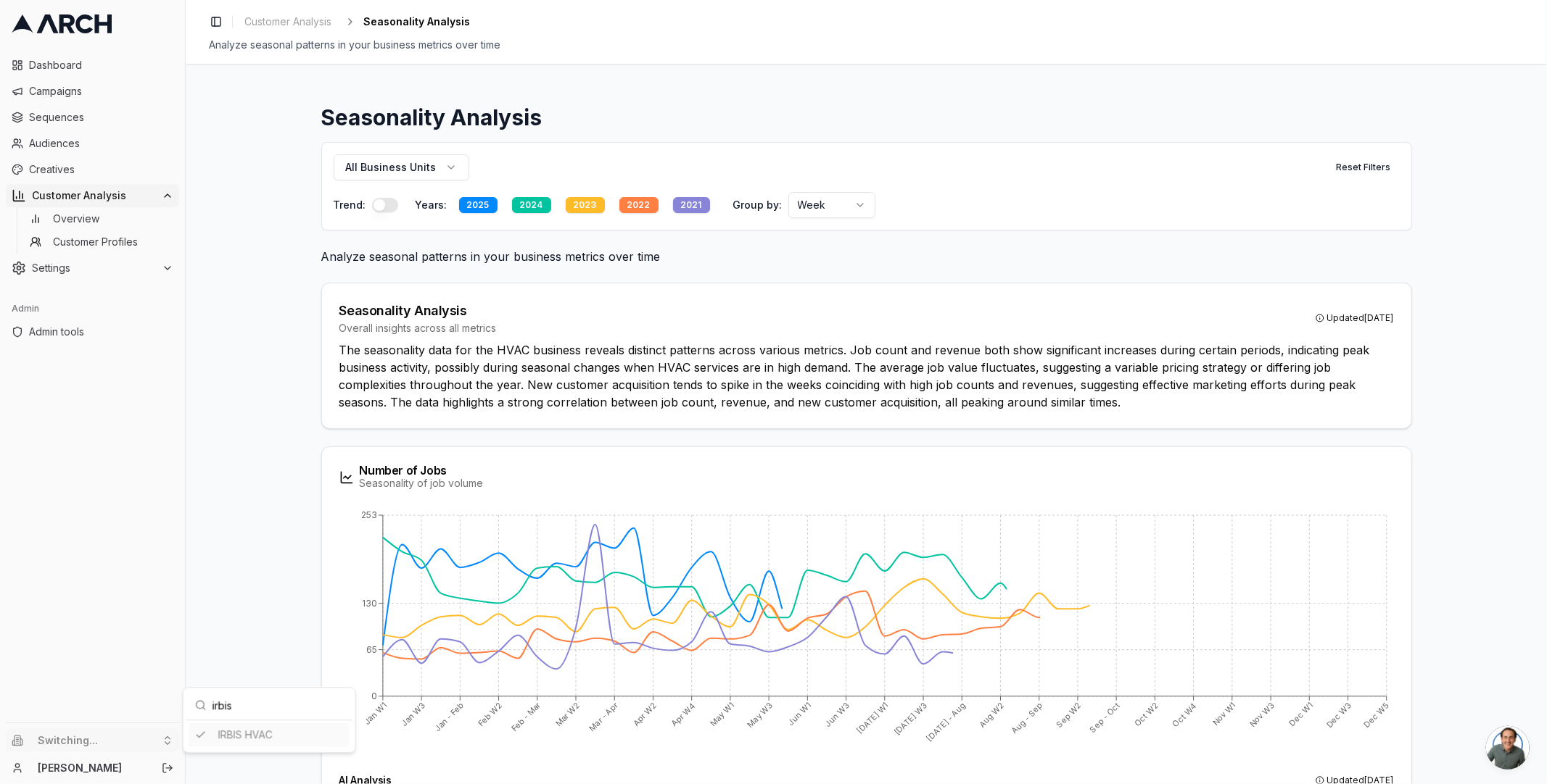
type input "irbis"
click at [252, 462] on html "Dashboard Campaigns Sequences Audiences Creatives Customer Analysis Overview Cu…" at bounding box center [773, 392] width 1547 height 784
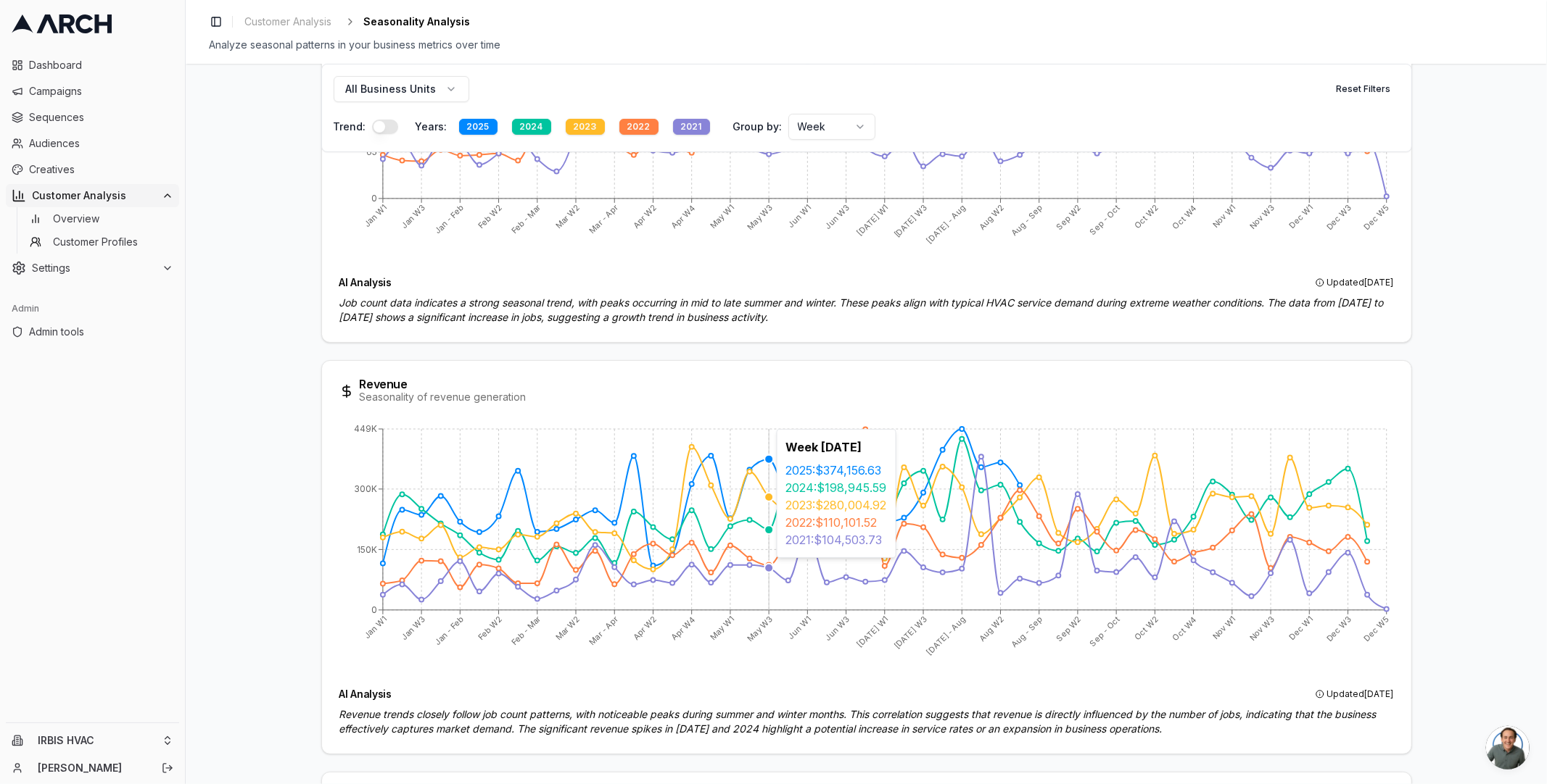
scroll to position [551, 0]
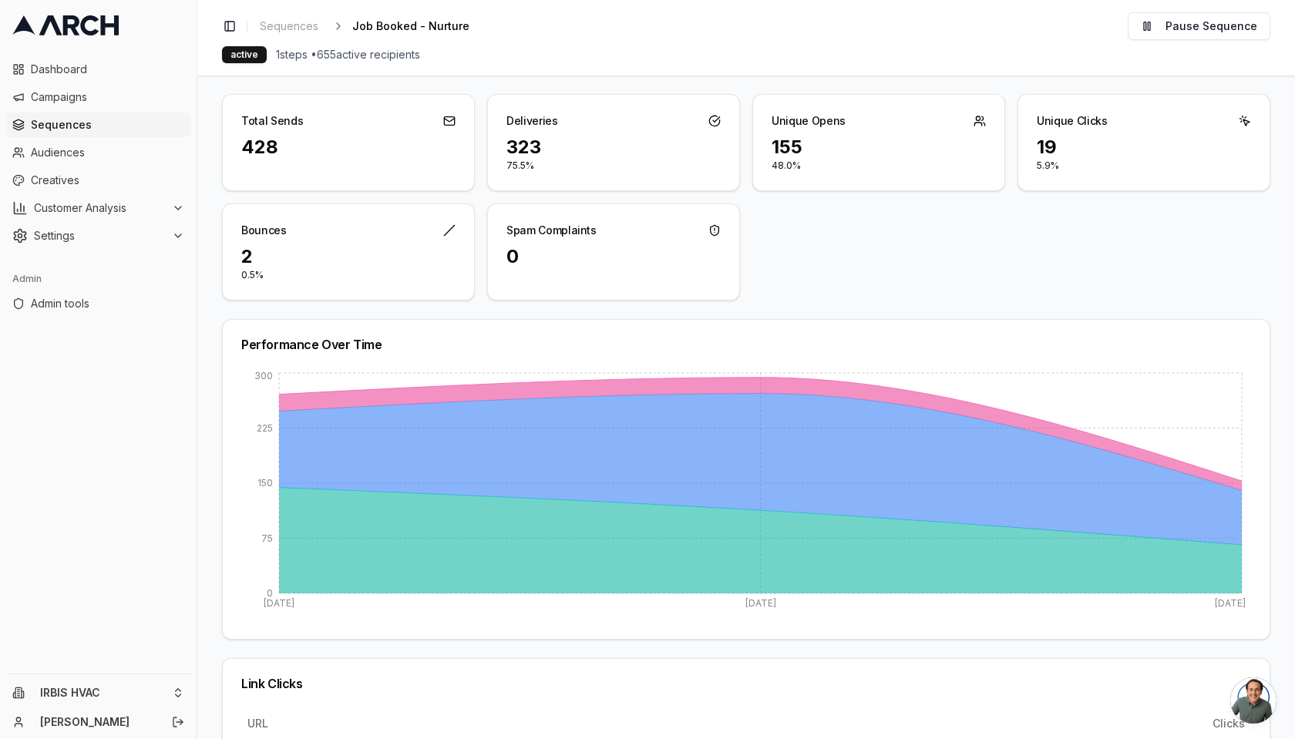
scroll to position [20, 0]
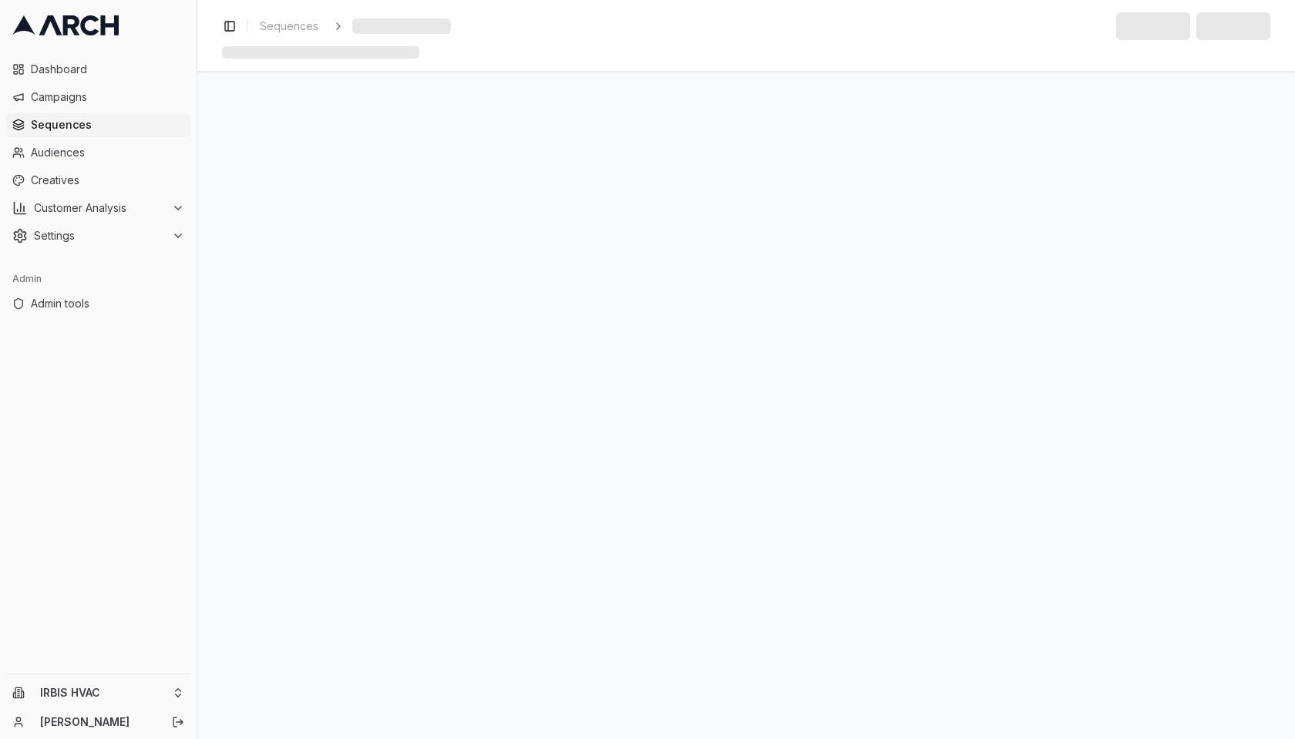
click at [91, 678] on div "IRBIS HVAC [PERSON_NAME]" at bounding box center [98, 707] width 197 height 65
click at [91, 682] on html "Dashboard Campaigns Sequences Audiences Creatives Customer Analysis Settings Ad…" at bounding box center [647, 369] width 1295 height 739
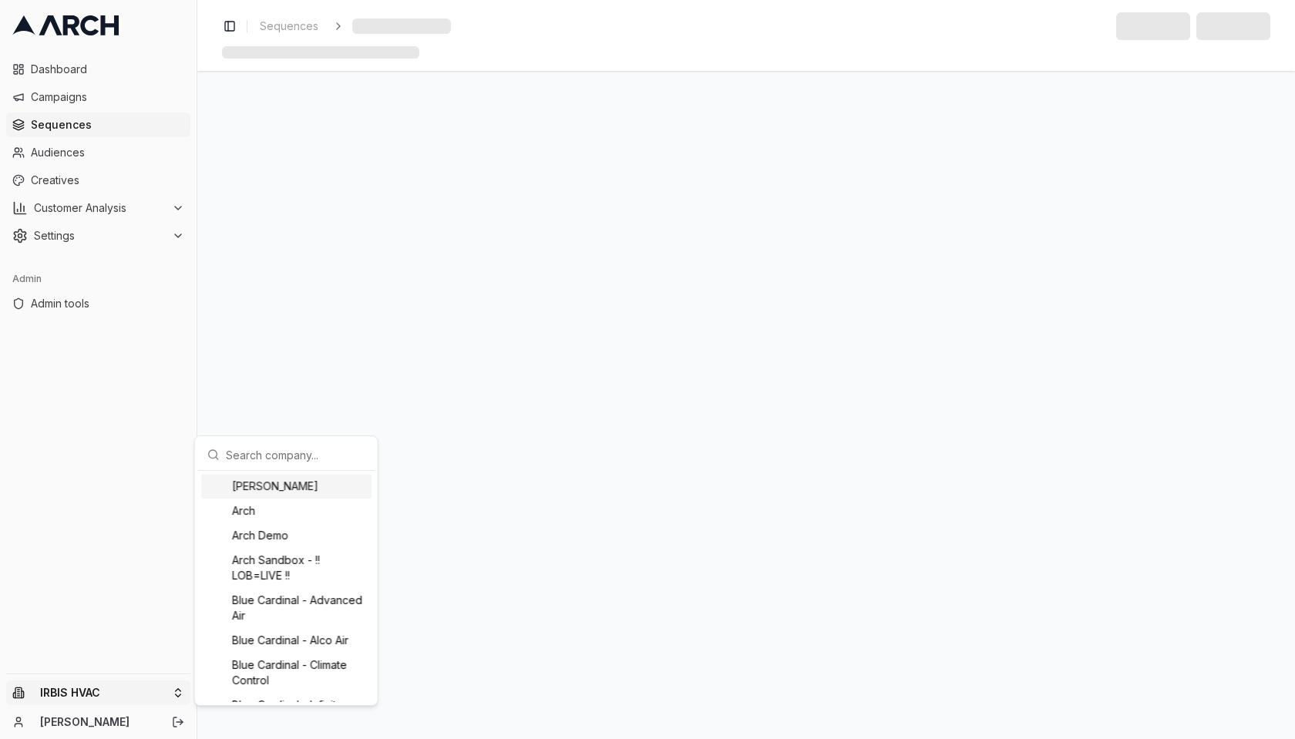
click at [268, 460] on input "text" at bounding box center [296, 454] width 140 height 31
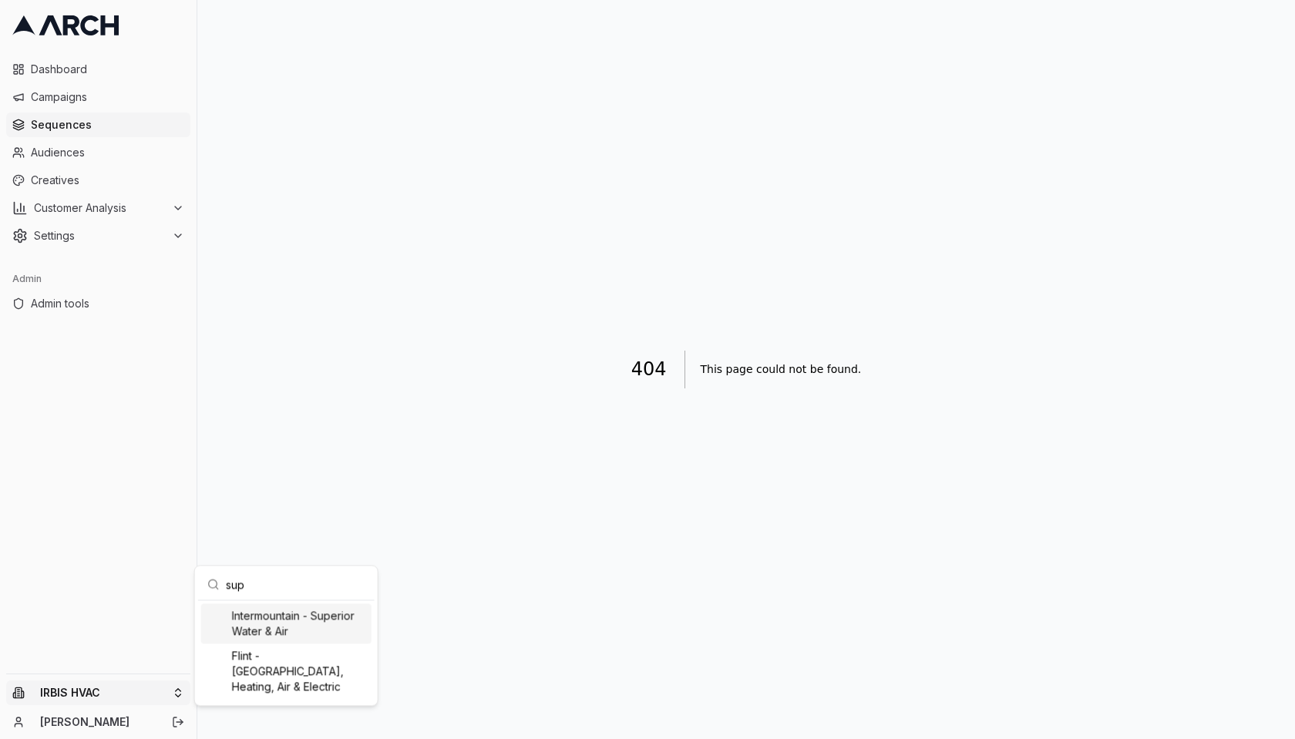
type input "sup"
click at [277, 621] on div "Intermountain - Superior Water & Air" at bounding box center [286, 624] width 170 height 40
